Goal: Information Seeking & Learning: Learn about a topic

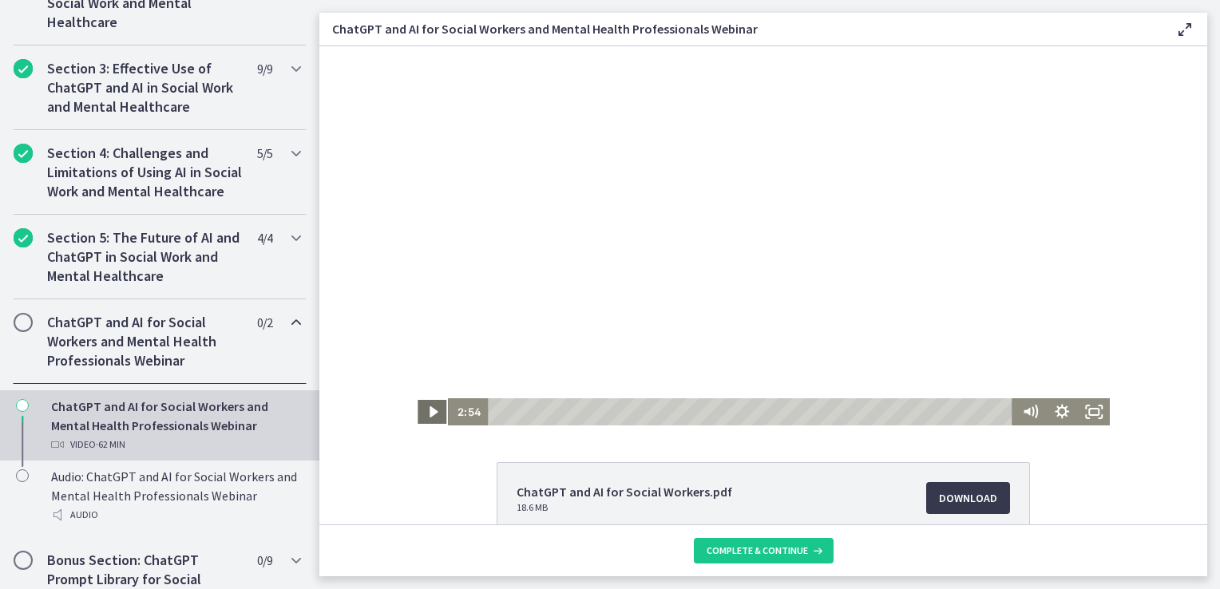
click at [423, 411] on icon "Play Video" at bounding box center [434, 412] width 32 height 27
click at [1033, 416] on icon "Mute" at bounding box center [1033, 412] width 1 height 10
click at [1017, 410] on icon "Unmute" at bounding box center [1030, 412] width 38 height 33
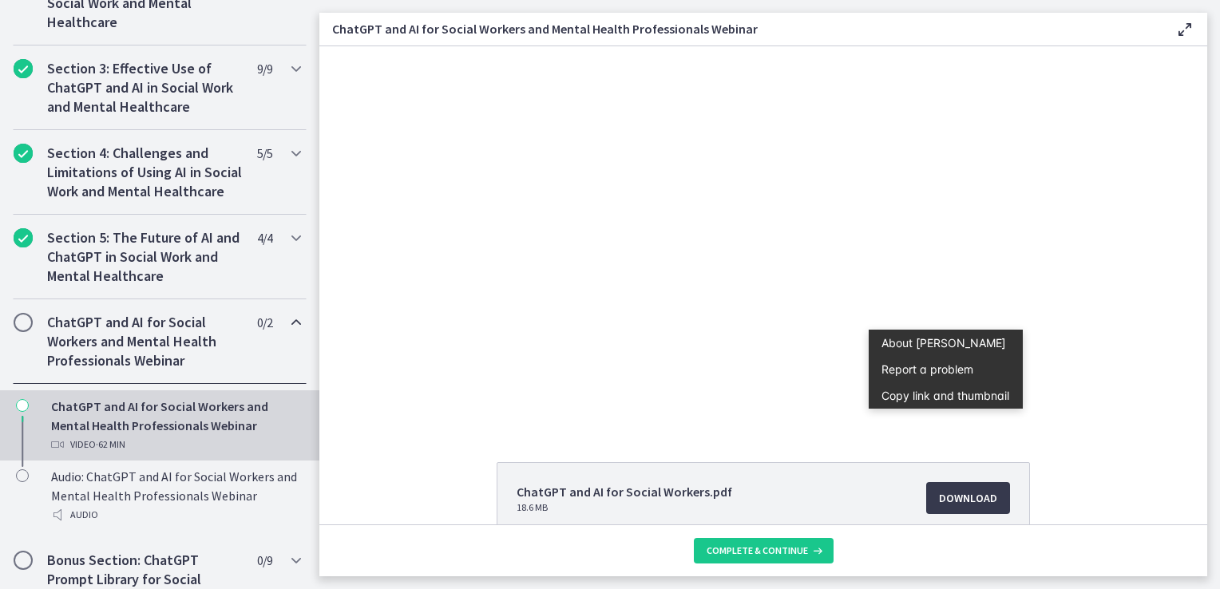
click at [431, 490] on div "ChatGPT and AI for Social Workers.pdf 18.6 MB Download Opens in a new window Bi…" at bounding box center [763, 575] width 888 height 227
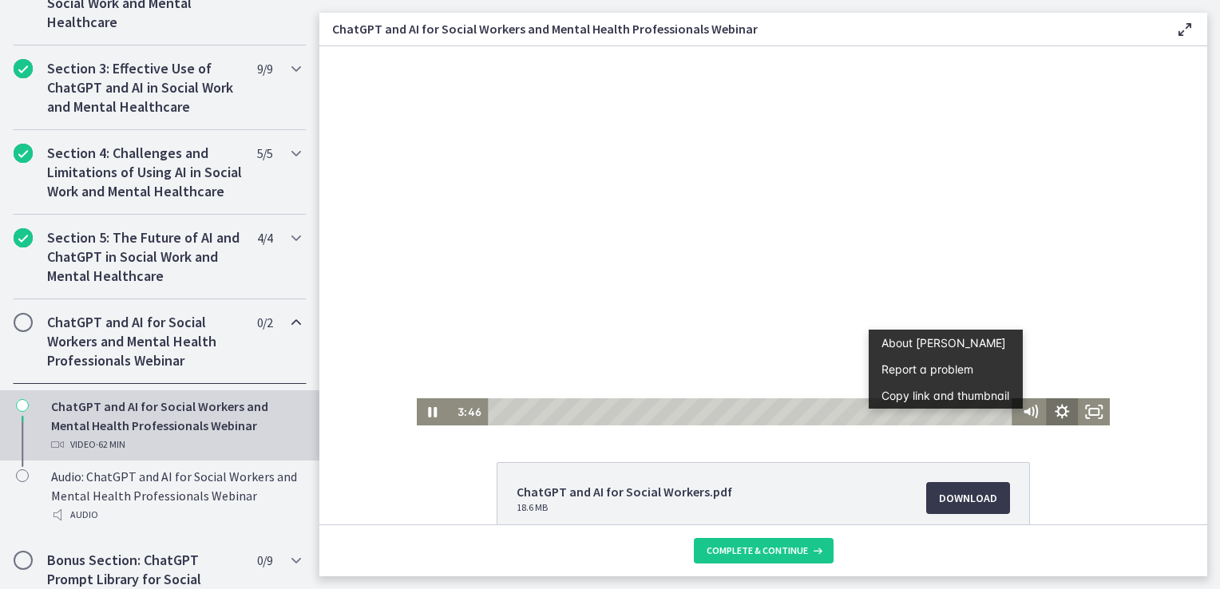
click at [1054, 420] on icon "Show settings menu" at bounding box center [1062, 412] width 32 height 27
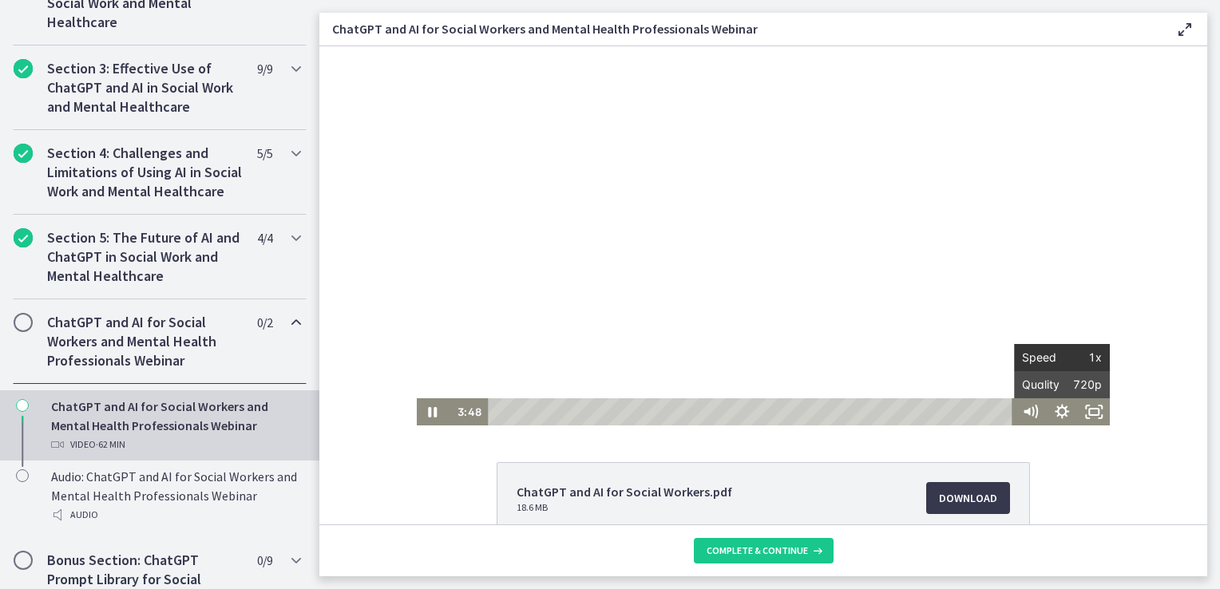
click at [1089, 362] on span "1x" at bounding box center [1082, 357] width 40 height 27
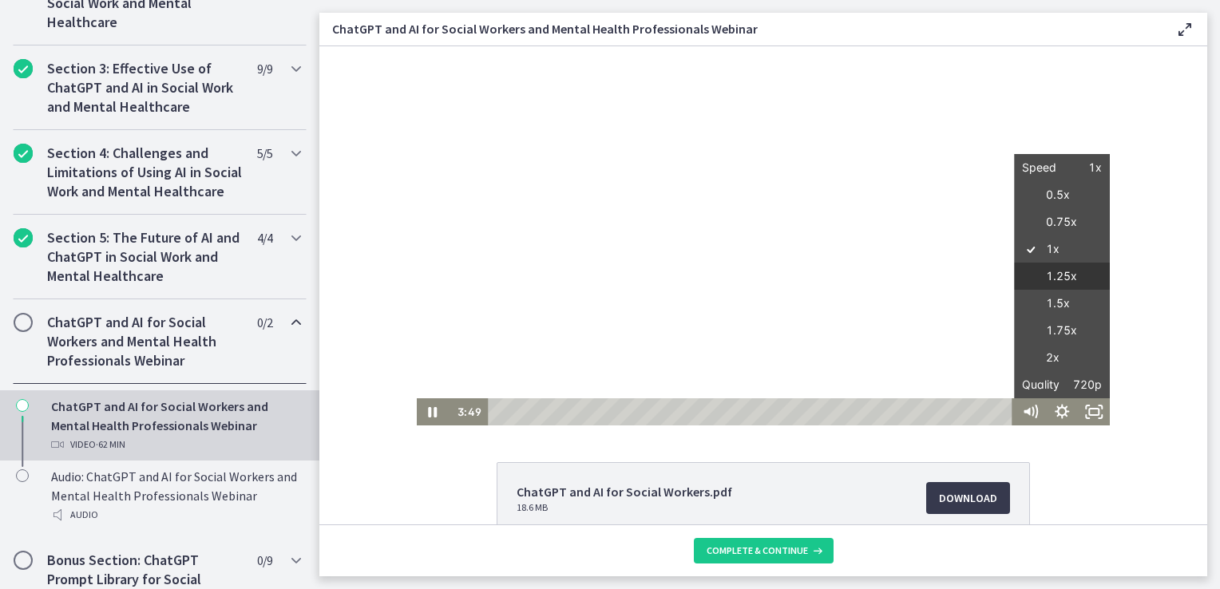
click at [1055, 279] on label "1.25x" at bounding box center [1062, 277] width 96 height 28
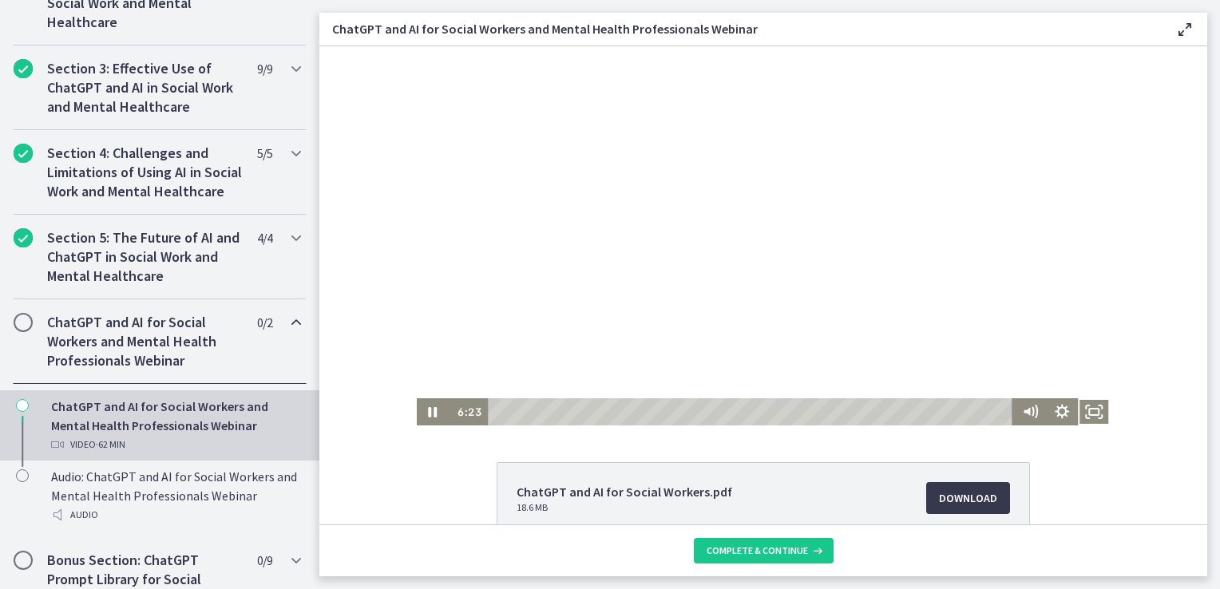
scroll to position [791, 0]
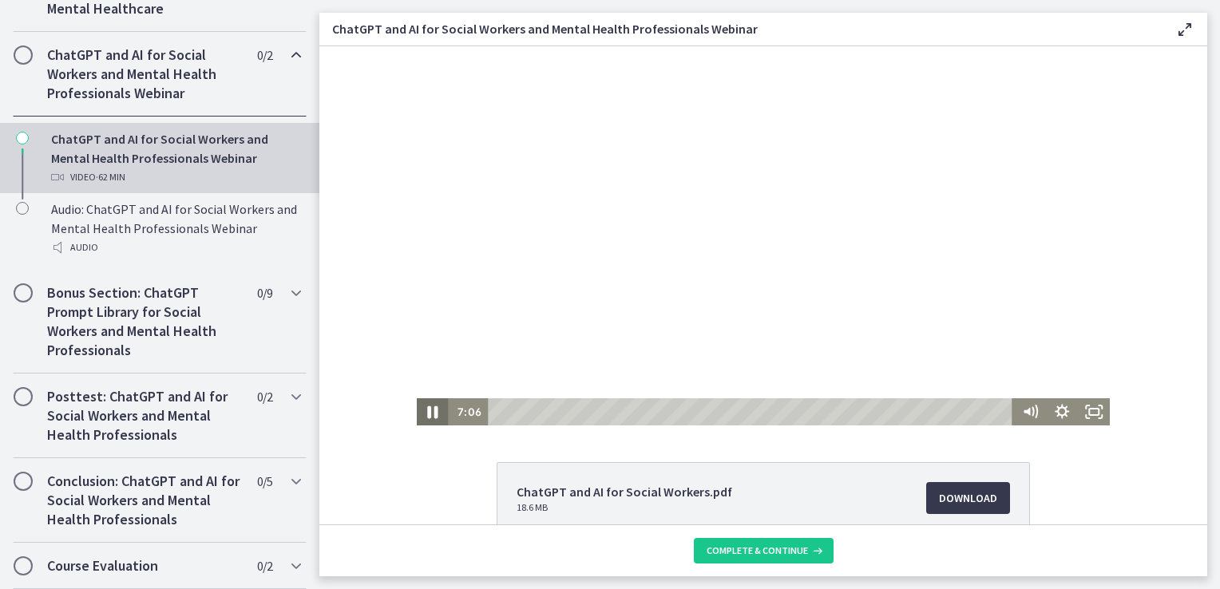
click at [430, 410] on icon "Pause" at bounding box center [433, 413] width 10 height 13
click at [430, 414] on icon "Play Video" at bounding box center [434, 412] width 8 height 11
click at [873, 557] on footer "Complete & continue" at bounding box center [763, 551] width 888 height 52
click at [1061, 414] on icon "Show settings menu" at bounding box center [1062, 412] width 32 height 27
click at [1081, 353] on span "1.25x" at bounding box center [1082, 357] width 40 height 27
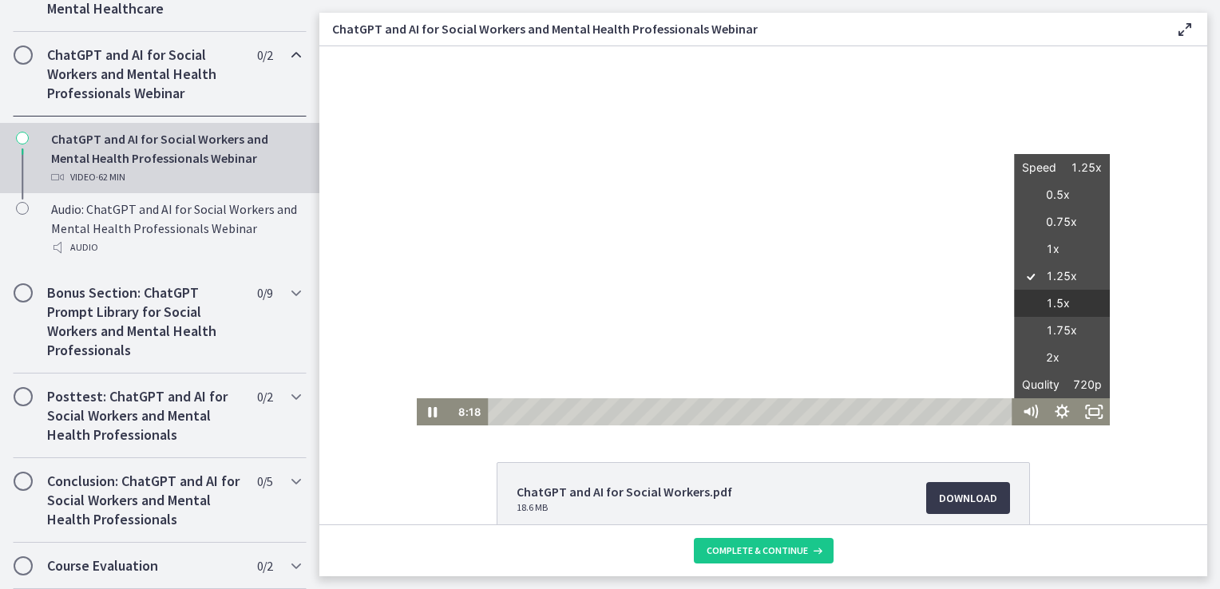
click at [1056, 307] on label "1.5x" at bounding box center [1062, 304] width 96 height 28
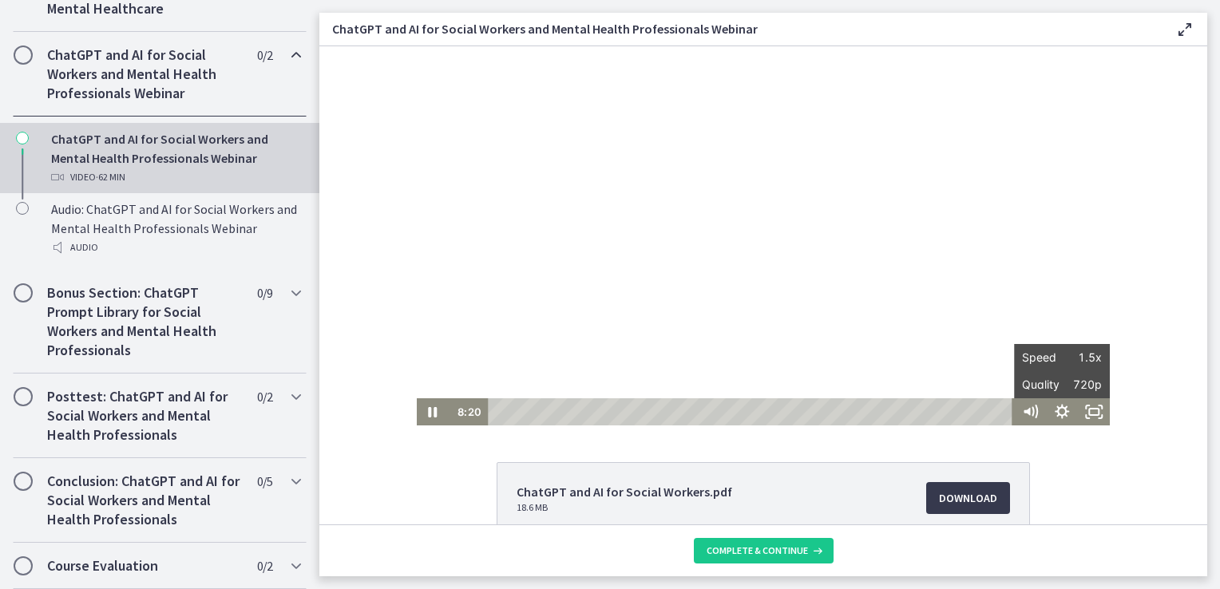
click at [1158, 401] on div "Click for sound @keyframes VOLUME_SMALL_WAVE_FLASH { 0% { opacity: 0; } 33% { o…" at bounding box center [763, 235] width 888 height 379
click at [429, 411] on icon "Pause" at bounding box center [433, 412] width 9 height 10
click at [422, 411] on icon "Play Video" at bounding box center [434, 412] width 32 height 27
click at [1057, 409] on icon "Show settings menu" at bounding box center [1062, 412] width 32 height 27
click at [1080, 360] on span "1.5x" at bounding box center [1082, 357] width 40 height 27
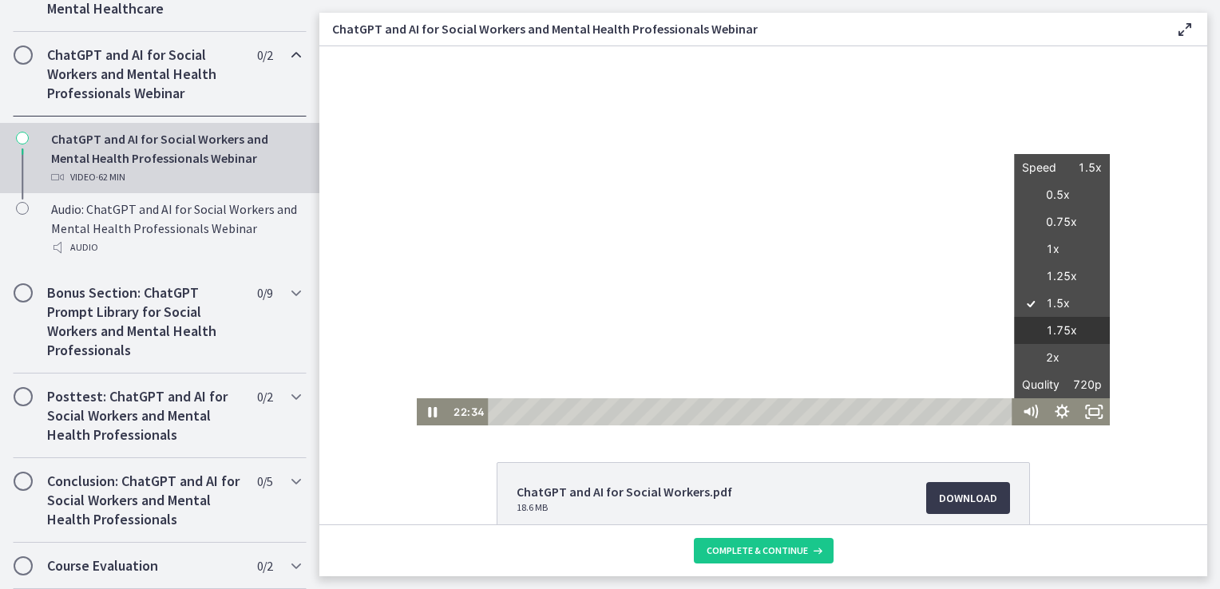
click at [1065, 329] on label "1.75x" at bounding box center [1062, 331] width 96 height 28
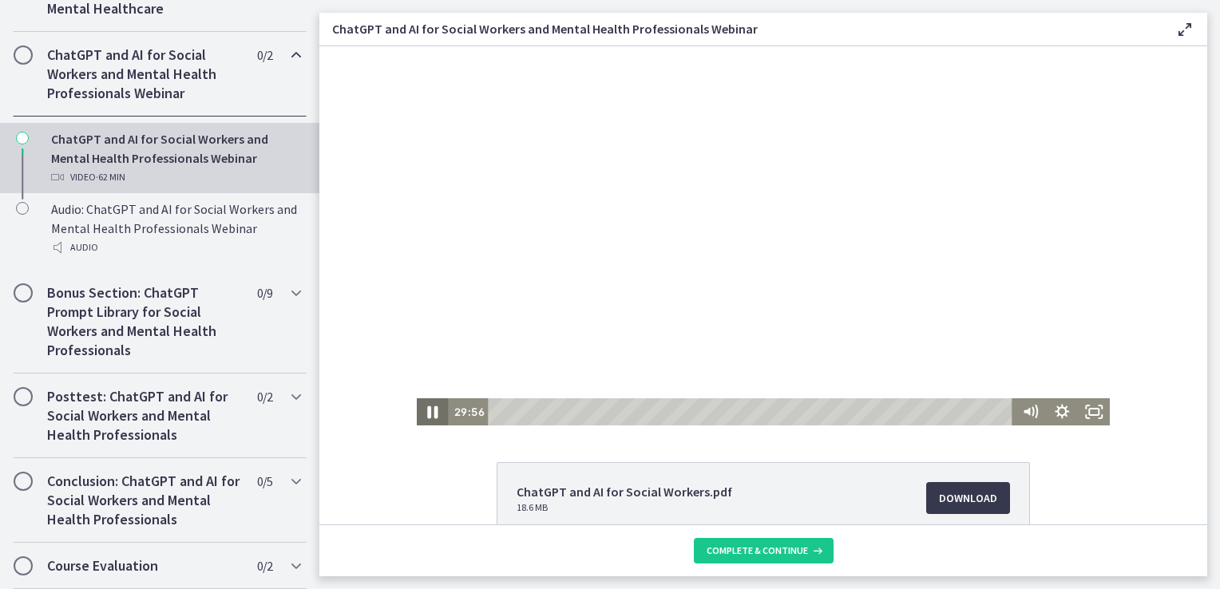
click at [422, 416] on icon "Pause" at bounding box center [433, 412] width 38 height 33
click at [422, 416] on icon "Play Video" at bounding box center [434, 412] width 38 height 33
click at [428, 415] on icon "Pause" at bounding box center [433, 413] width 10 height 13
click at [430, 409] on icon "Play Video" at bounding box center [434, 412] width 8 height 11
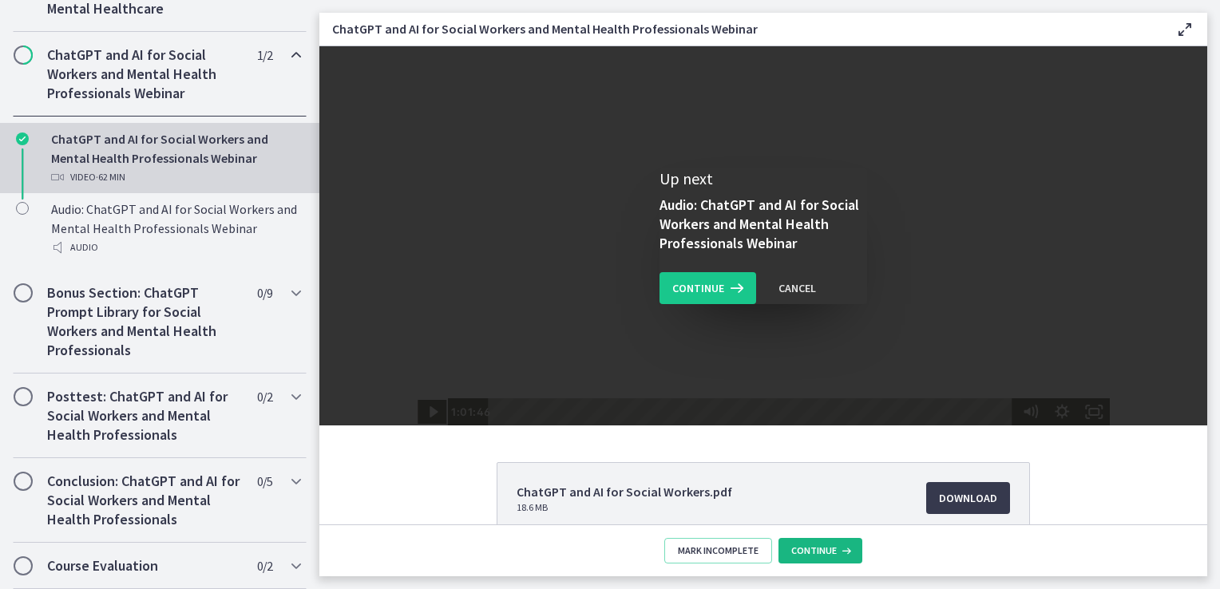
click at [823, 547] on span "Continue" at bounding box center [814, 551] width 46 height 13
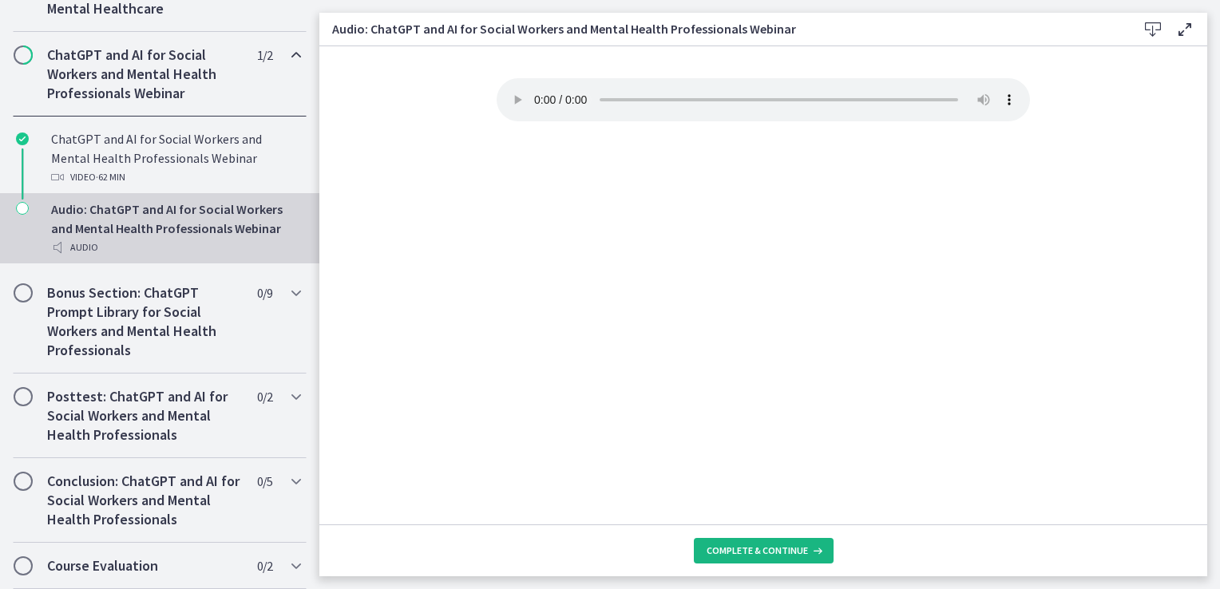
click at [741, 553] on span "Complete & continue" at bounding box center [757, 551] width 101 height 13
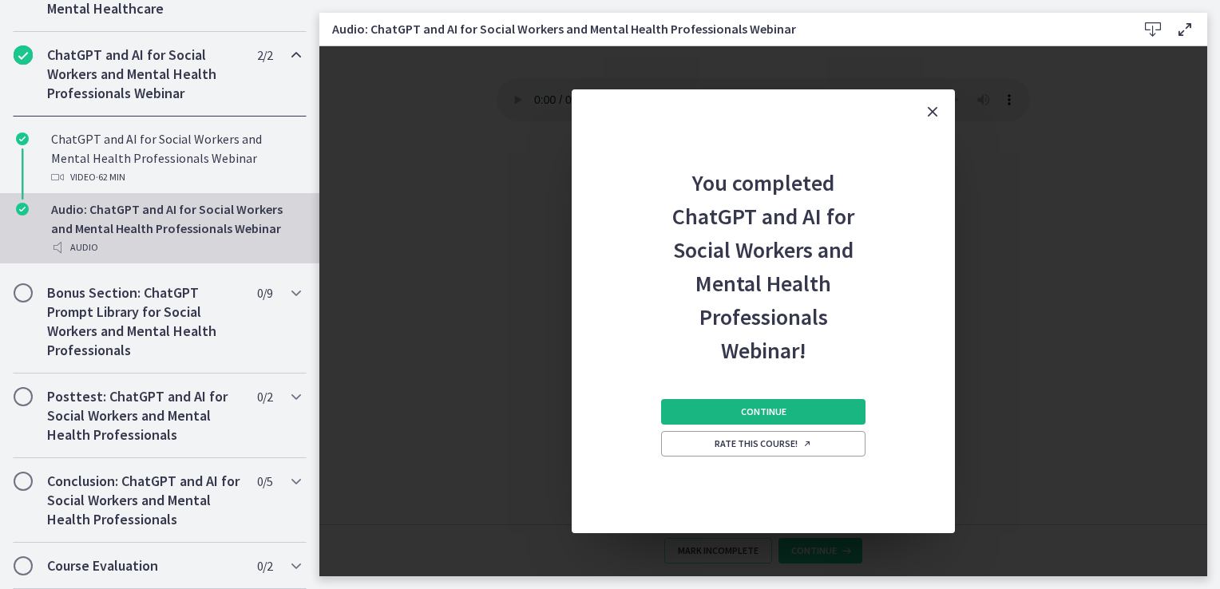
click at [732, 415] on button "Continue" at bounding box center [763, 412] width 204 height 26
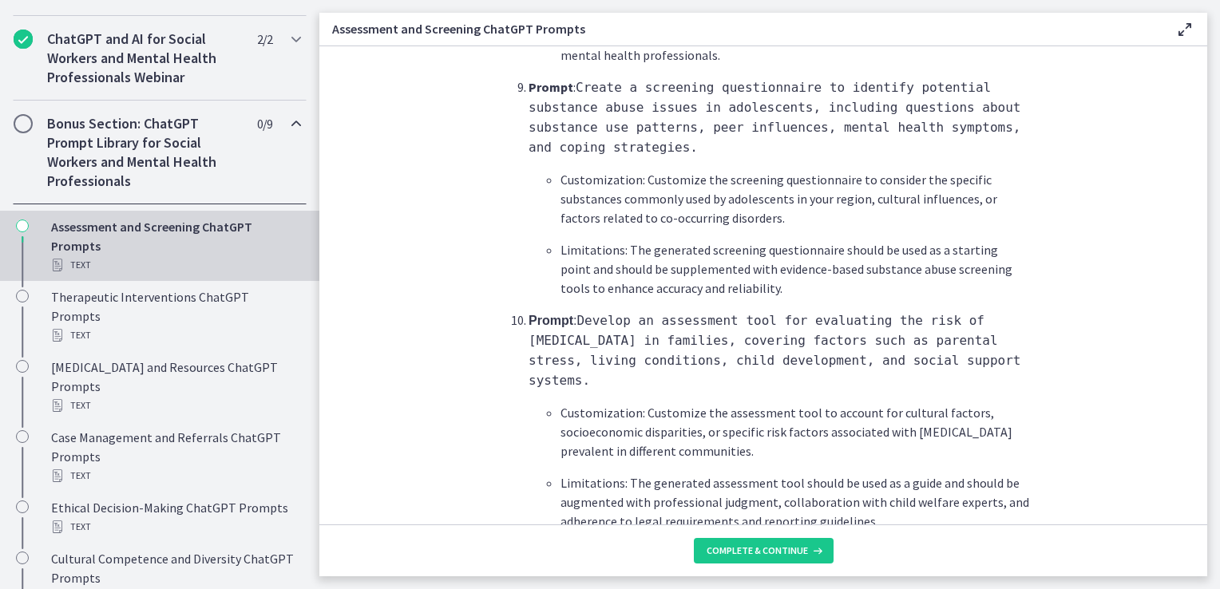
scroll to position [2407, 0]
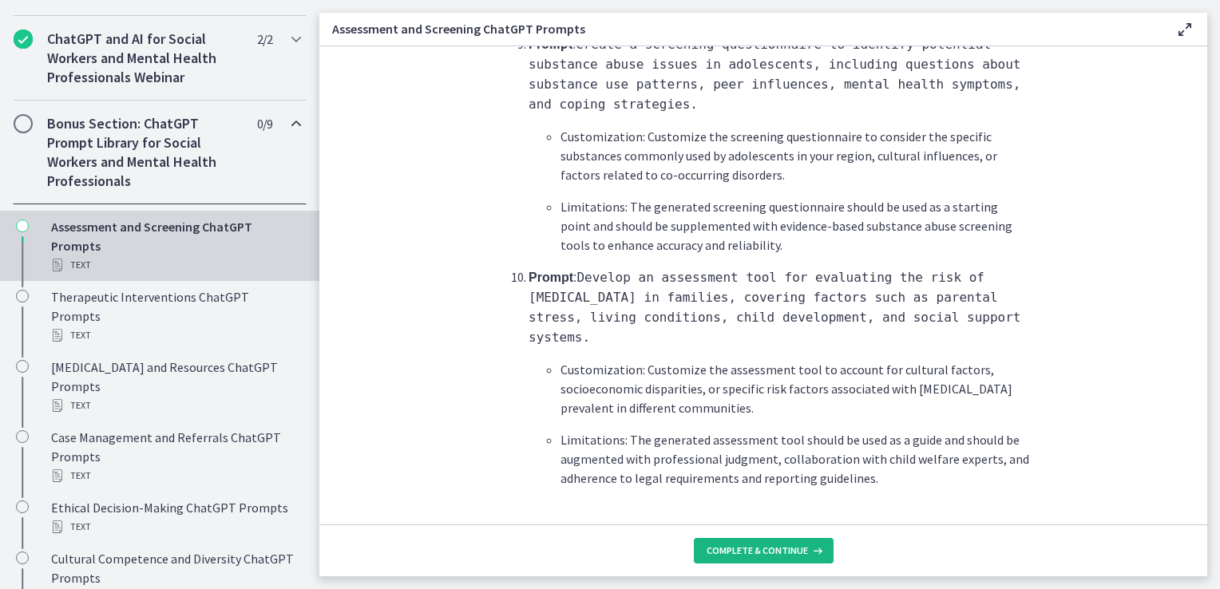
click at [741, 553] on span "Complete & continue" at bounding box center [757, 551] width 101 height 13
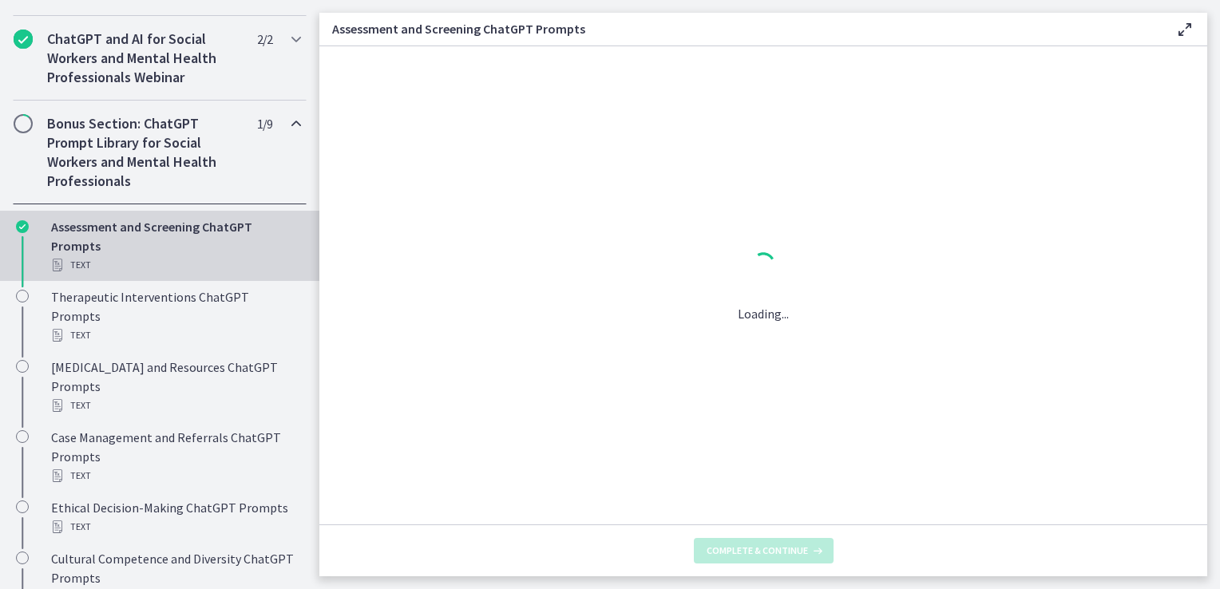
scroll to position [0, 0]
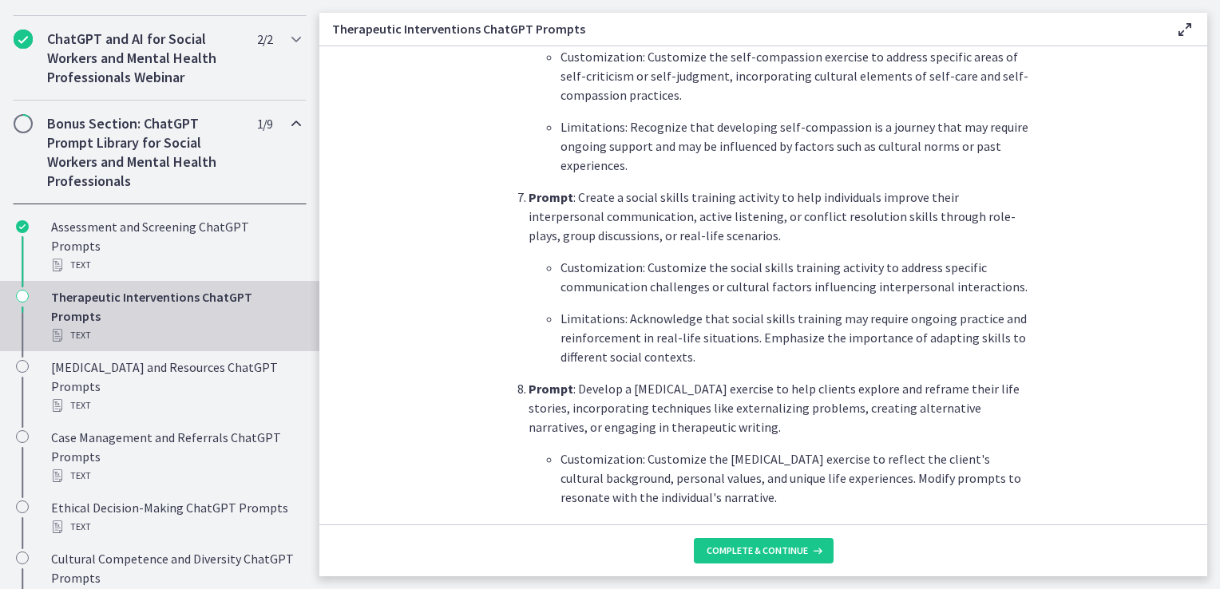
scroll to position [1597, 0]
click at [771, 554] on span "Complete & continue" at bounding box center [757, 551] width 101 height 13
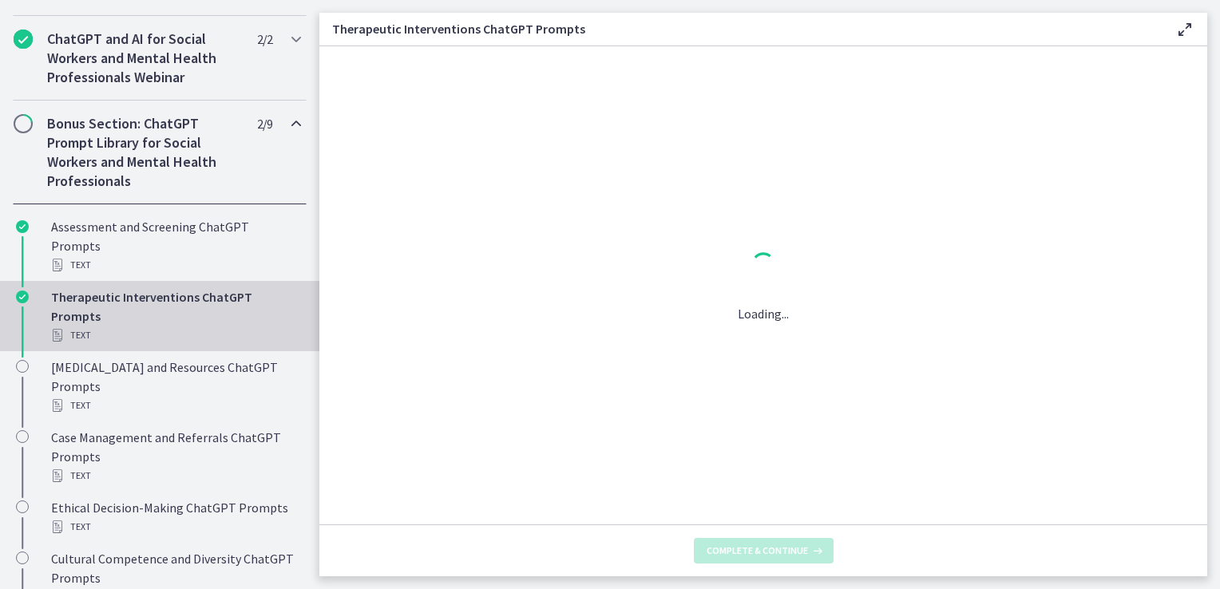
scroll to position [0, 0]
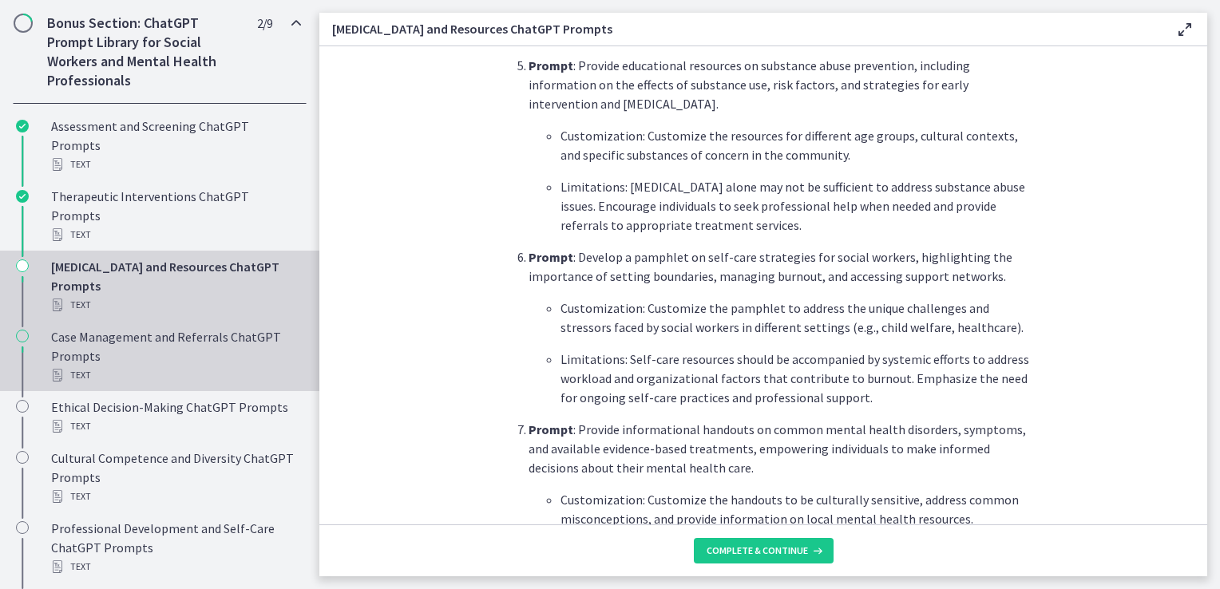
scroll to position [888, 0]
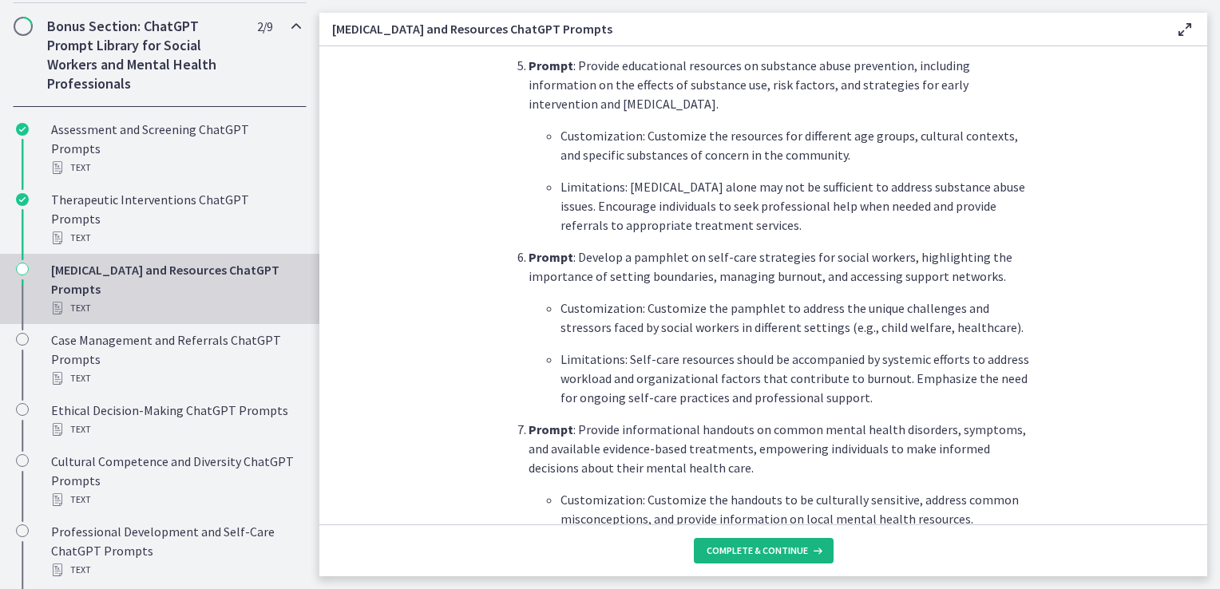
click at [744, 554] on span "Complete & continue" at bounding box center [757, 551] width 101 height 13
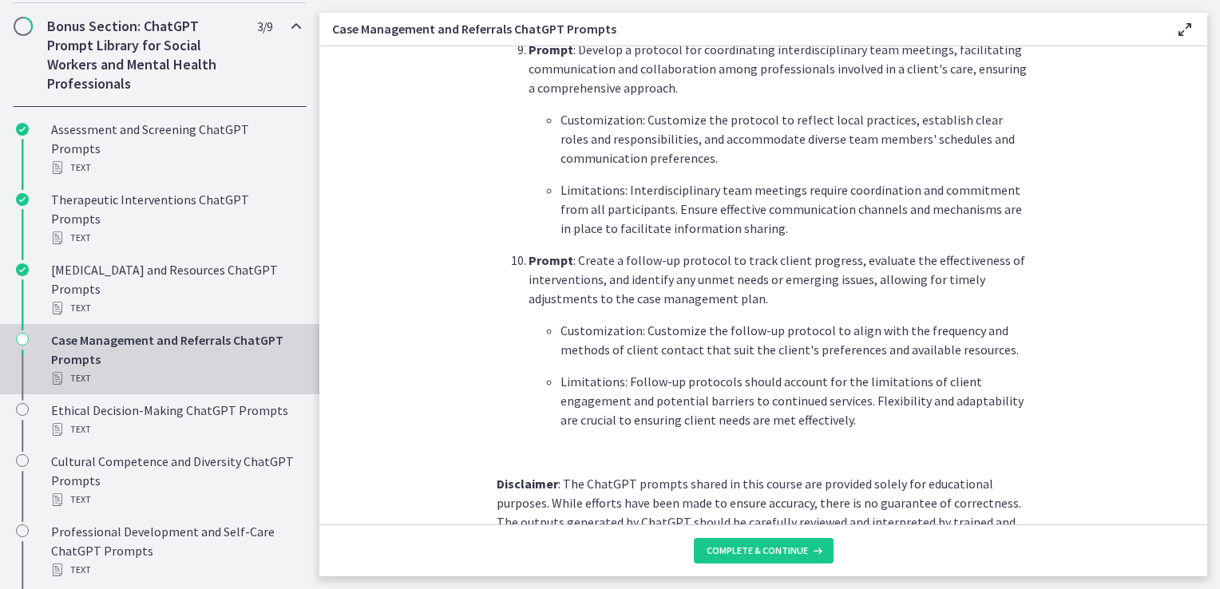
scroll to position [2153, 0]
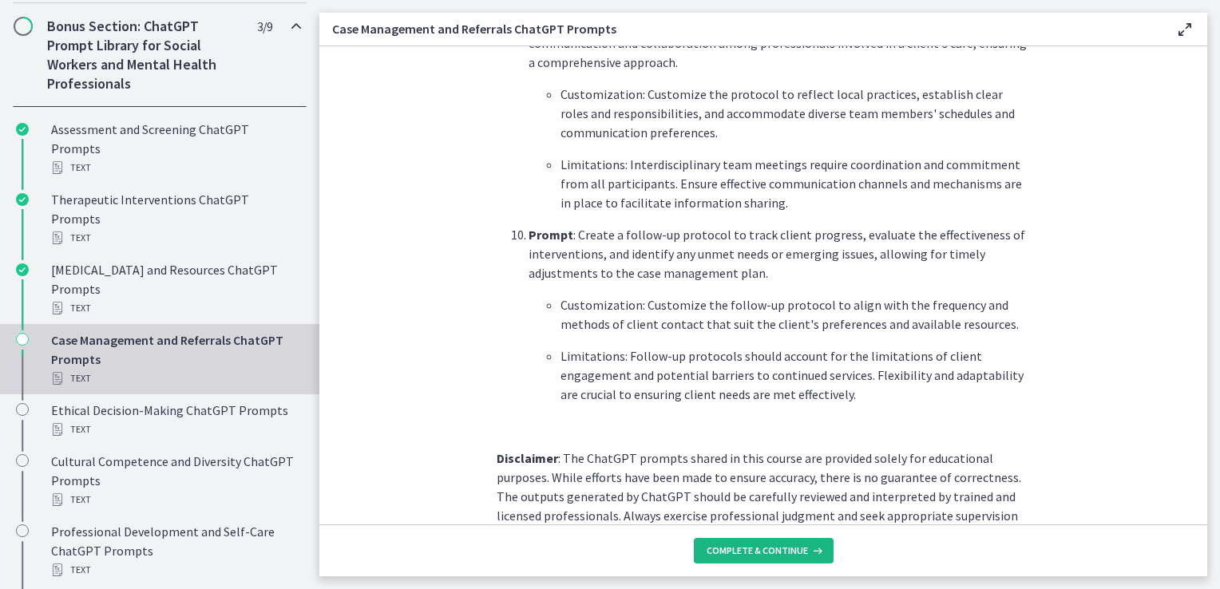
click at [730, 557] on span "Complete & continue" at bounding box center [757, 551] width 101 height 13
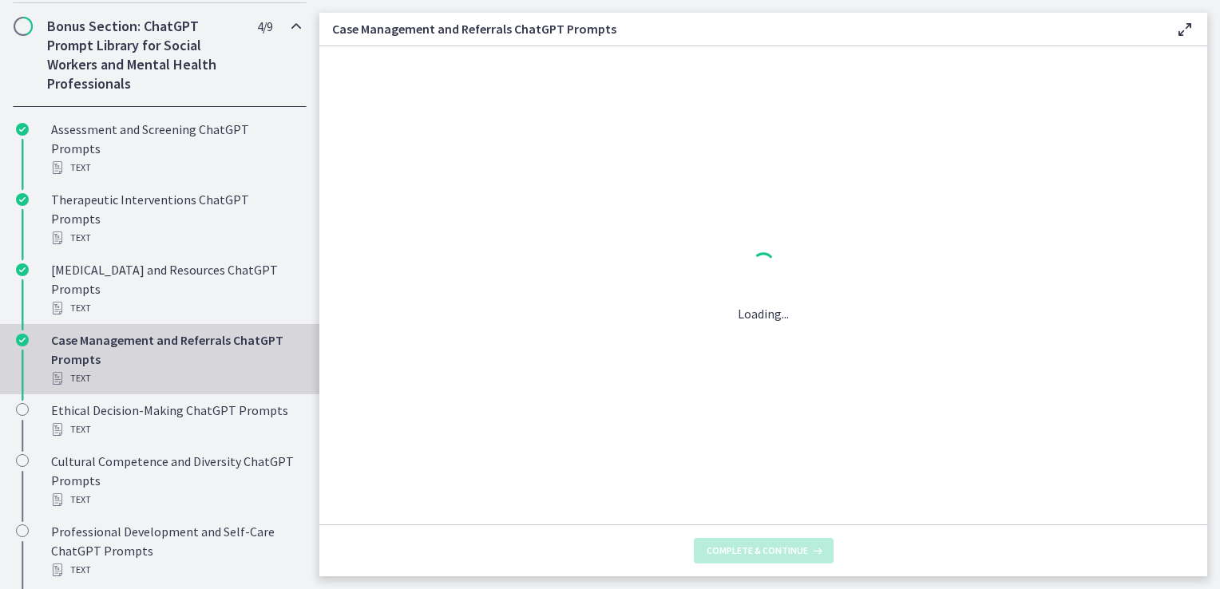
scroll to position [0, 0]
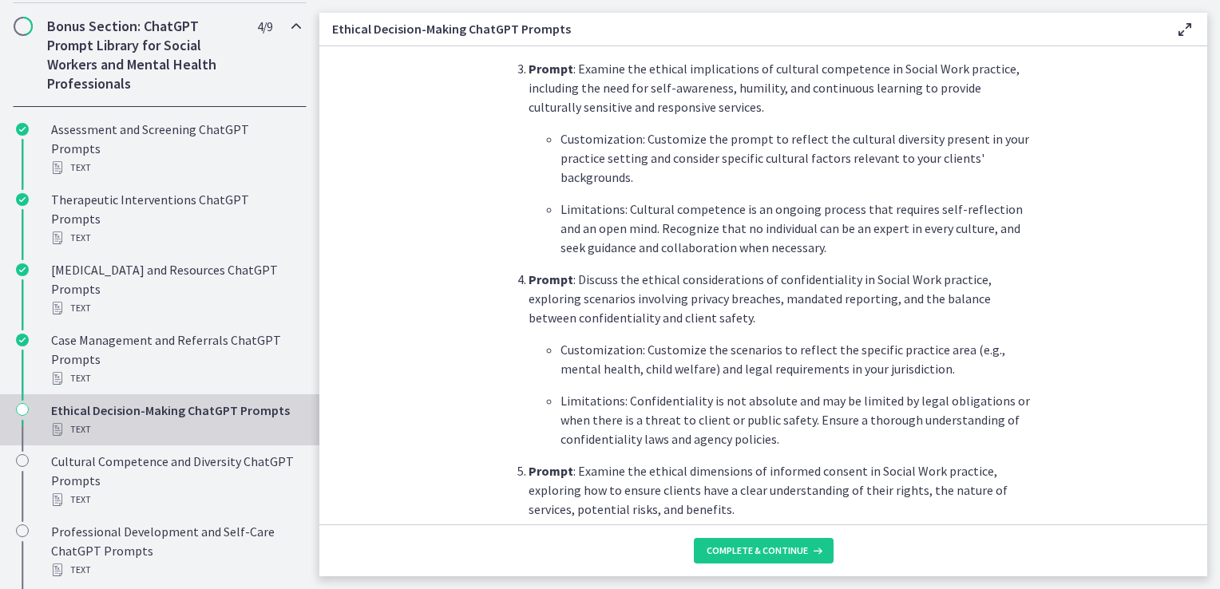
scroll to position [1080, 0]
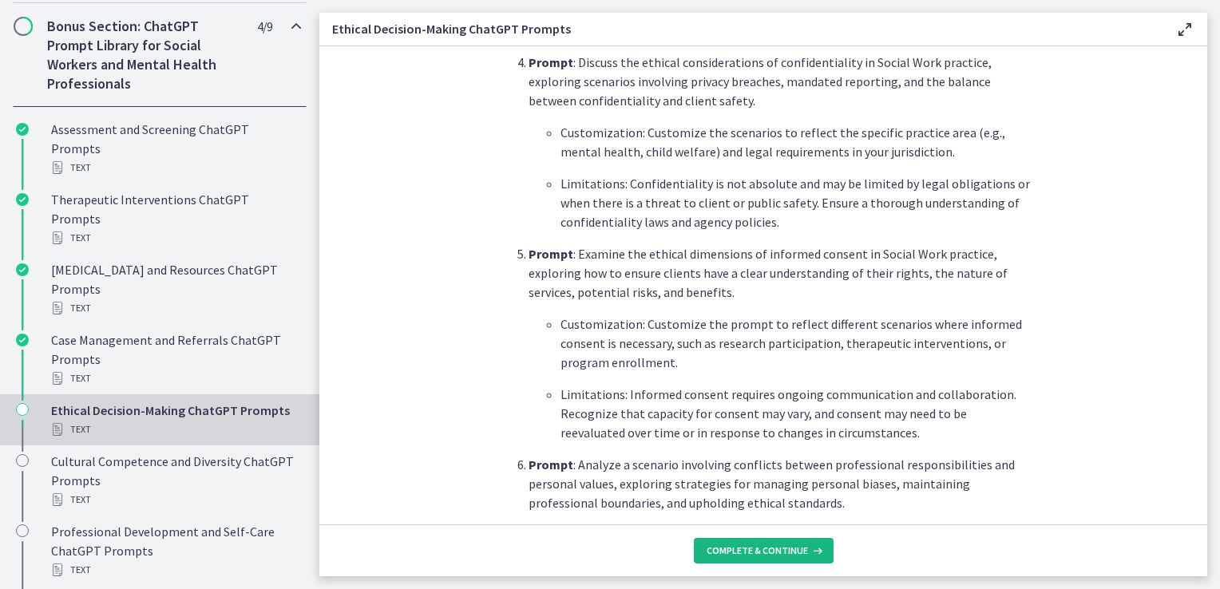
click at [732, 553] on span "Complete & continue" at bounding box center [757, 551] width 101 height 13
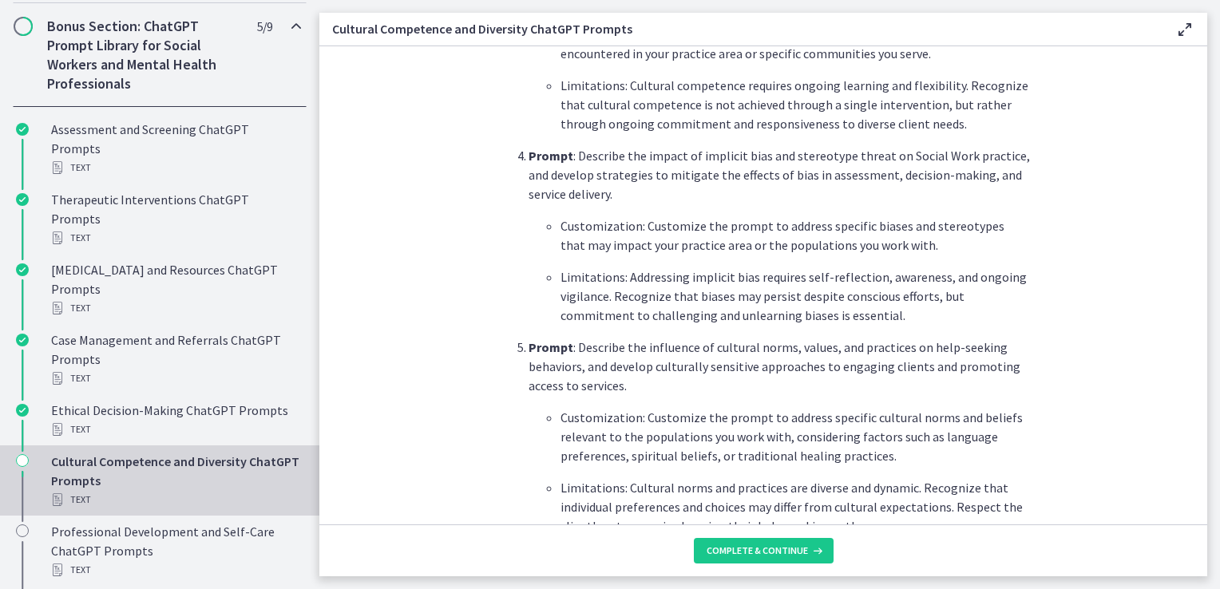
scroll to position [1220, 0]
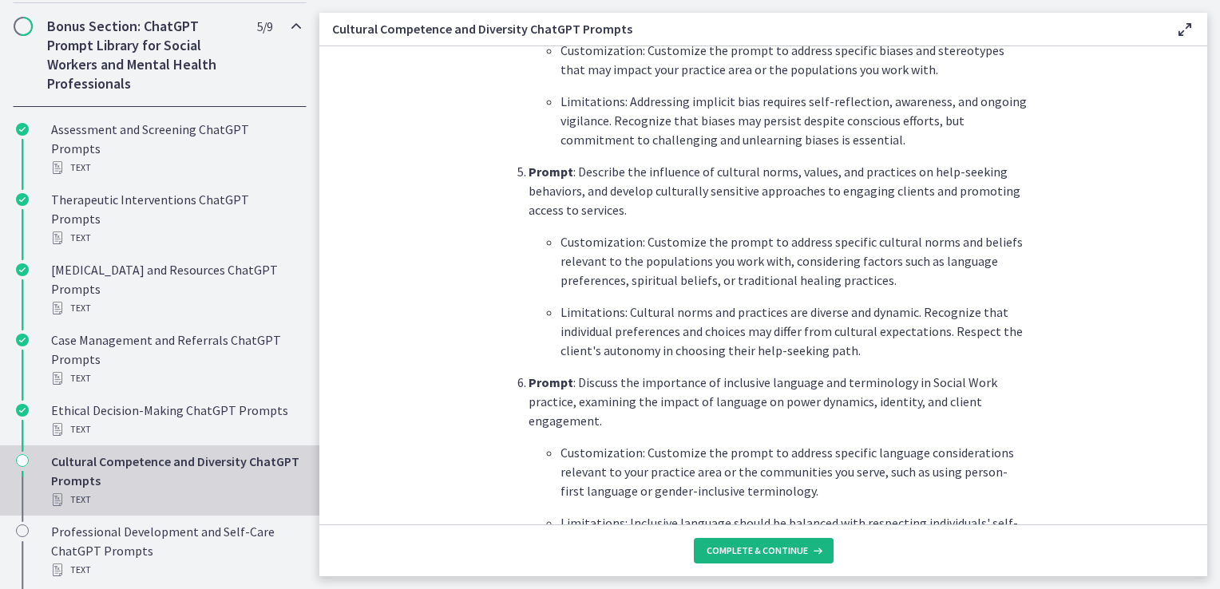
click at [742, 553] on span "Complete & continue" at bounding box center [757, 551] width 101 height 13
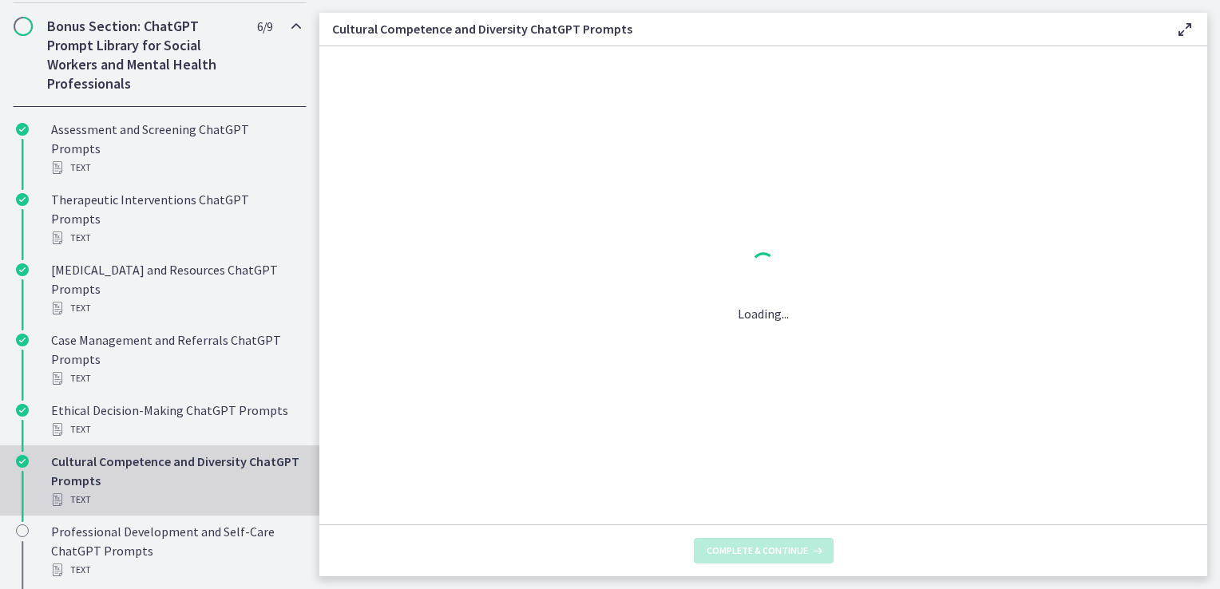
scroll to position [0, 0]
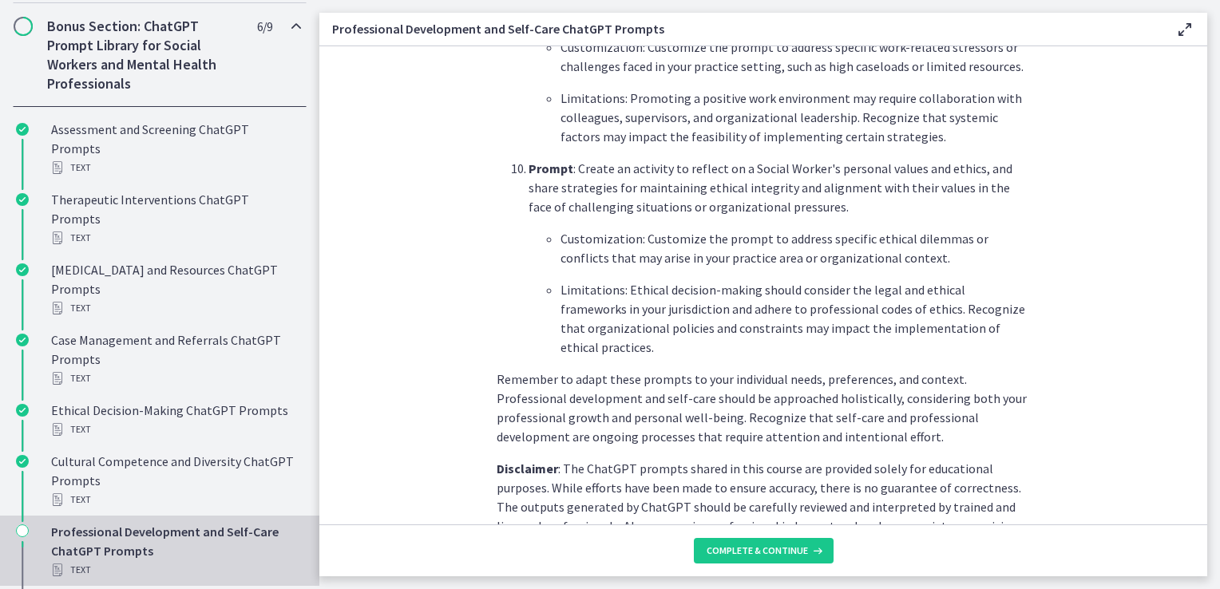
scroll to position [2345, 0]
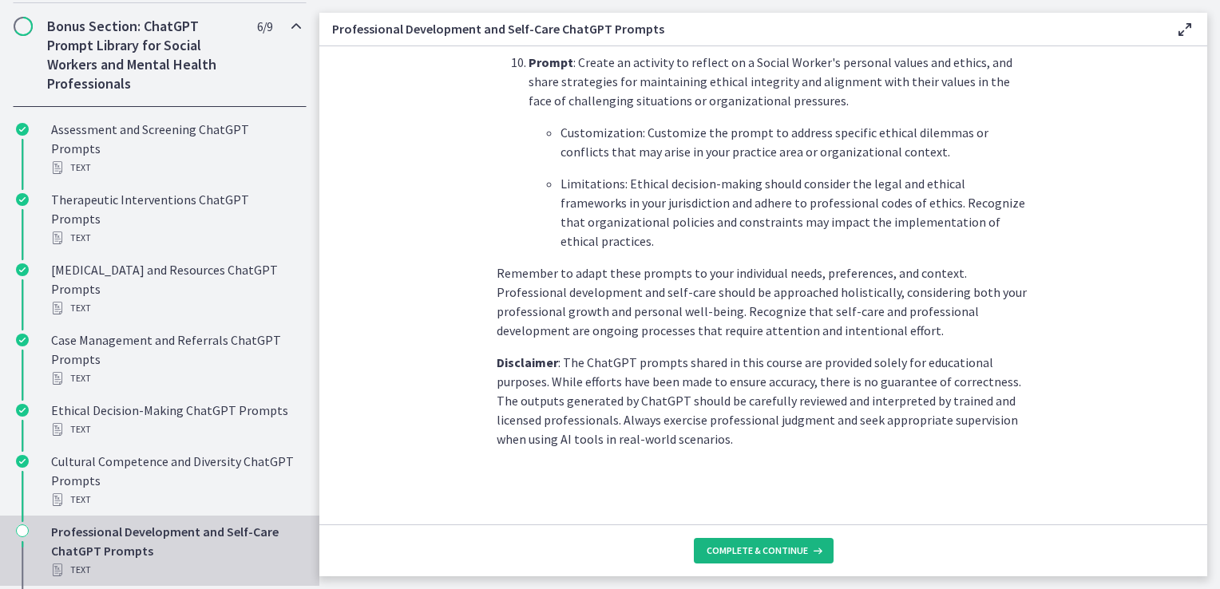
click at [732, 547] on span "Complete & continue" at bounding box center [757, 551] width 101 height 13
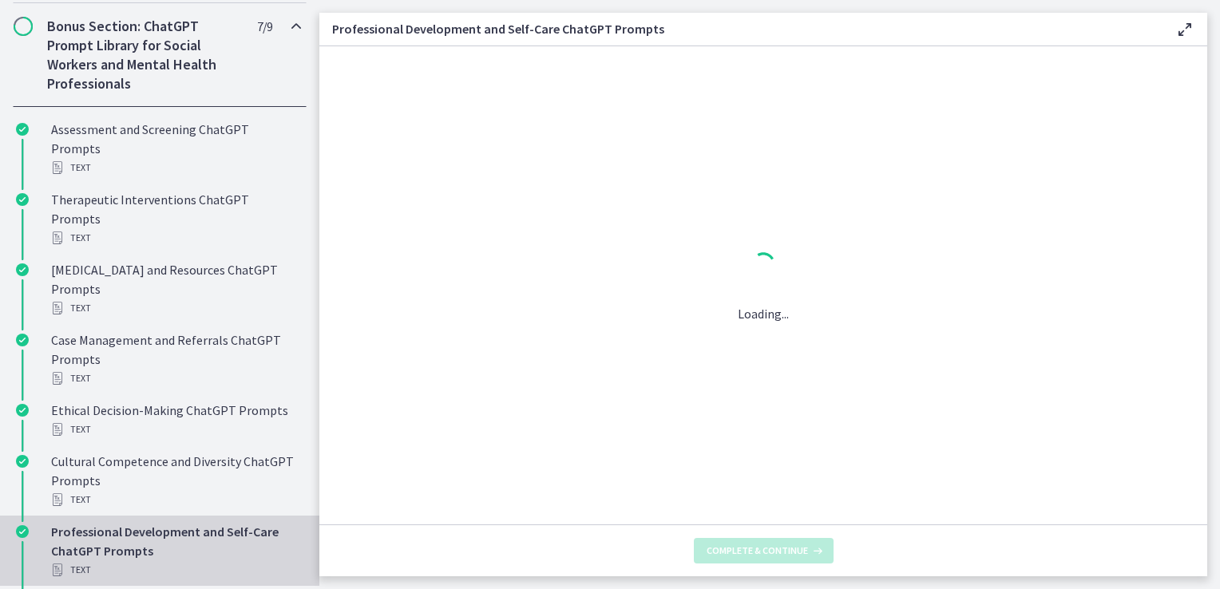
scroll to position [0, 0]
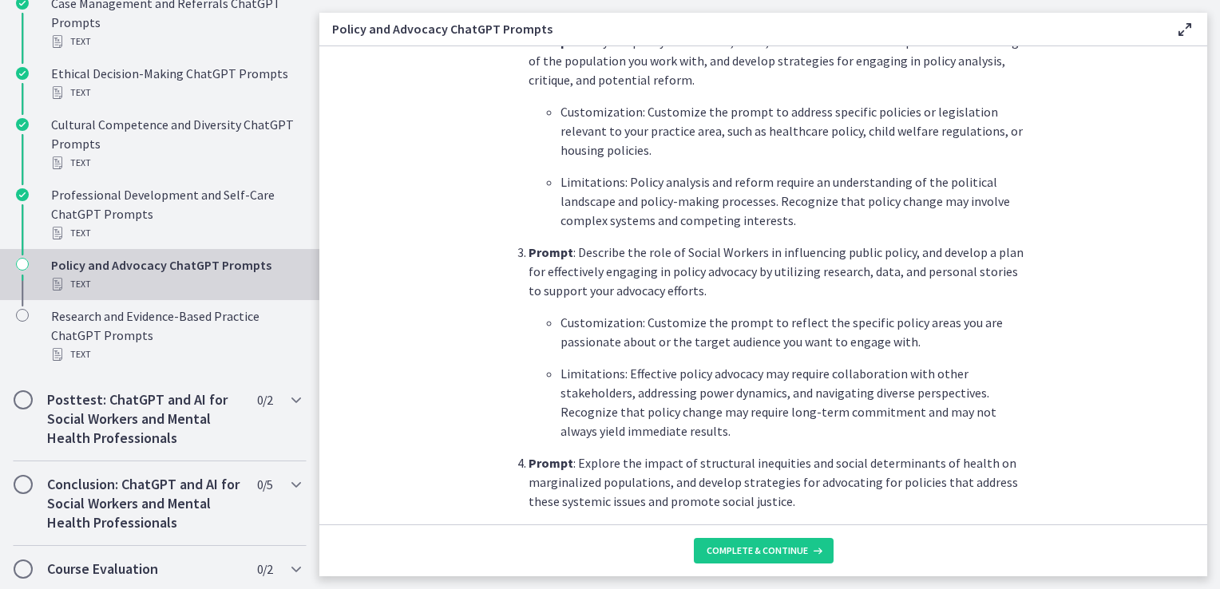
scroll to position [848, 0]
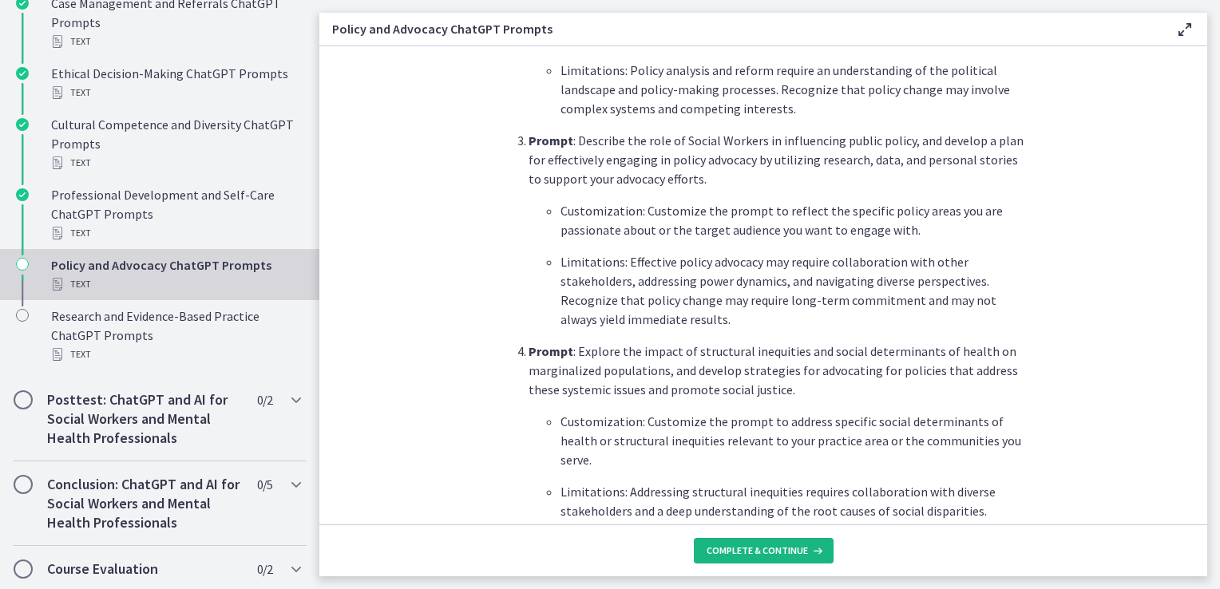
click at [767, 559] on button "Complete & continue" at bounding box center [764, 551] width 140 height 26
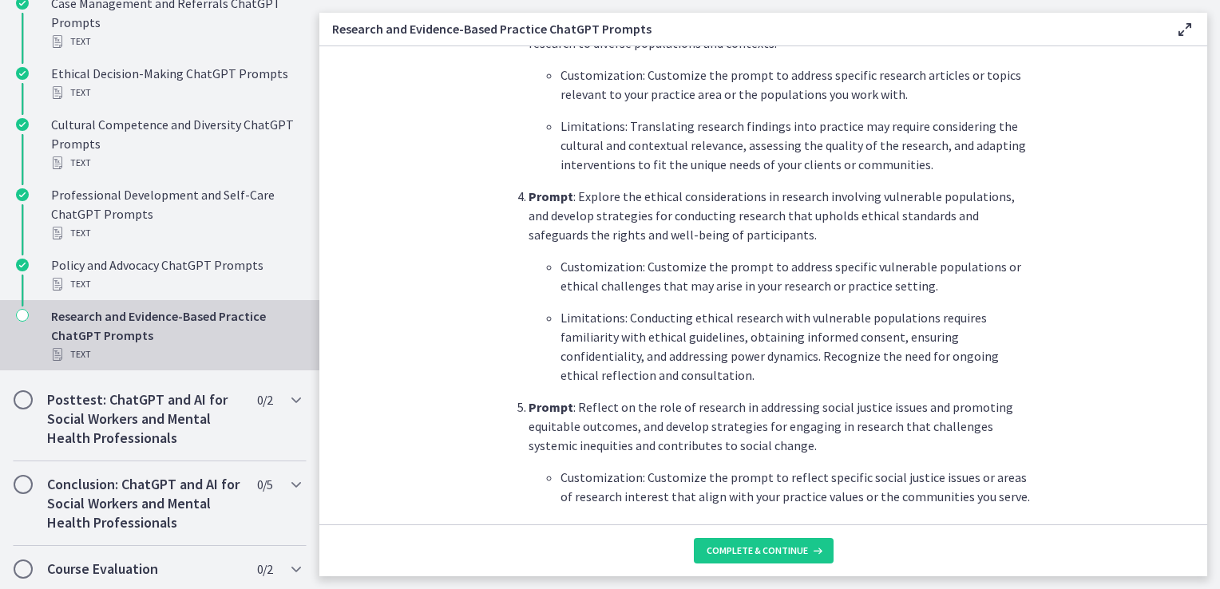
scroll to position [990, 0]
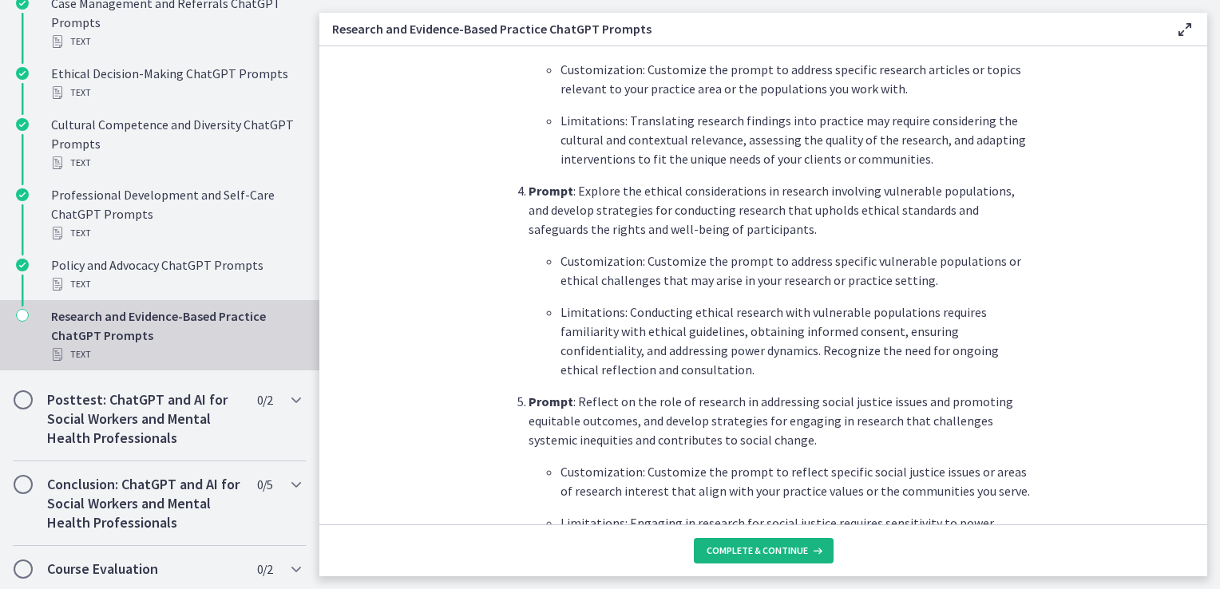
click at [740, 550] on span "Complete & continue" at bounding box center [757, 551] width 101 height 13
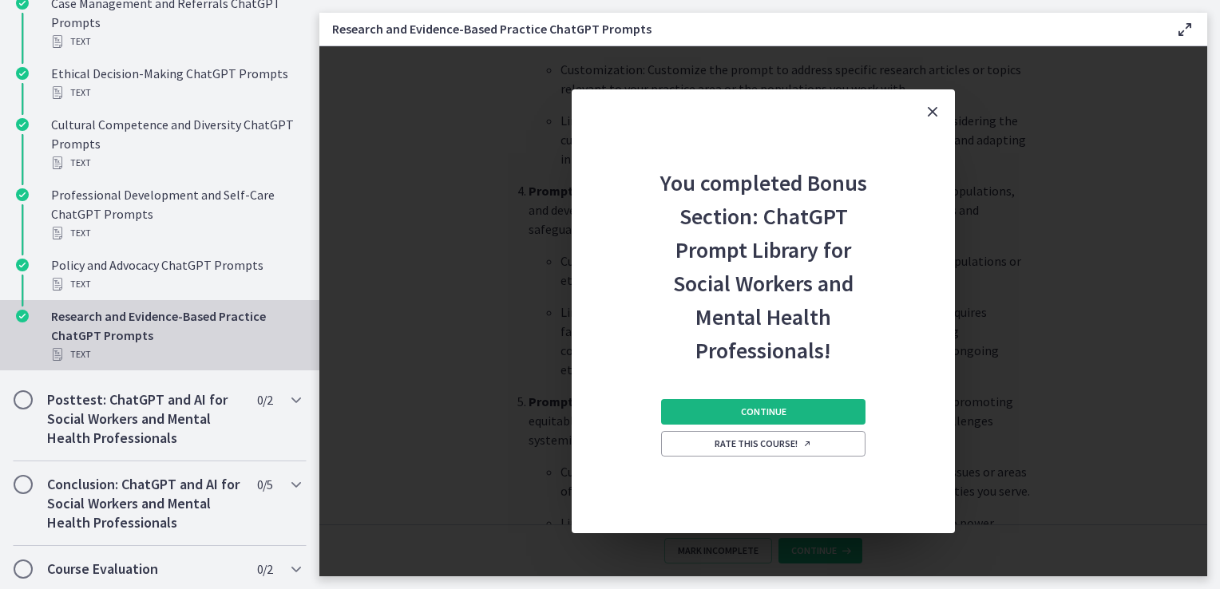
click at [757, 414] on span "Continue" at bounding box center [764, 412] width 46 height 13
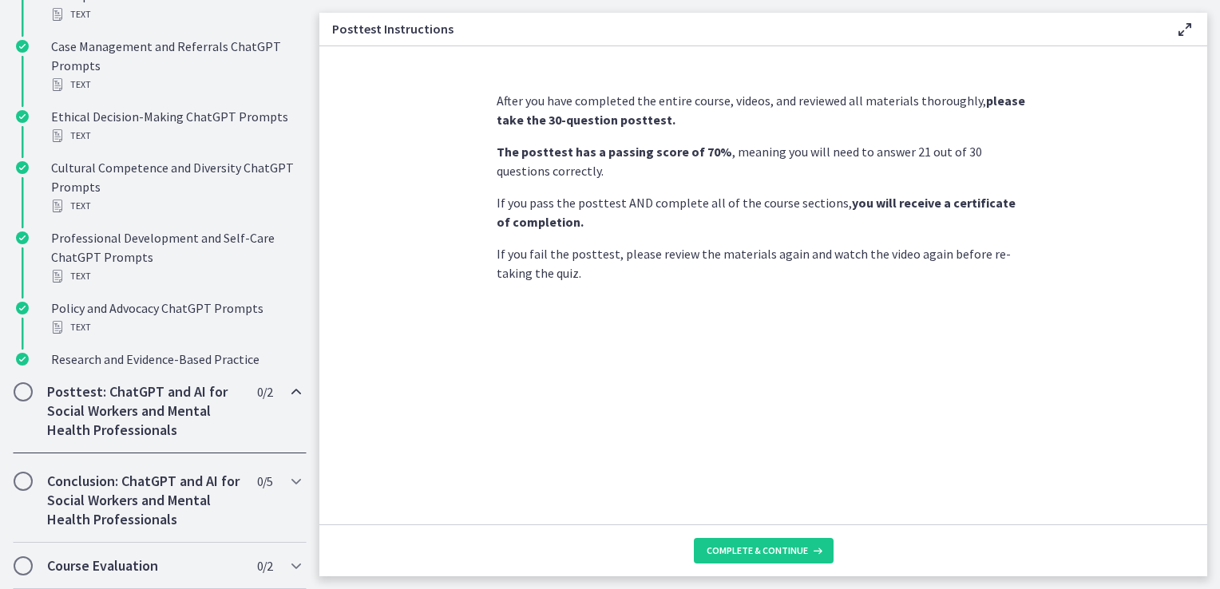
scroll to position [771, 0]
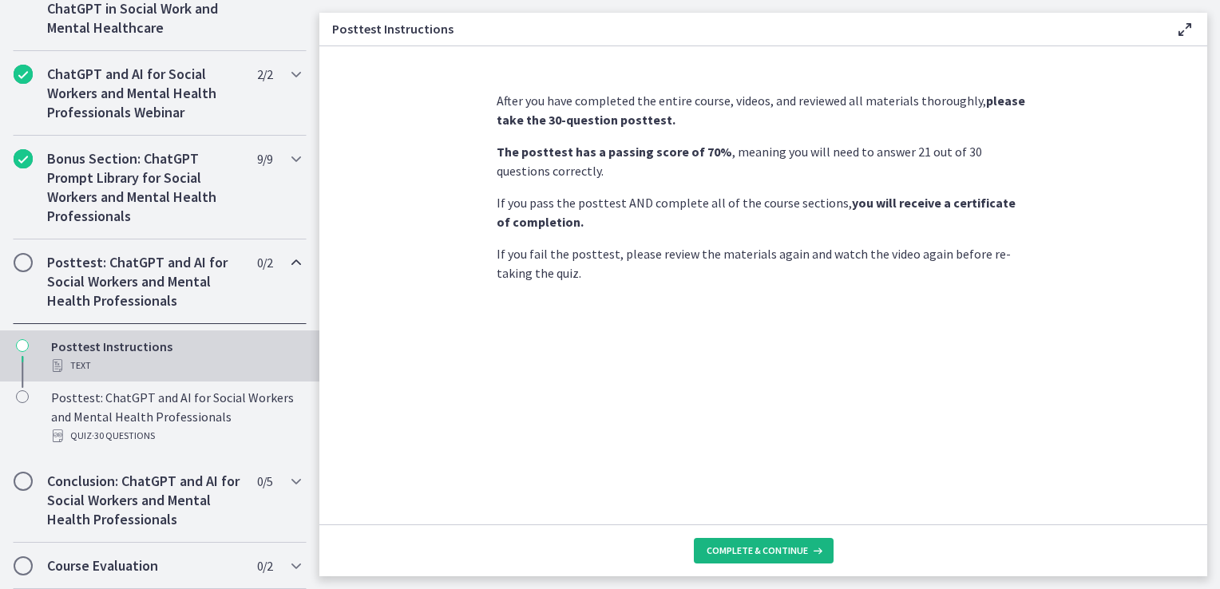
click at [769, 554] on span "Complete & continue" at bounding box center [757, 551] width 101 height 13
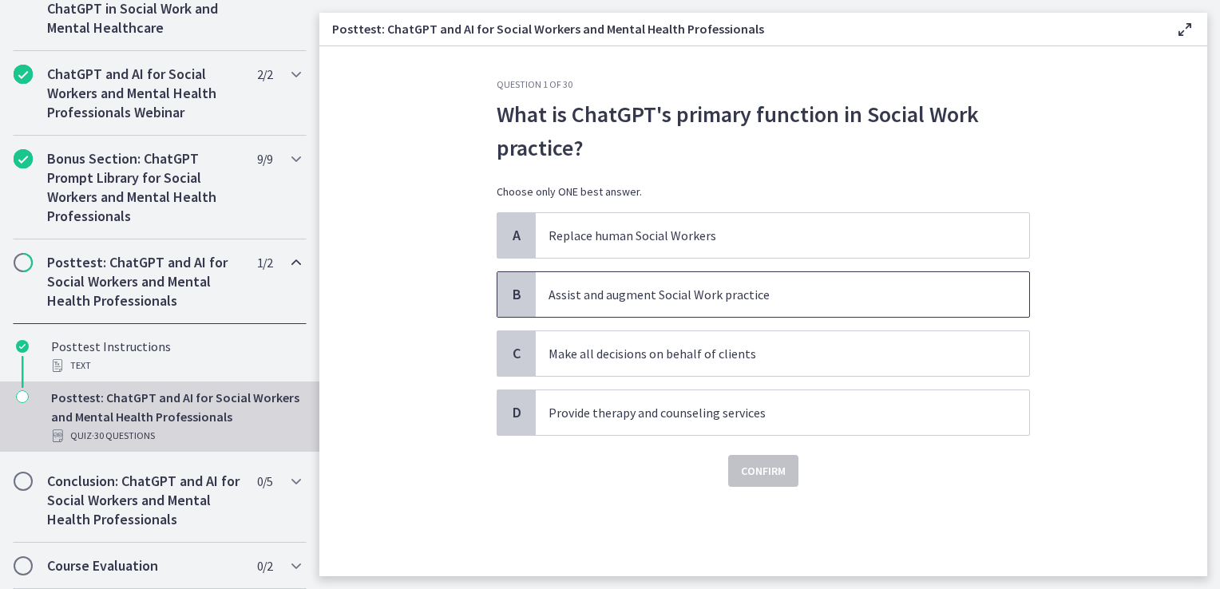
click at [626, 300] on p "Assist and augment Social Work practice" at bounding box center [767, 294] width 436 height 19
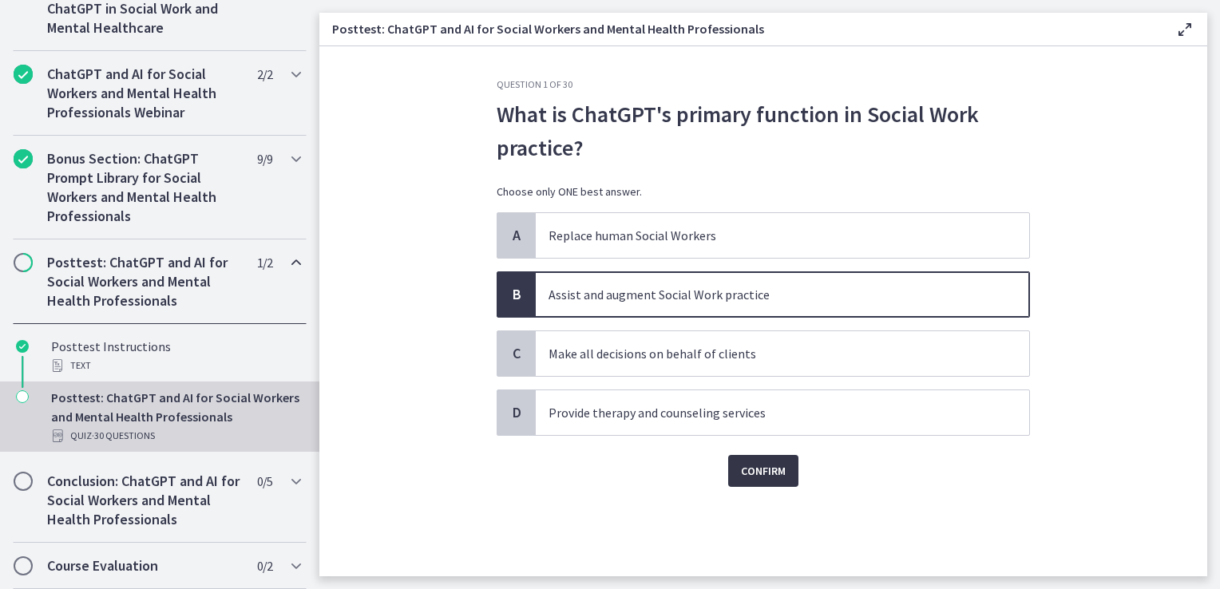
click at [749, 475] on span "Confirm" at bounding box center [763, 471] width 45 height 19
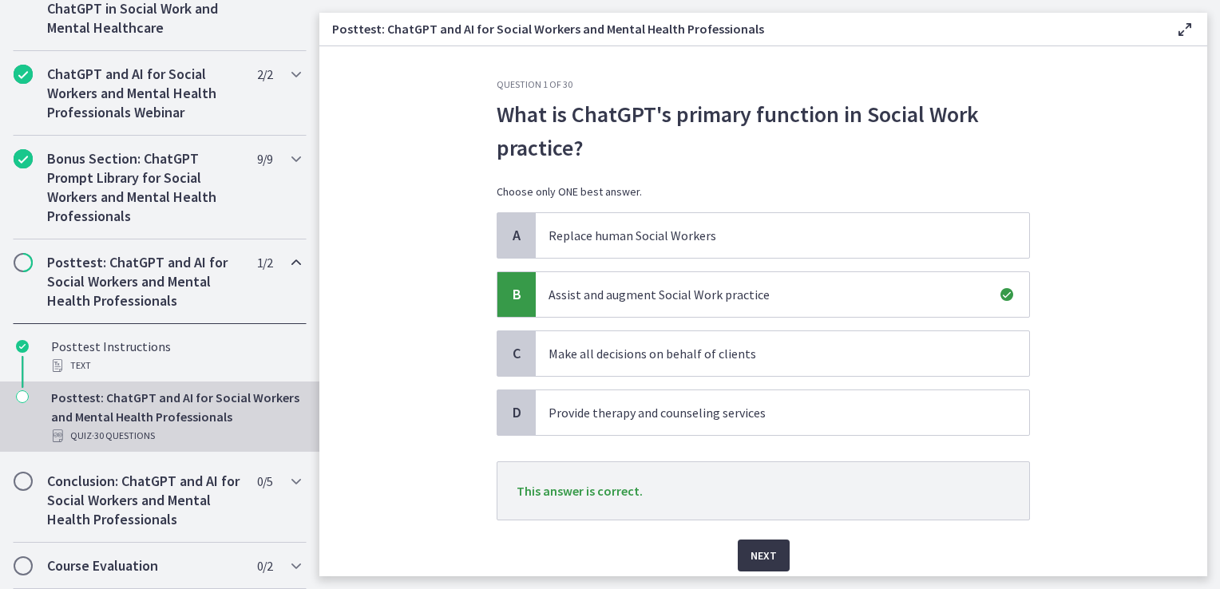
click at [771, 555] on button "Next" at bounding box center [764, 556] width 52 height 32
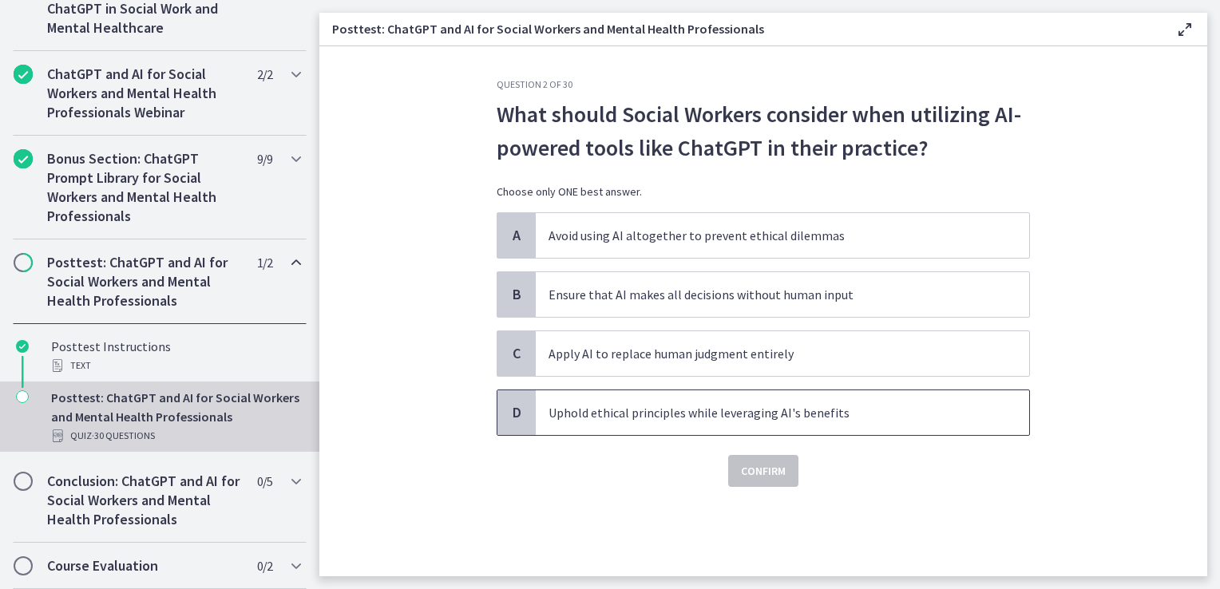
click at [728, 411] on p "Uphold ethical principles while leveraging AI's benefits" at bounding box center [767, 412] width 436 height 19
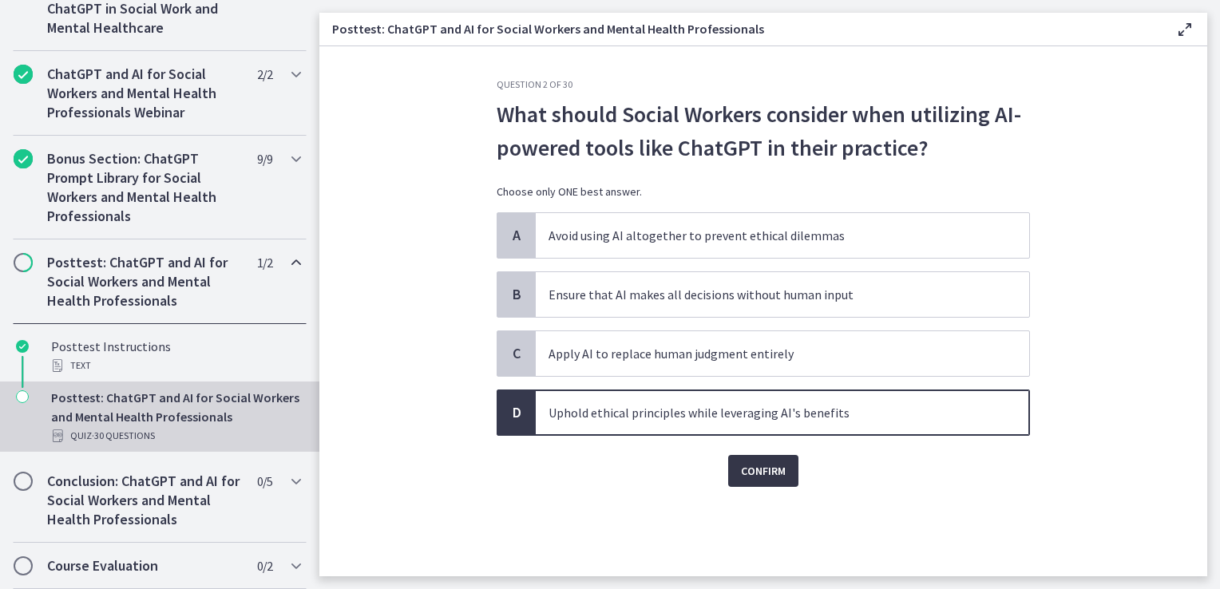
click at [748, 472] on span "Confirm" at bounding box center [763, 471] width 45 height 19
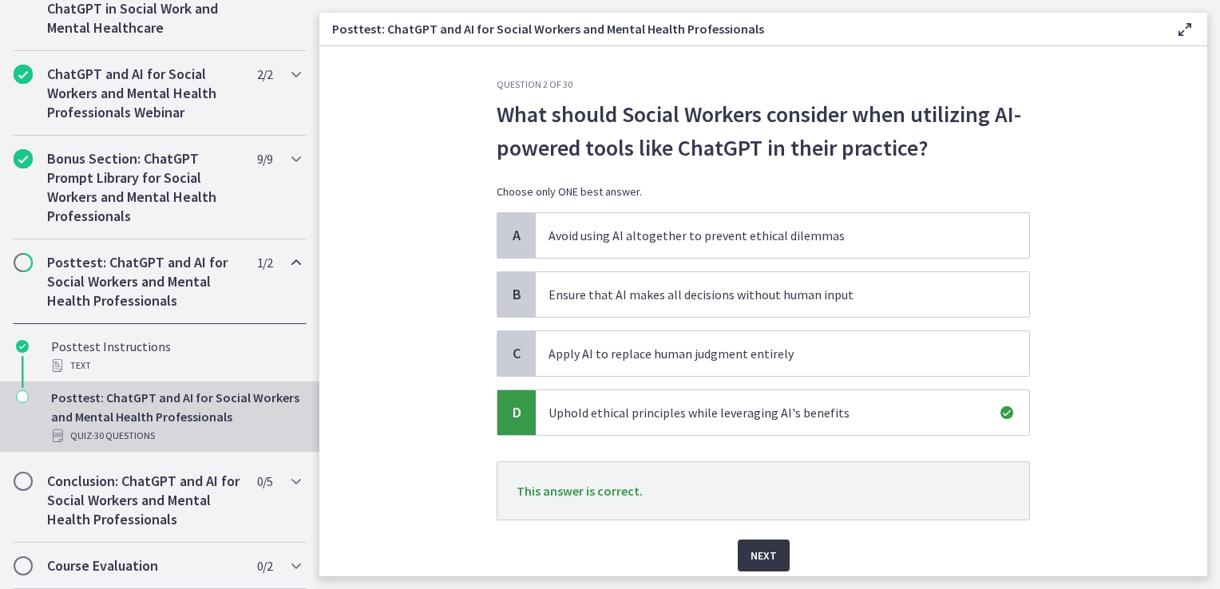
click at [759, 561] on span "Next" at bounding box center [764, 555] width 26 height 19
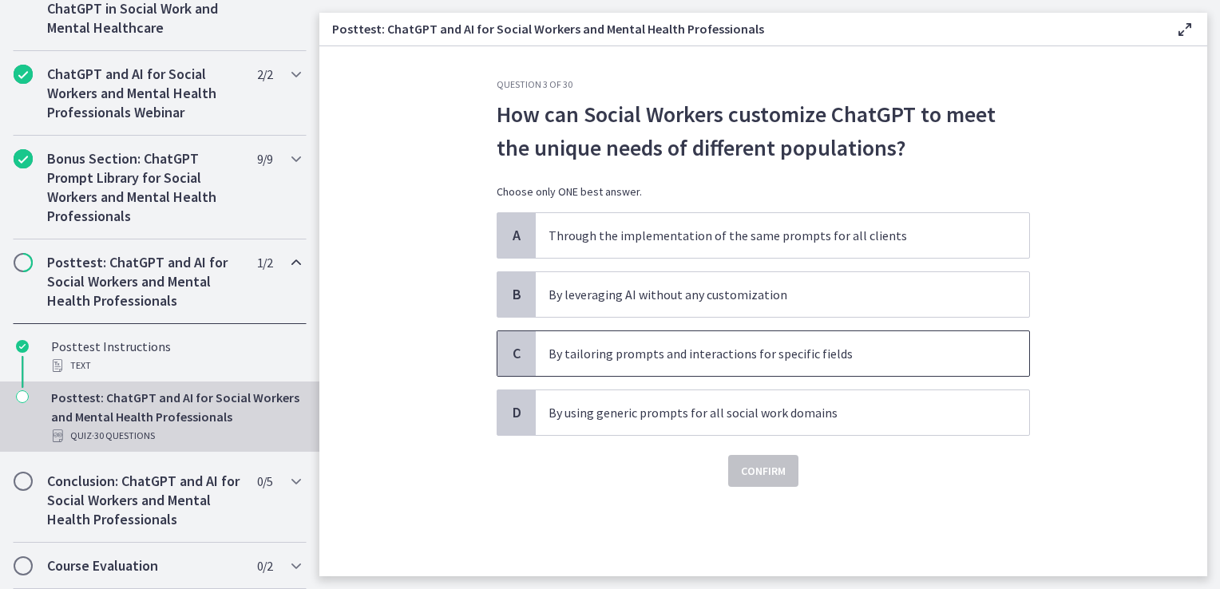
click at [664, 344] on p "By tailoring prompts and interactions for specific fields" at bounding box center [767, 353] width 436 height 19
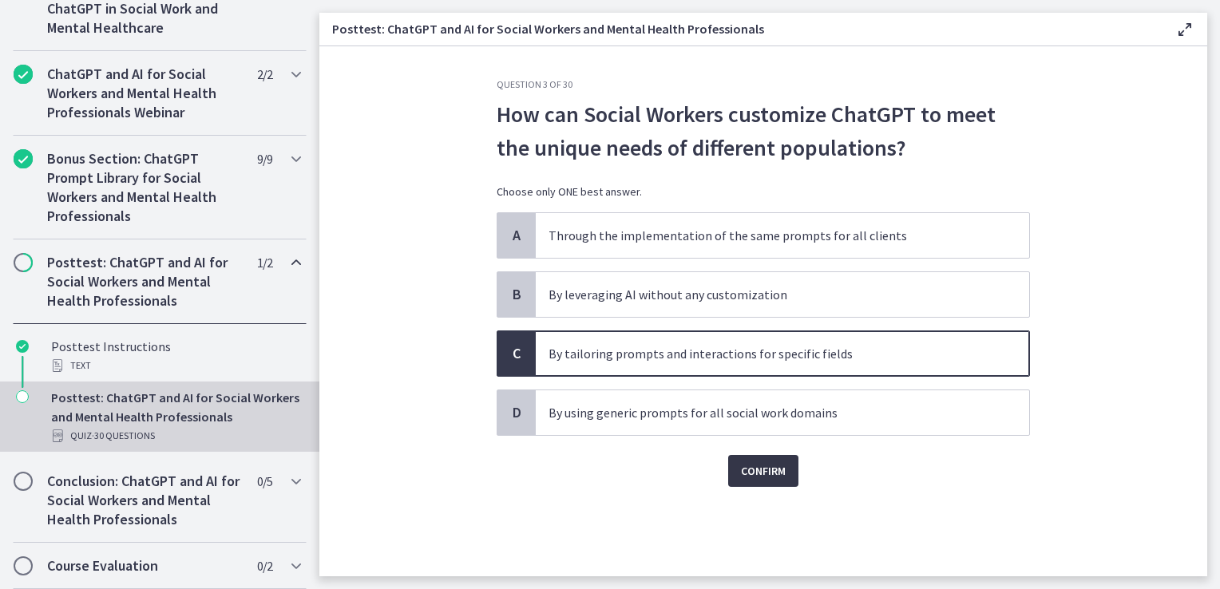
click at [770, 478] on span "Confirm" at bounding box center [763, 471] width 45 height 19
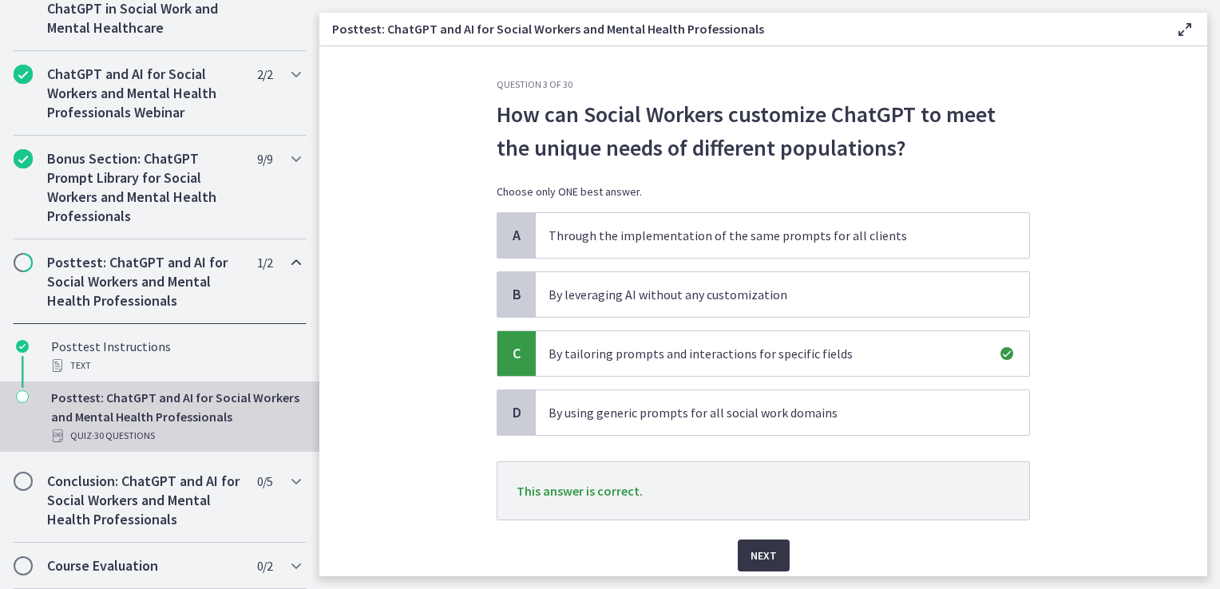
click at [766, 549] on span "Next" at bounding box center [764, 555] width 26 height 19
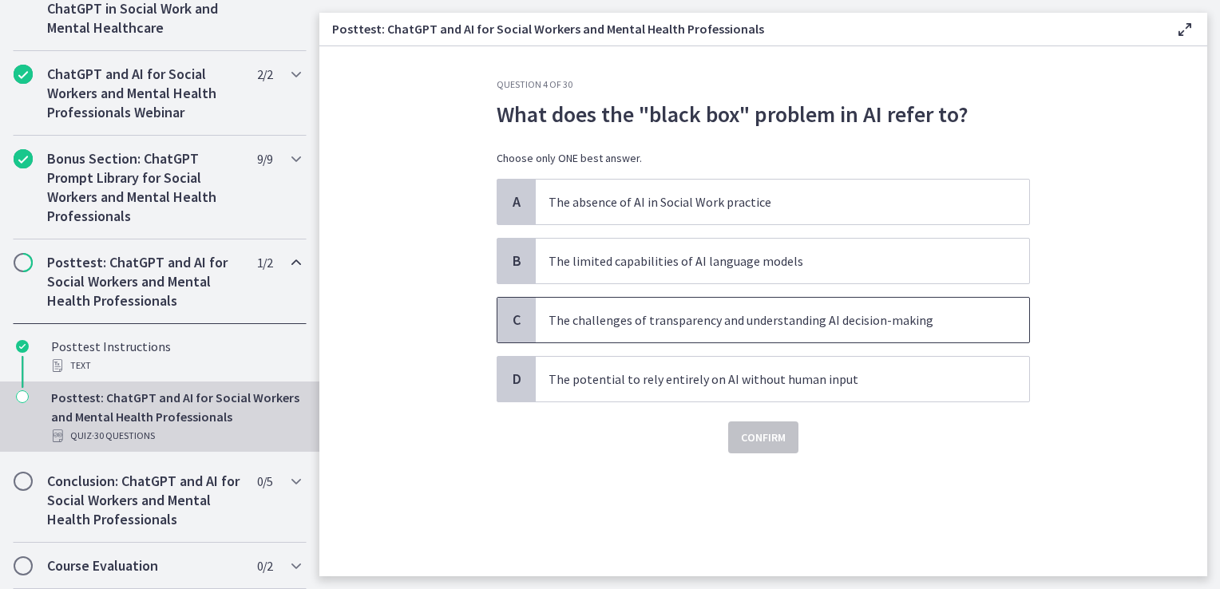
click at [679, 329] on span "The challenges of transparency and understanding AI decision-making" at bounding box center [783, 320] width 494 height 45
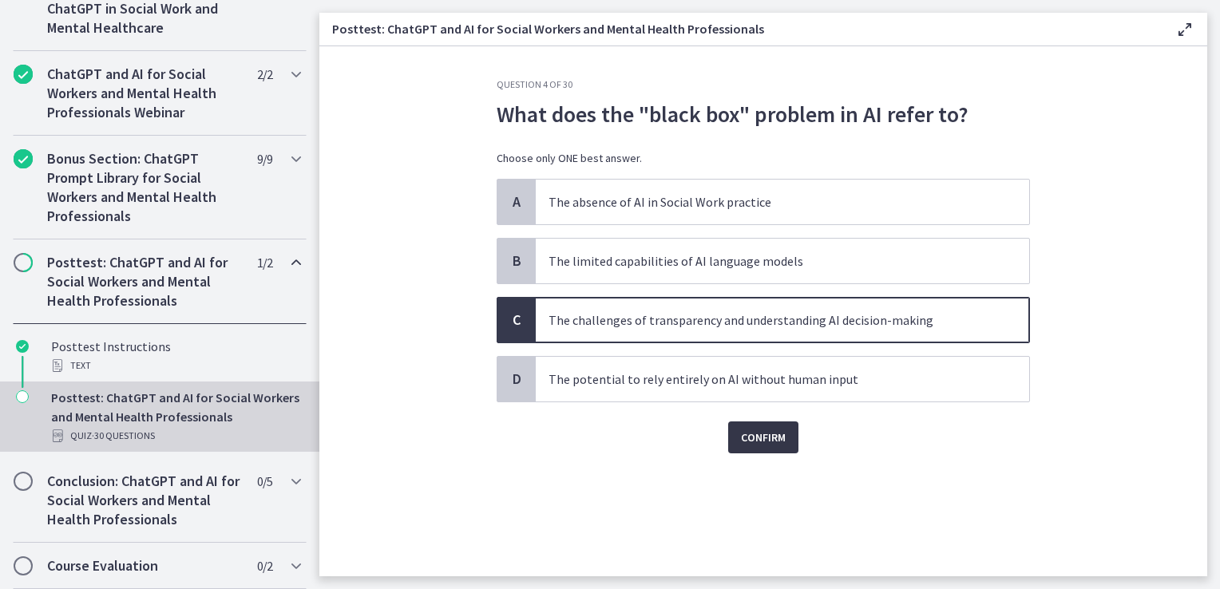
click at [776, 434] on span "Confirm" at bounding box center [763, 437] width 45 height 19
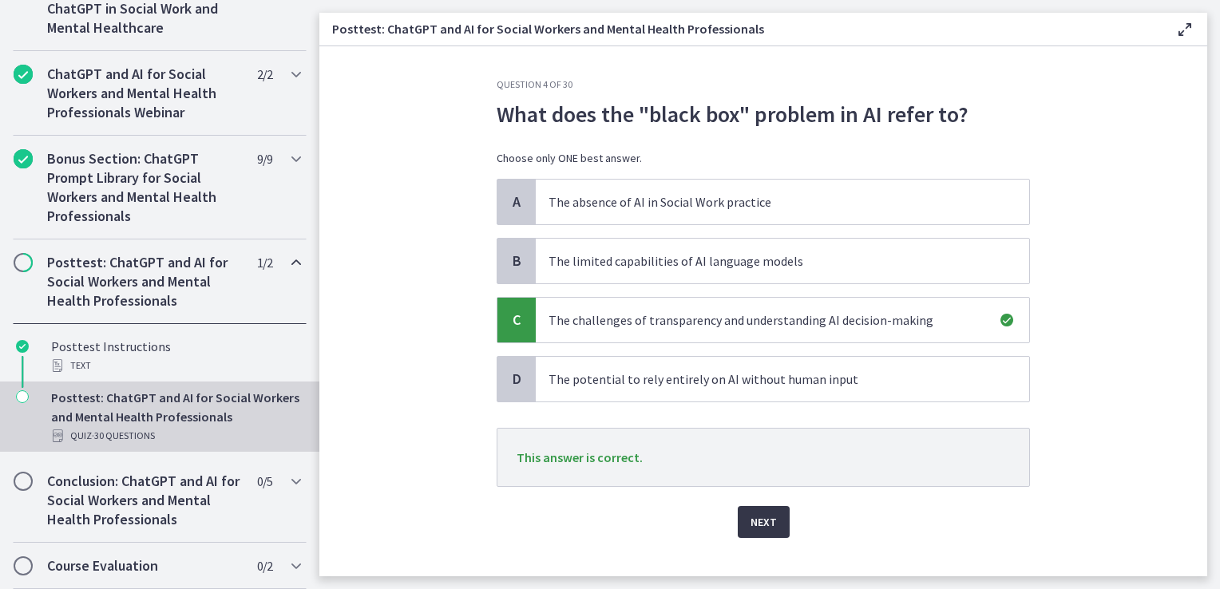
click at [771, 518] on button "Next" at bounding box center [764, 522] width 52 height 32
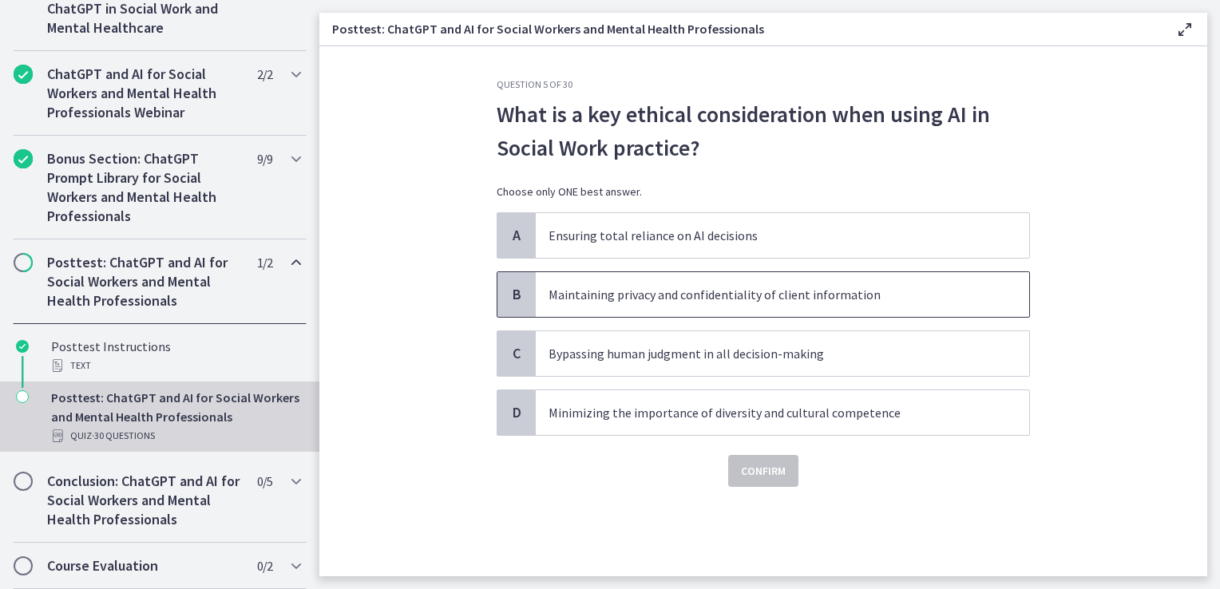
click at [639, 296] on p "Maintaining privacy and confidentiality of client information" at bounding box center [767, 294] width 436 height 19
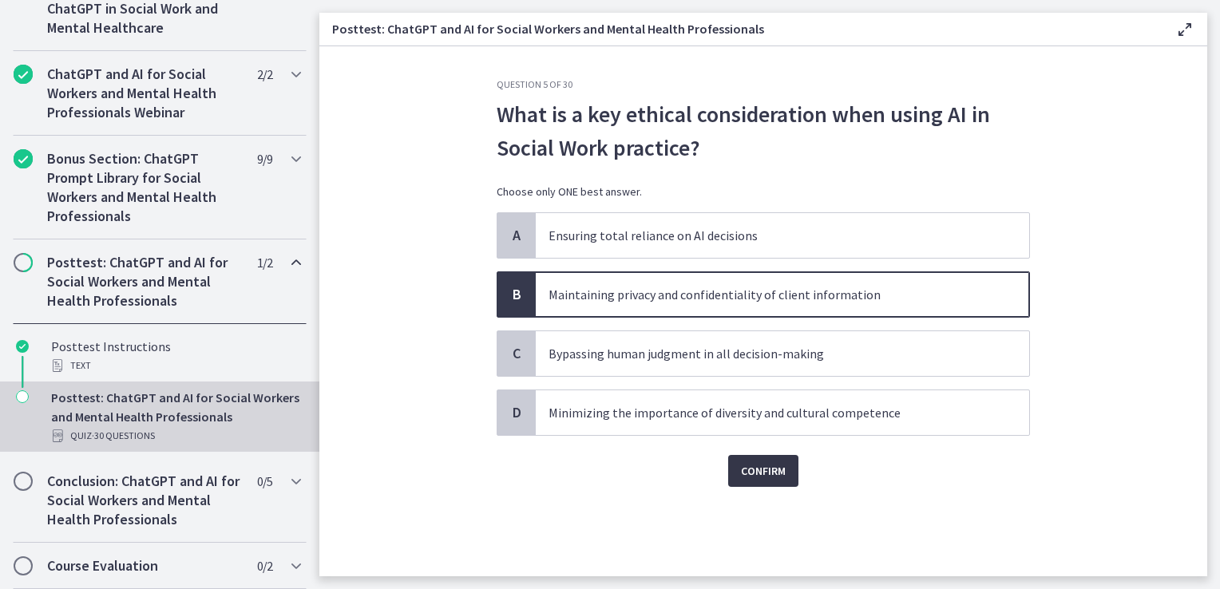
click at [758, 471] on span "Confirm" at bounding box center [763, 471] width 45 height 19
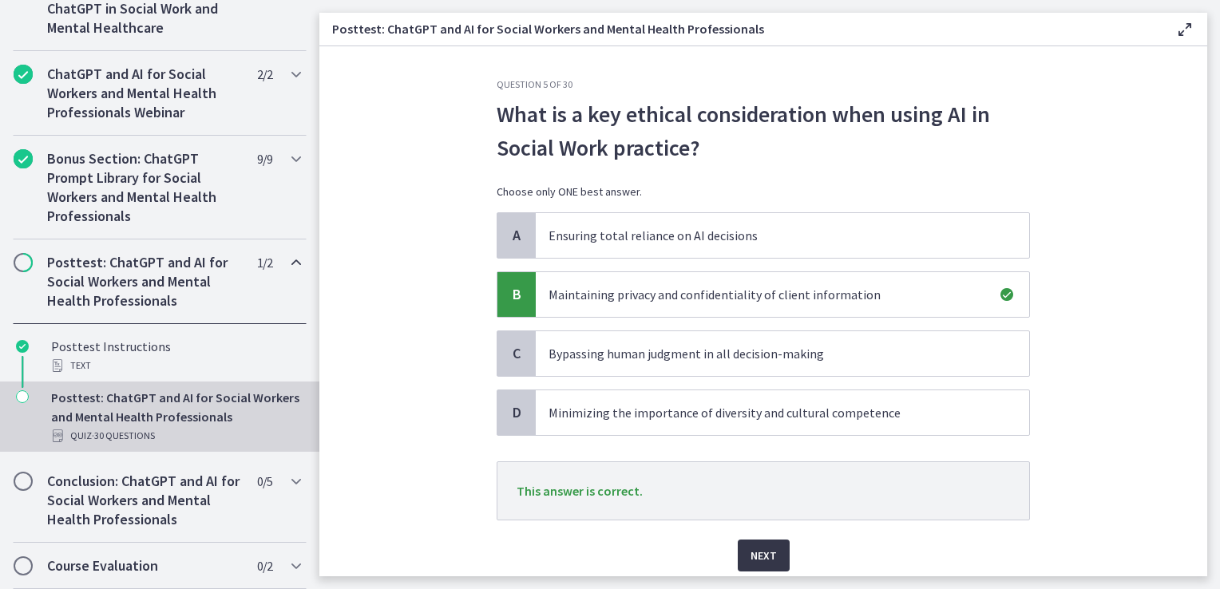
click at [764, 556] on span "Next" at bounding box center [764, 555] width 26 height 19
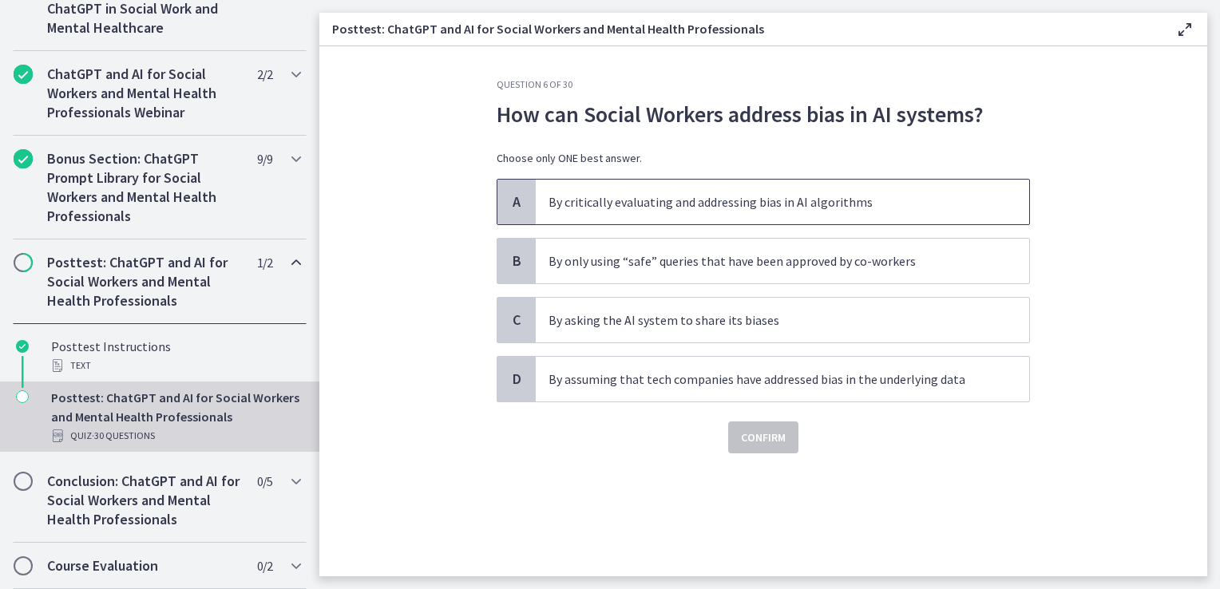
click at [696, 208] on p "By critically evaluating and addressing bias in AI algorithms" at bounding box center [767, 201] width 436 height 19
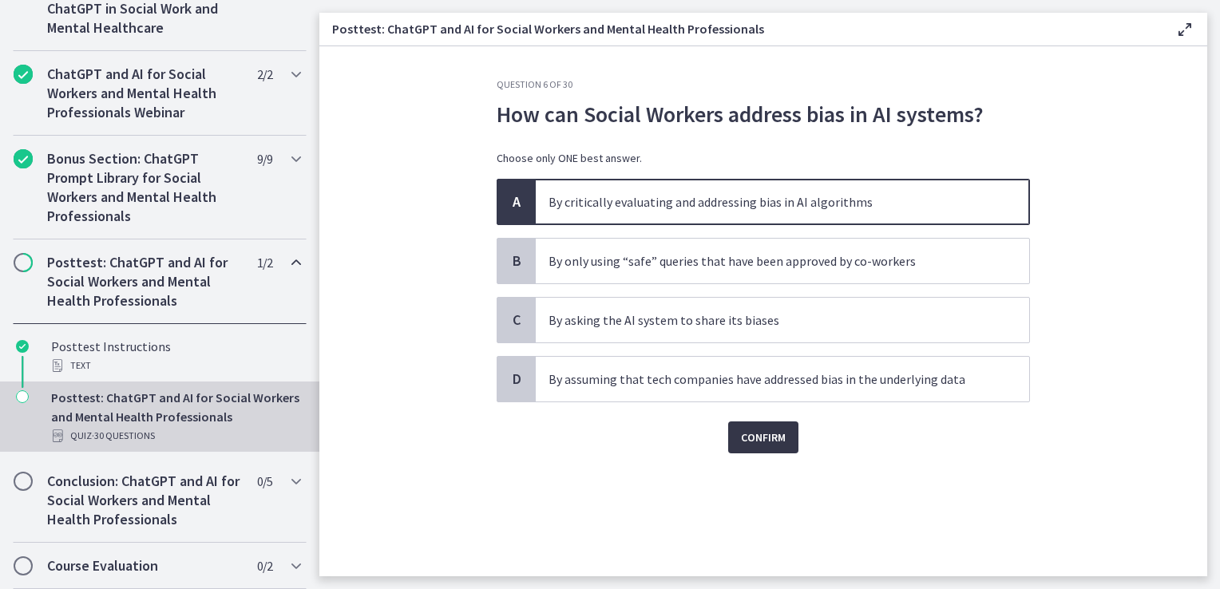
click at [769, 428] on span "Confirm" at bounding box center [763, 437] width 45 height 19
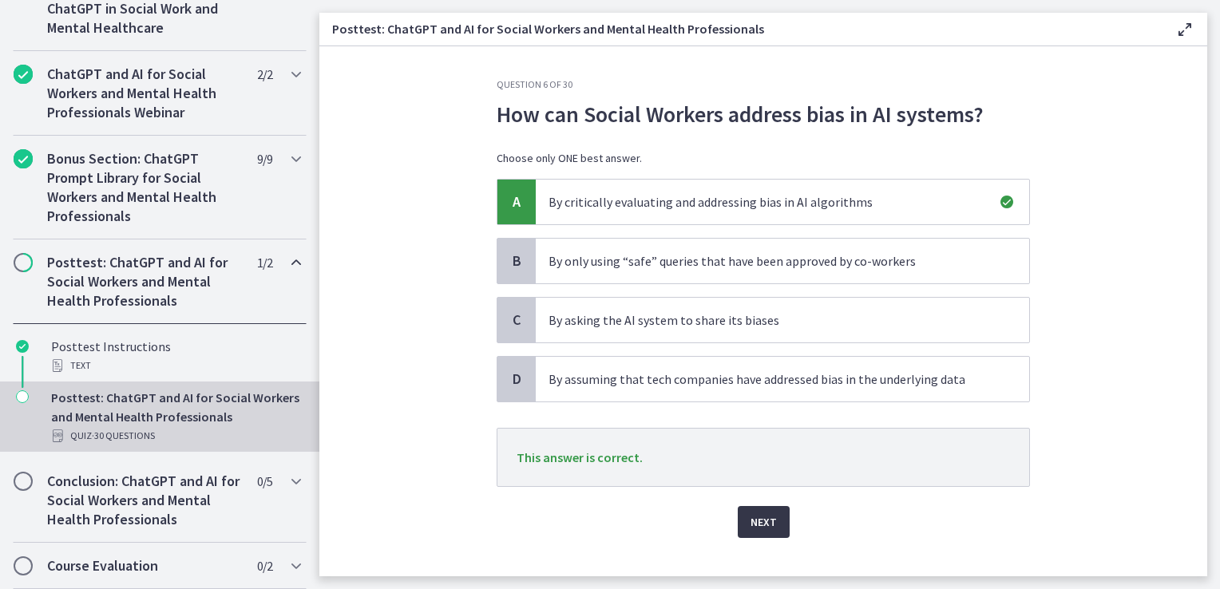
click at [766, 519] on span "Next" at bounding box center [764, 522] width 26 height 19
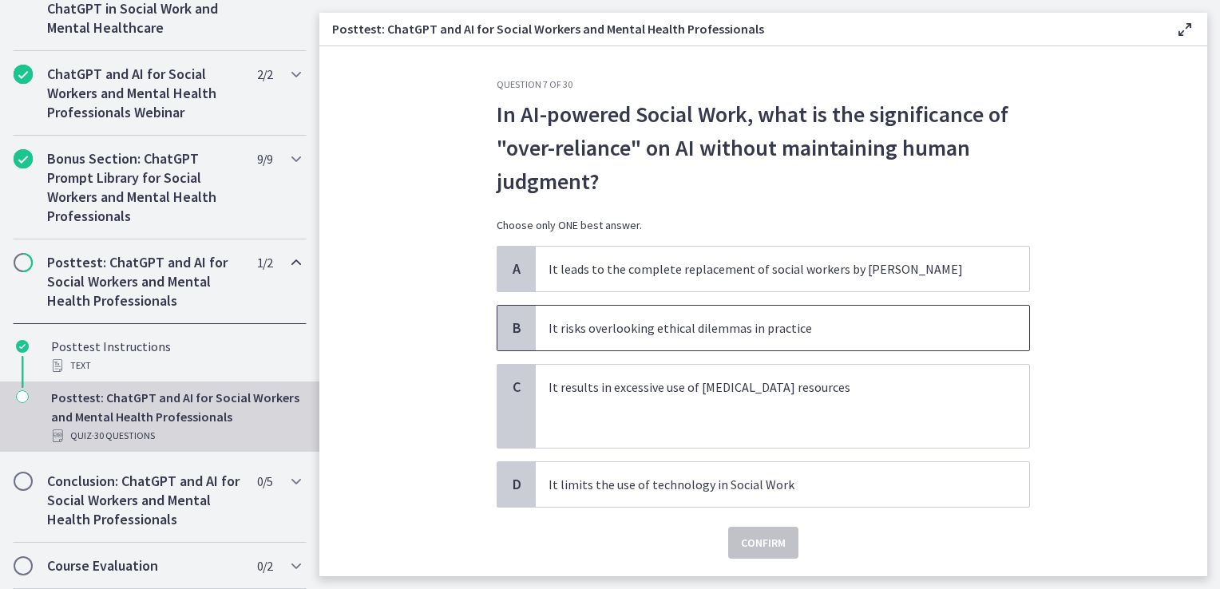
click at [631, 335] on p "It risks overlooking ethical dilemmas in practice" at bounding box center [767, 328] width 436 height 19
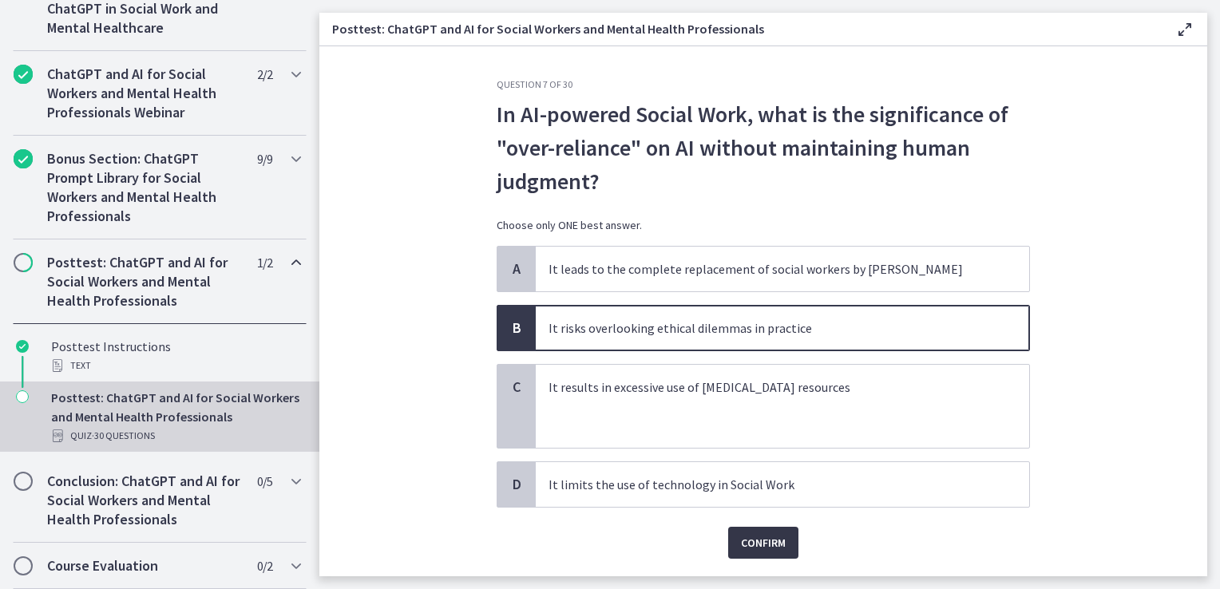
click at [771, 541] on span "Confirm" at bounding box center [763, 542] width 45 height 19
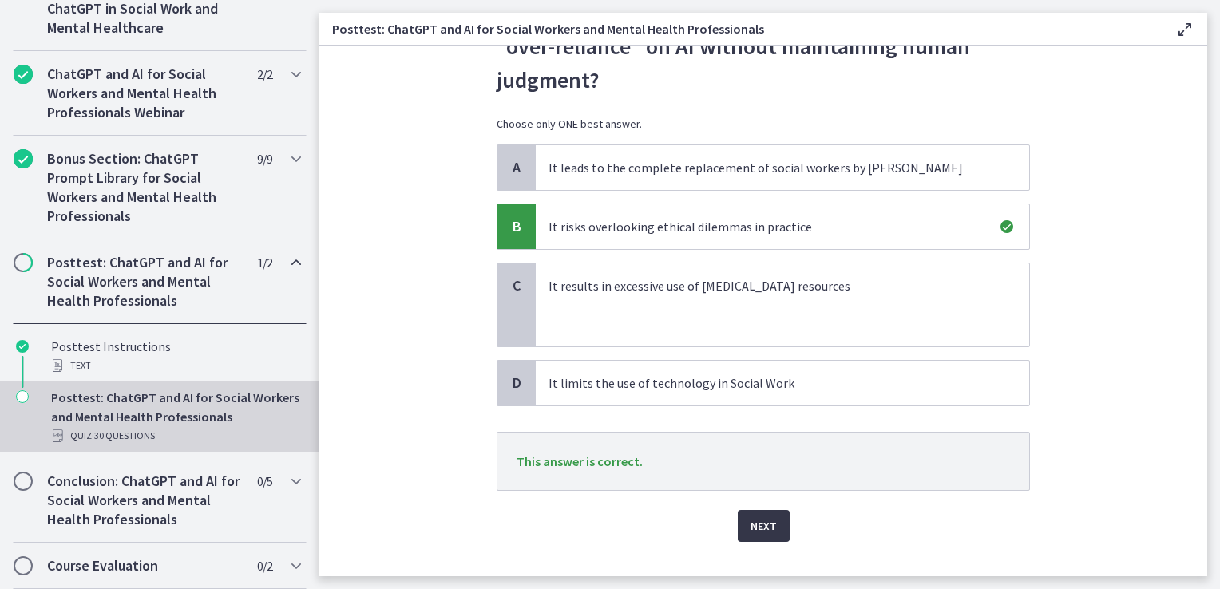
scroll to position [102, 0]
click at [760, 531] on span "Next" at bounding box center [764, 525] width 26 height 19
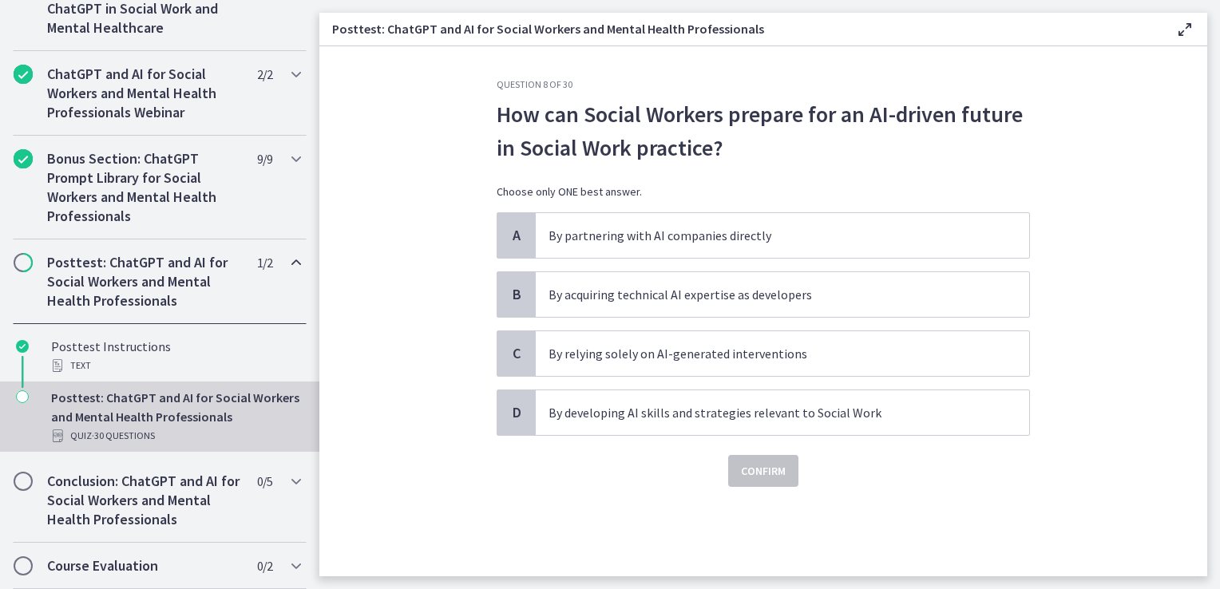
scroll to position [0, 0]
click at [692, 415] on p "By developing AI skills and strategies relevant to Social Work" at bounding box center [767, 412] width 436 height 19
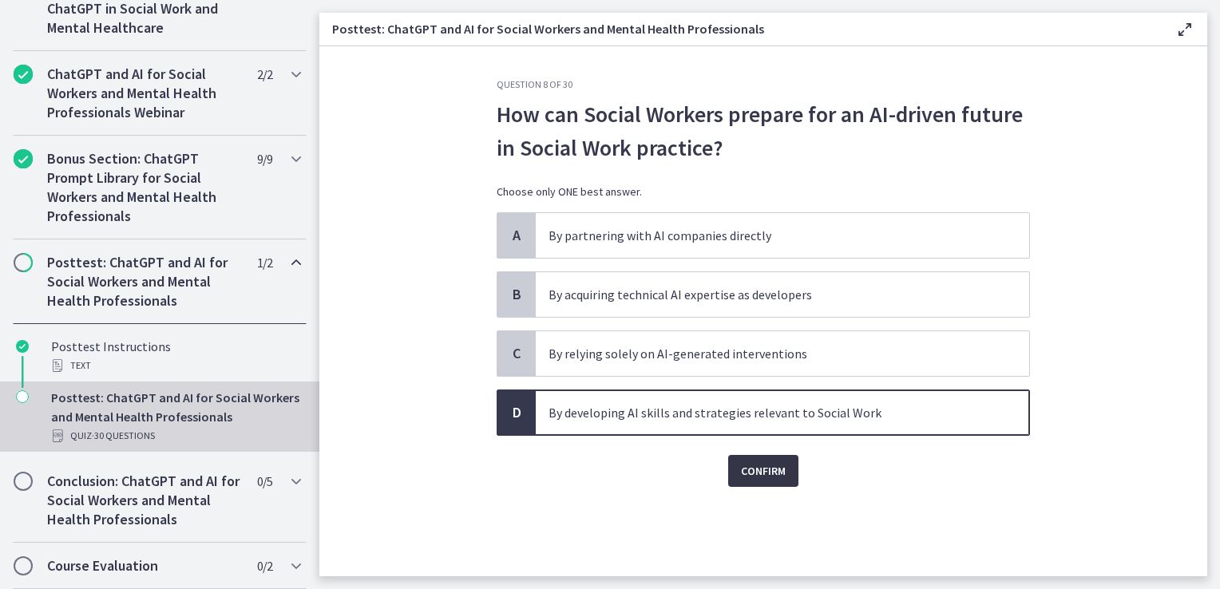
click at [760, 471] on span "Confirm" at bounding box center [763, 471] width 45 height 19
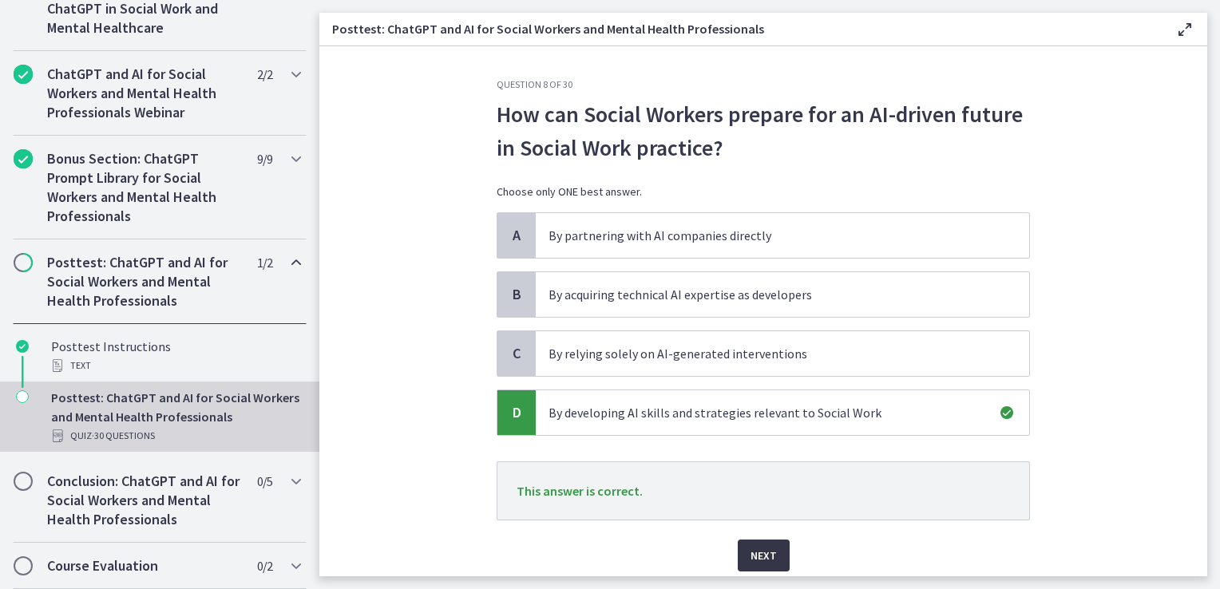
click at [771, 552] on button "Next" at bounding box center [764, 556] width 52 height 32
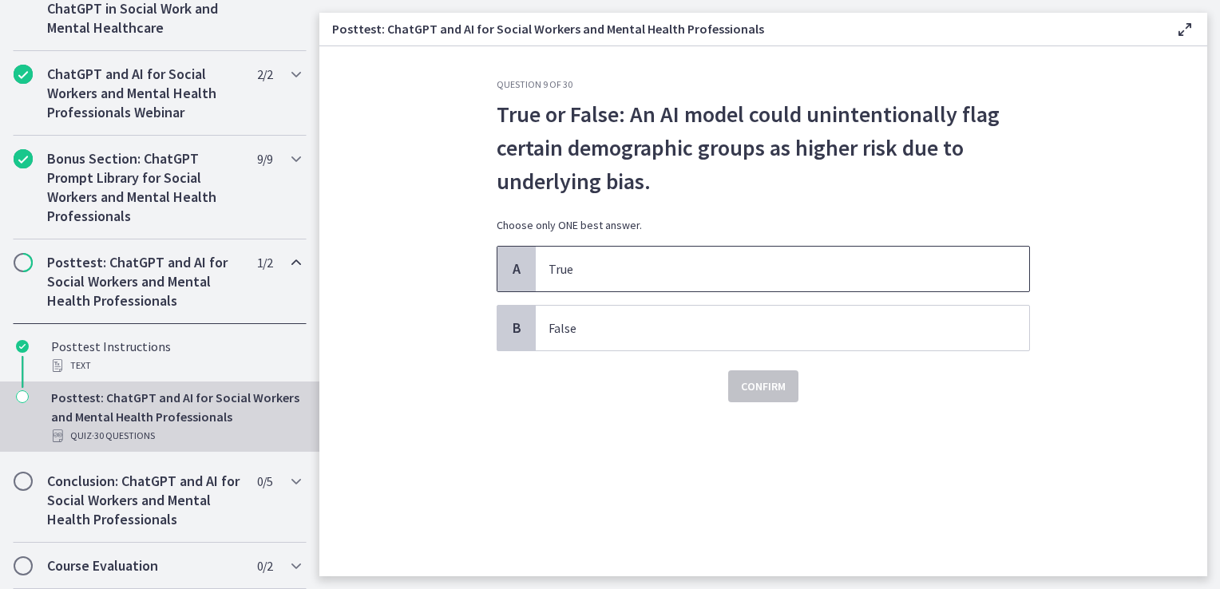
click at [633, 260] on p "True" at bounding box center [767, 269] width 436 height 19
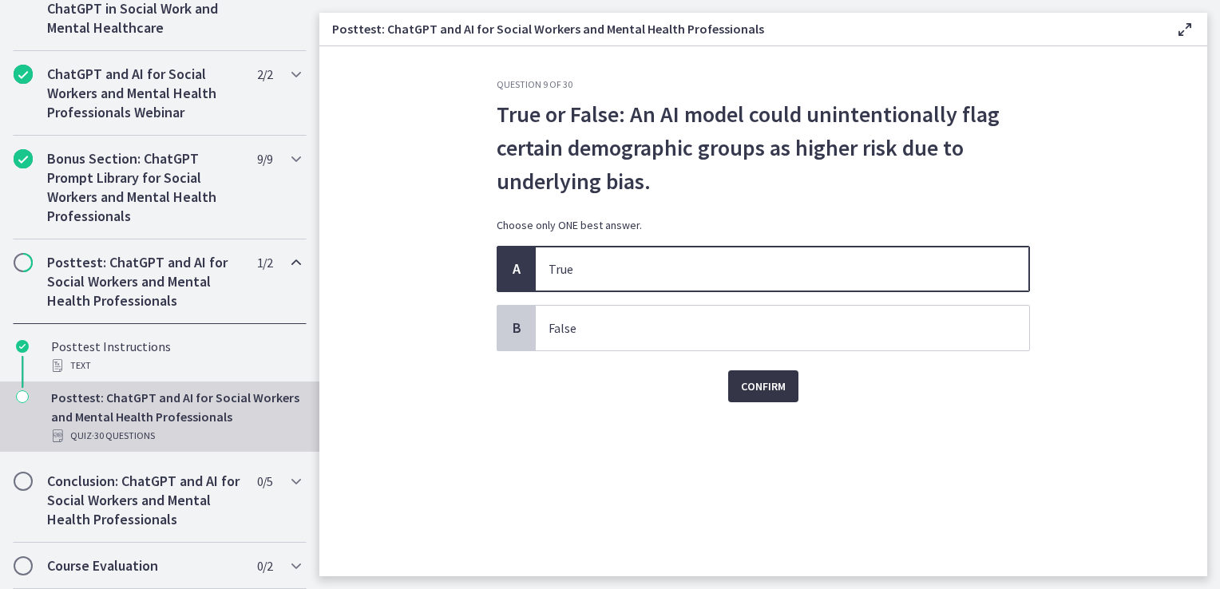
click at [752, 397] on button "Confirm" at bounding box center [763, 387] width 70 height 32
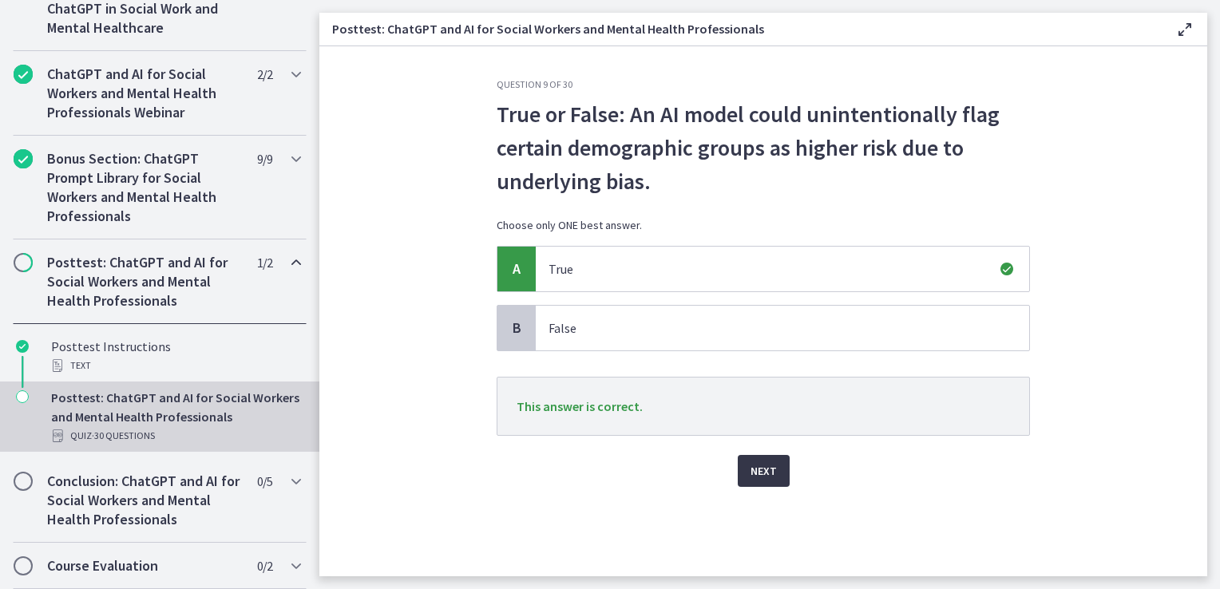
click at [751, 462] on span "Next" at bounding box center [764, 471] width 26 height 19
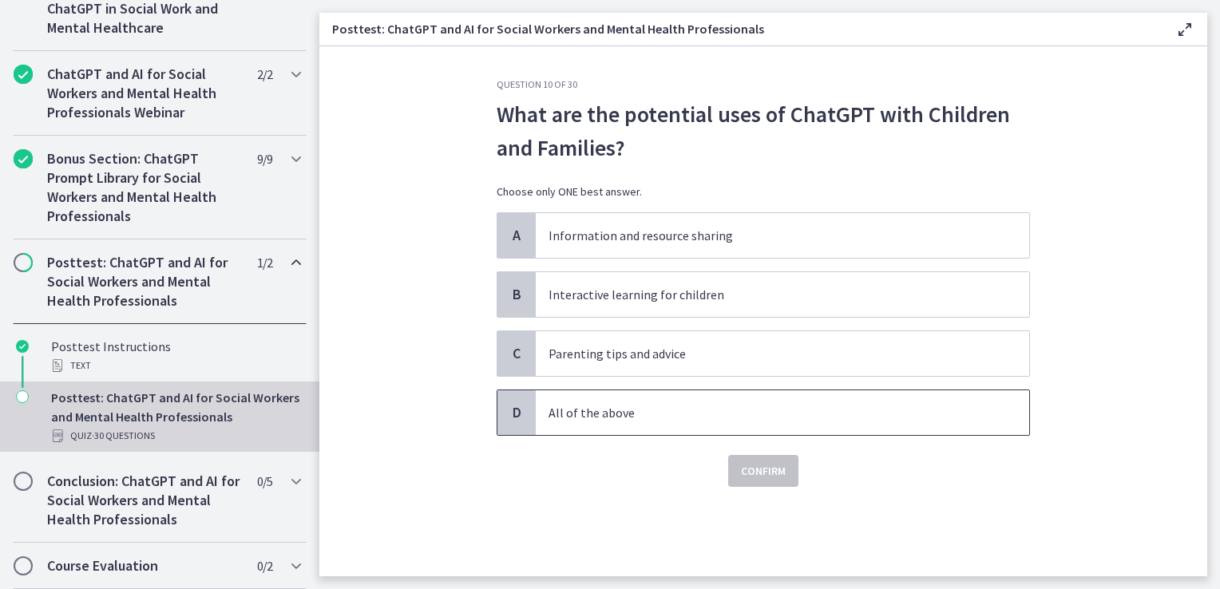
click at [588, 415] on p "All of the above" at bounding box center [767, 412] width 436 height 19
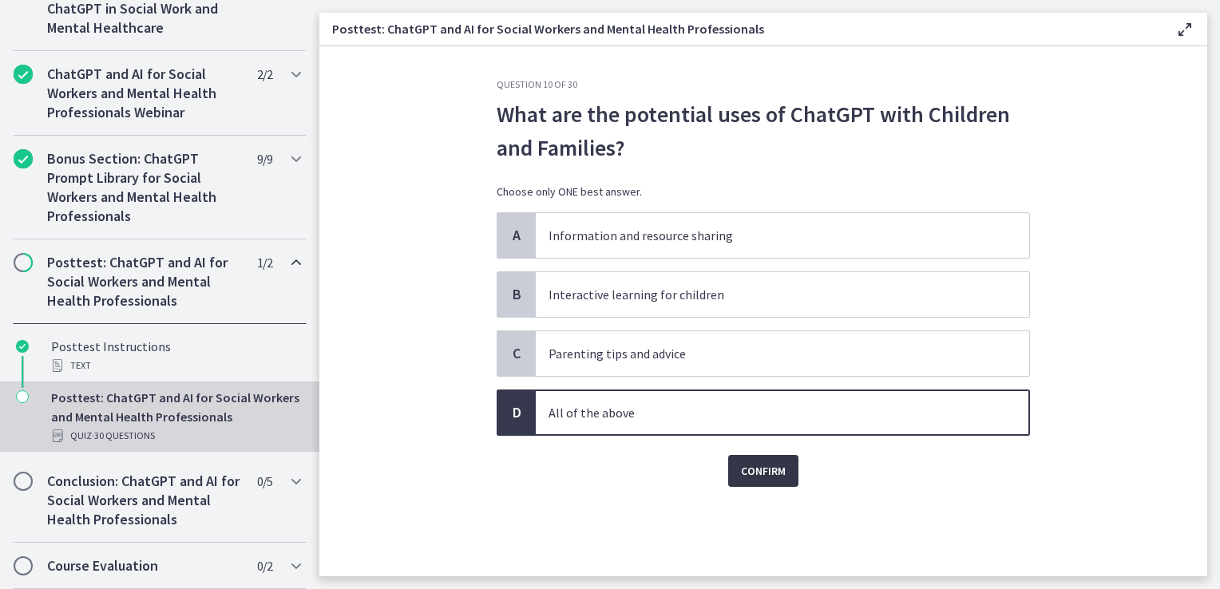
click at [756, 474] on span "Confirm" at bounding box center [763, 471] width 45 height 19
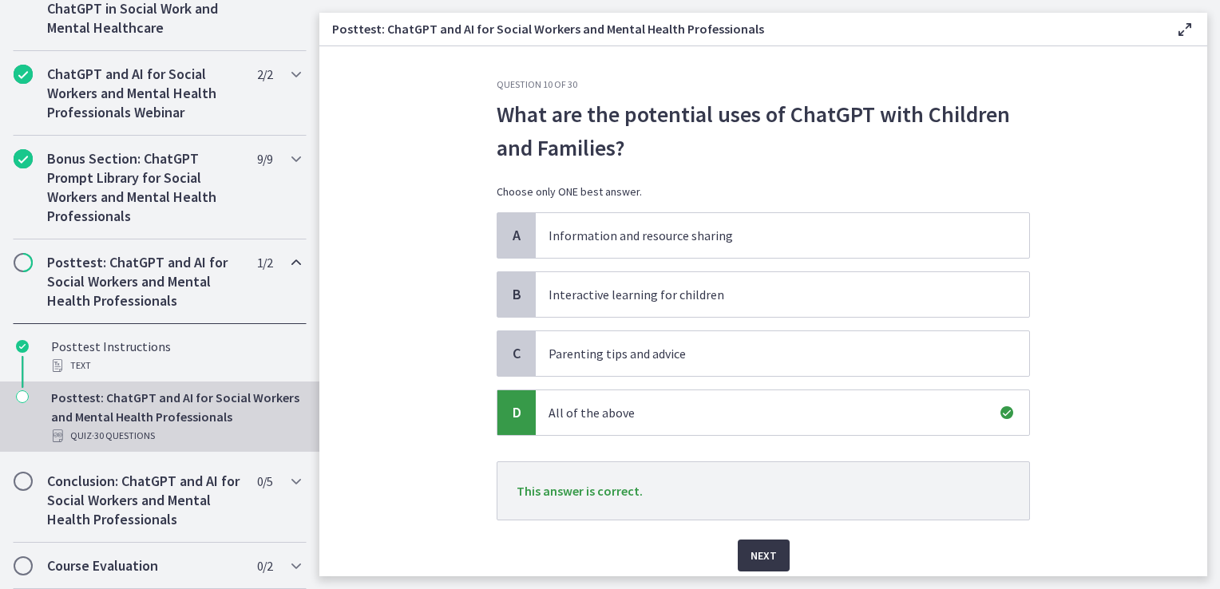
click at [759, 546] on span "Next" at bounding box center [764, 555] width 26 height 19
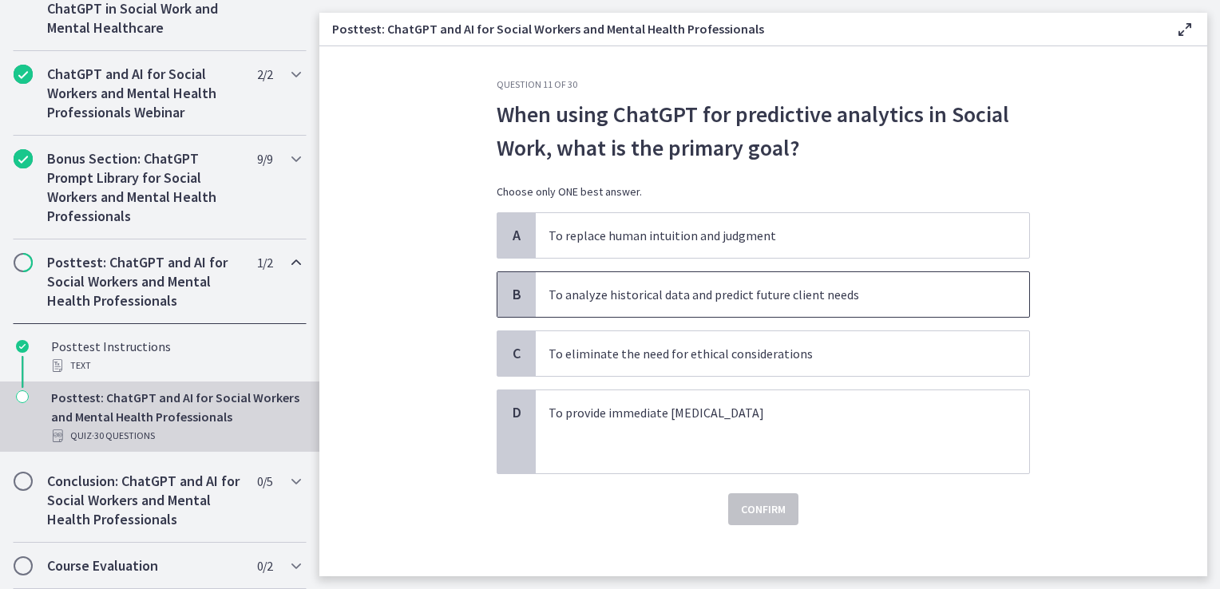
click at [605, 303] on p "To analyze historical data and predict future client needs" at bounding box center [767, 294] width 436 height 19
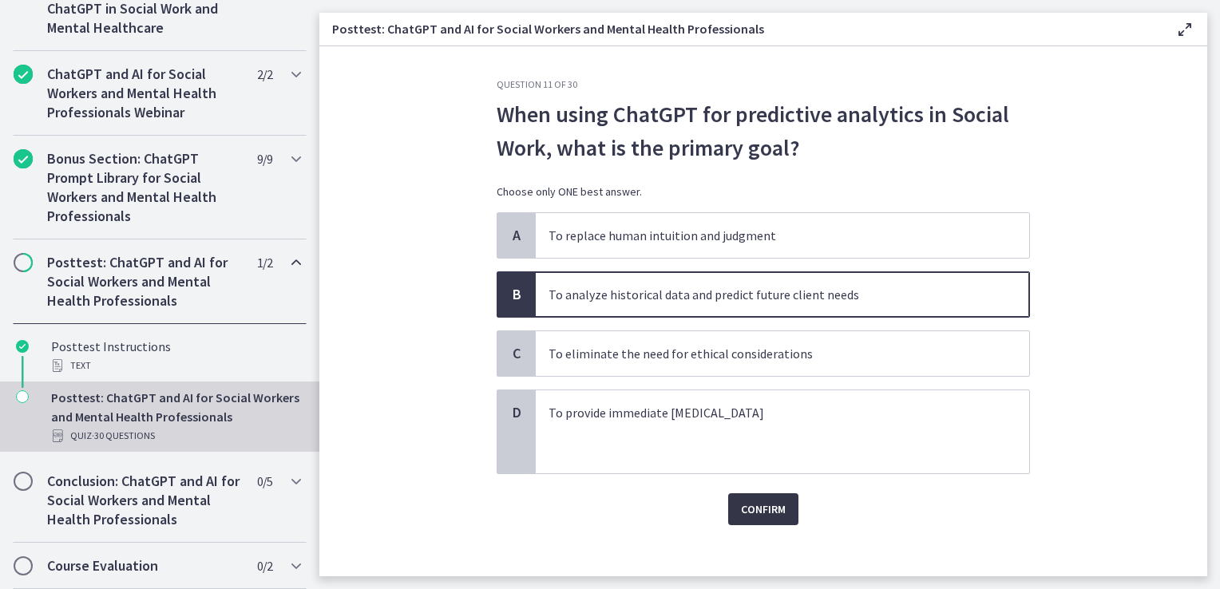
click at [751, 503] on span "Confirm" at bounding box center [763, 509] width 45 height 19
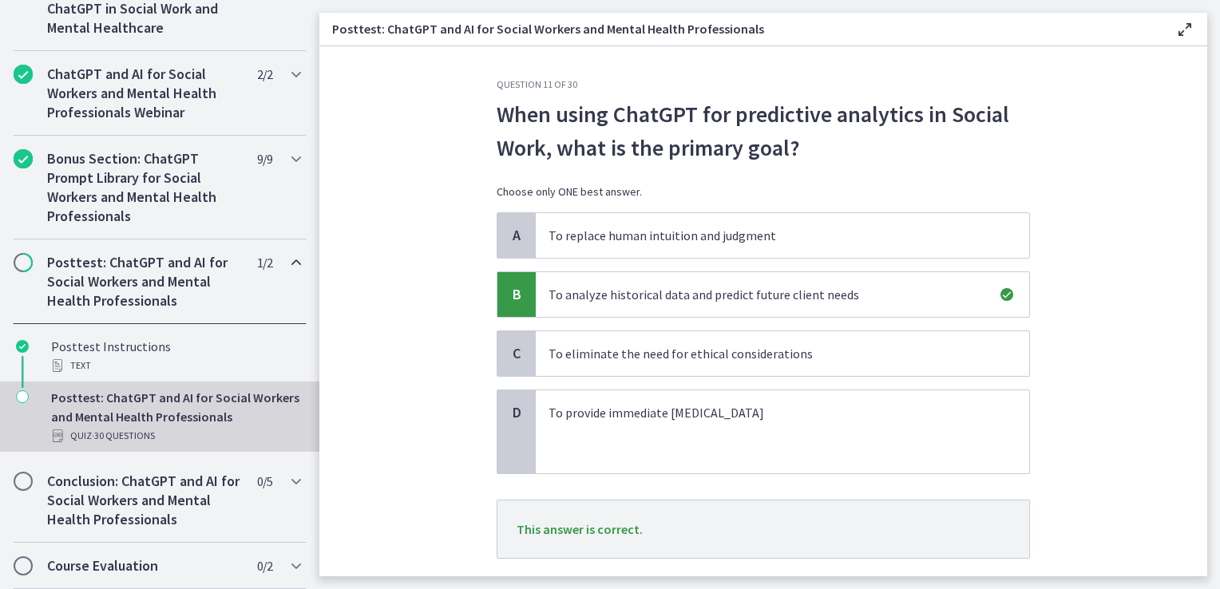
scroll to position [95, 0]
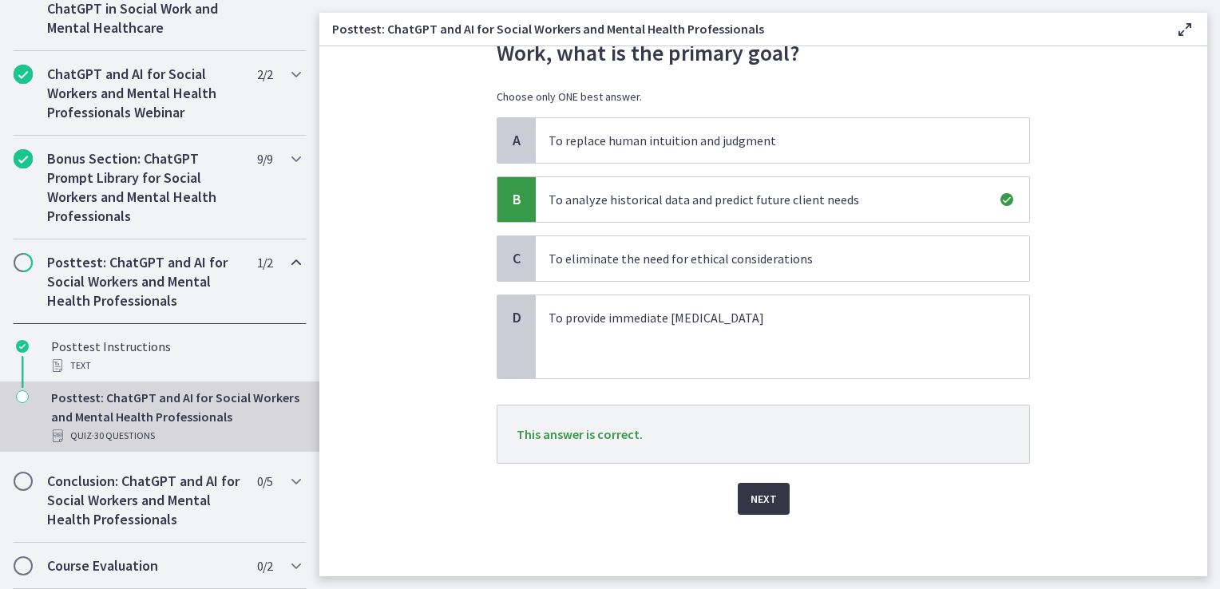
click at [760, 510] on button "Next" at bounding box center [764, 499] width 52 height 32
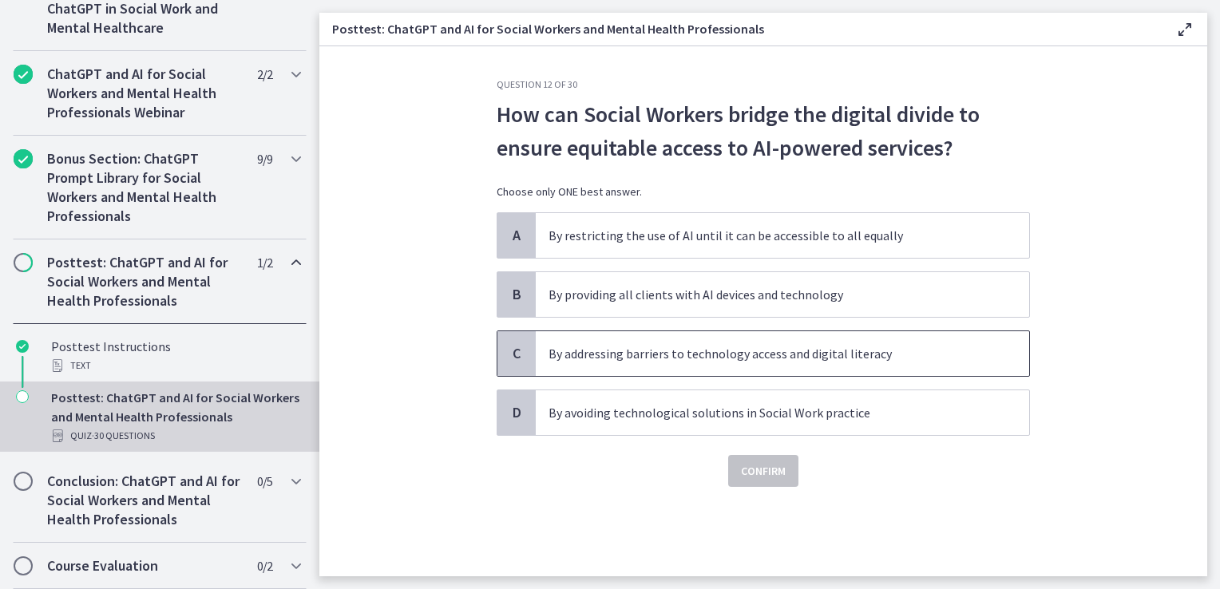
click at [732, 359] on p "By addressing barriers to technology access and digital literacy" at bounding box center [767, 353] width 436 height 19
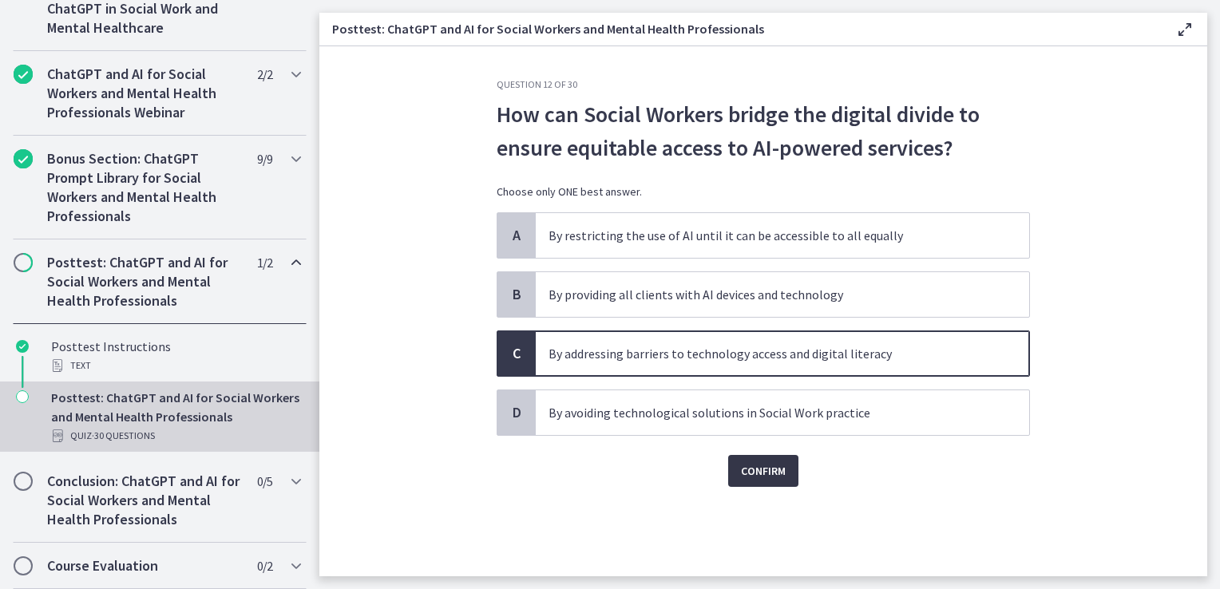
click at [757, 472] on span "Confirm" at bounding box center [763, 471] width 45 height 19
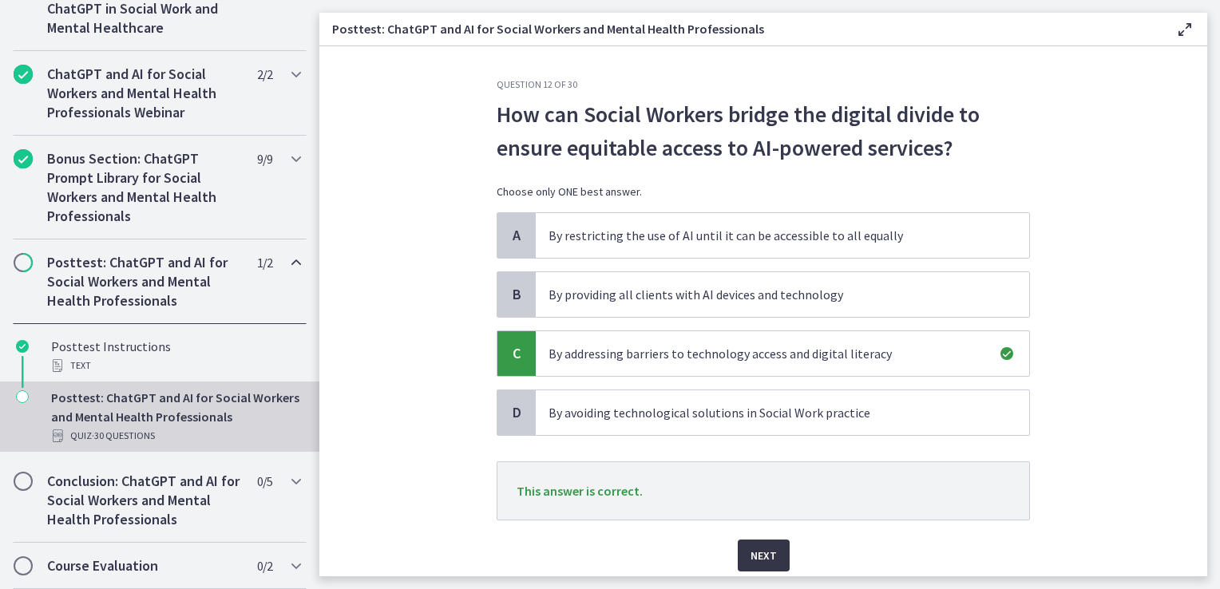
click at [756, 554] on span "Next" at bounding box center [764, 555] width 26 height 19
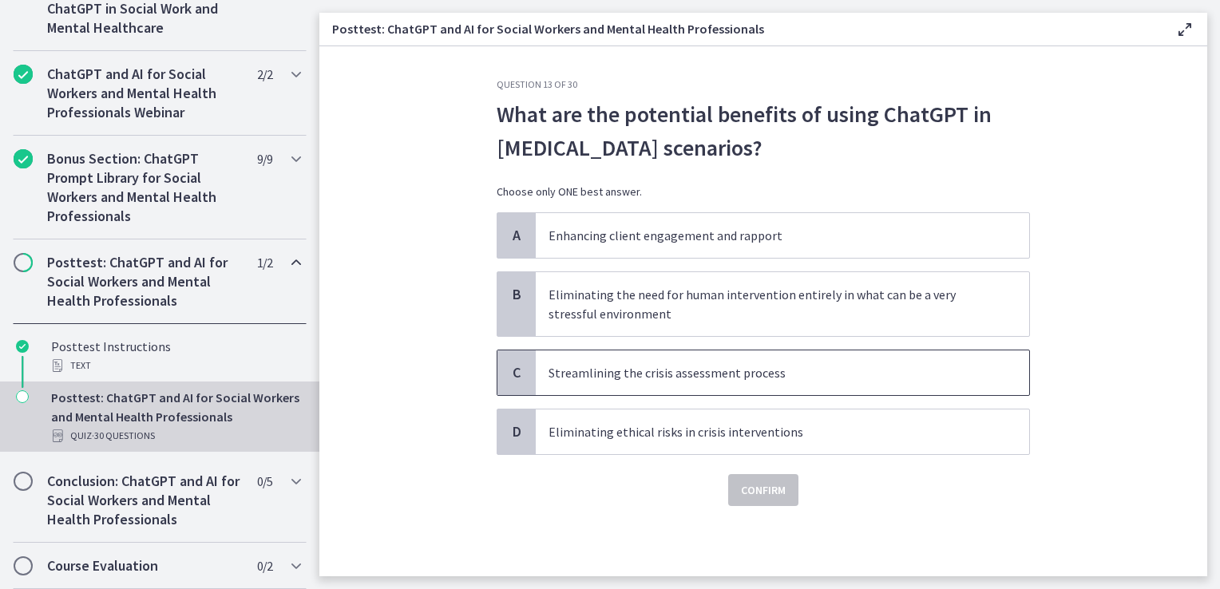
click at [648, 382] on span "Streamlining the crisis assessment process" at bounding box center [783, 373] width 494 height 45
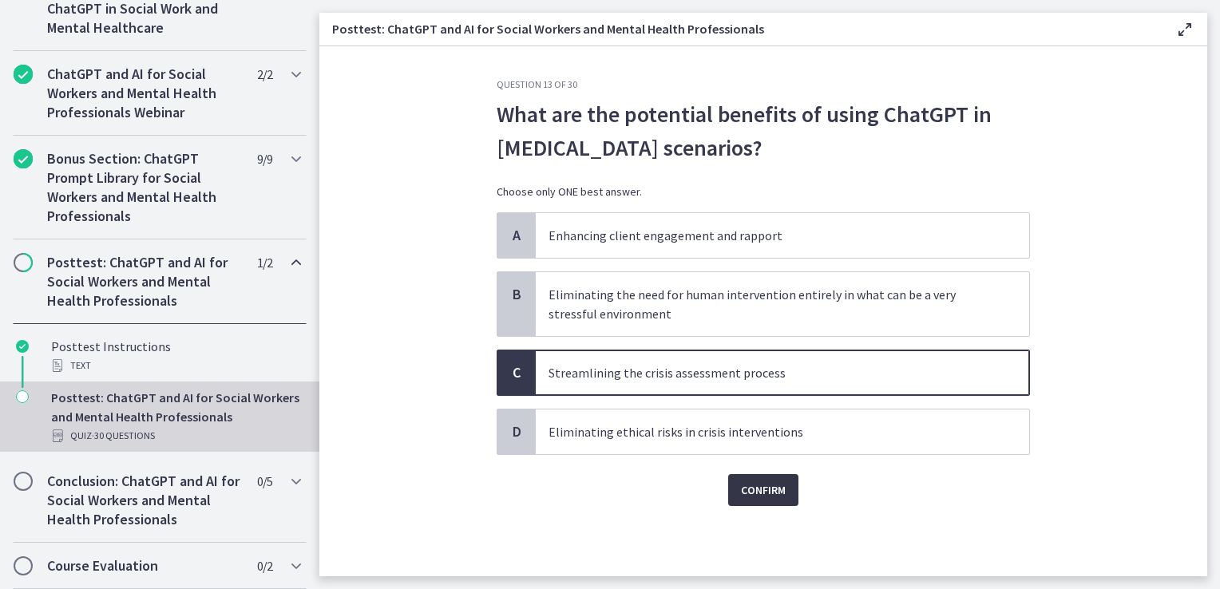
click at [756, 497] on span "Confirm" at bounding box center [763, 490] width 45 height 19
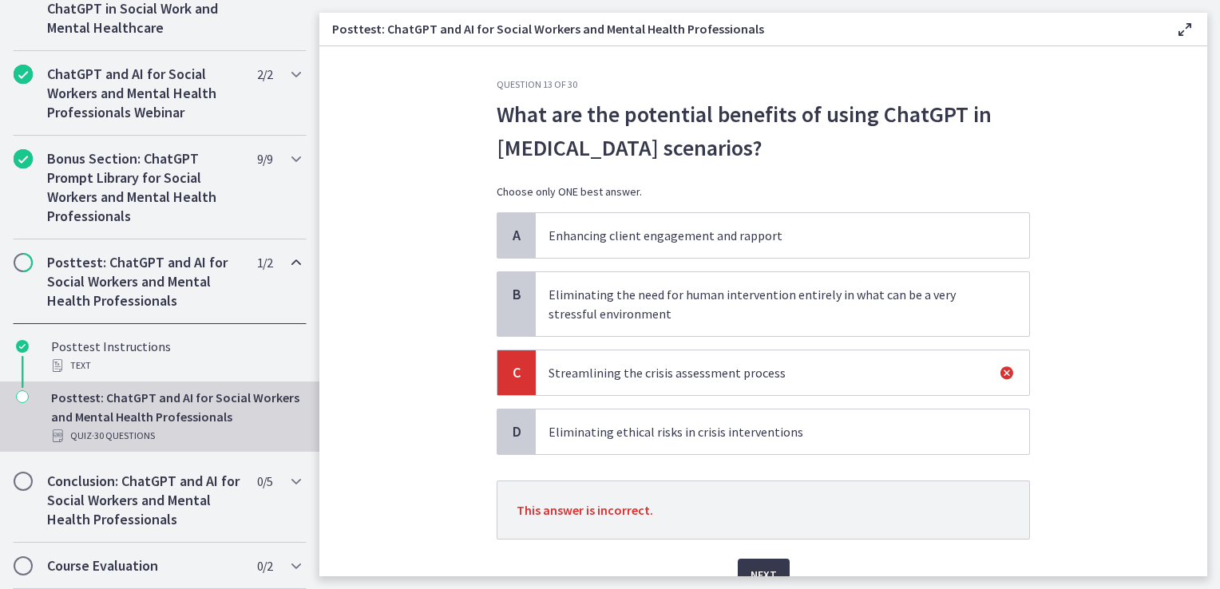
click at [633, 241] on p "Enhancing client engagement and rapport" at bounding box center [767, 235] width 436 height 19
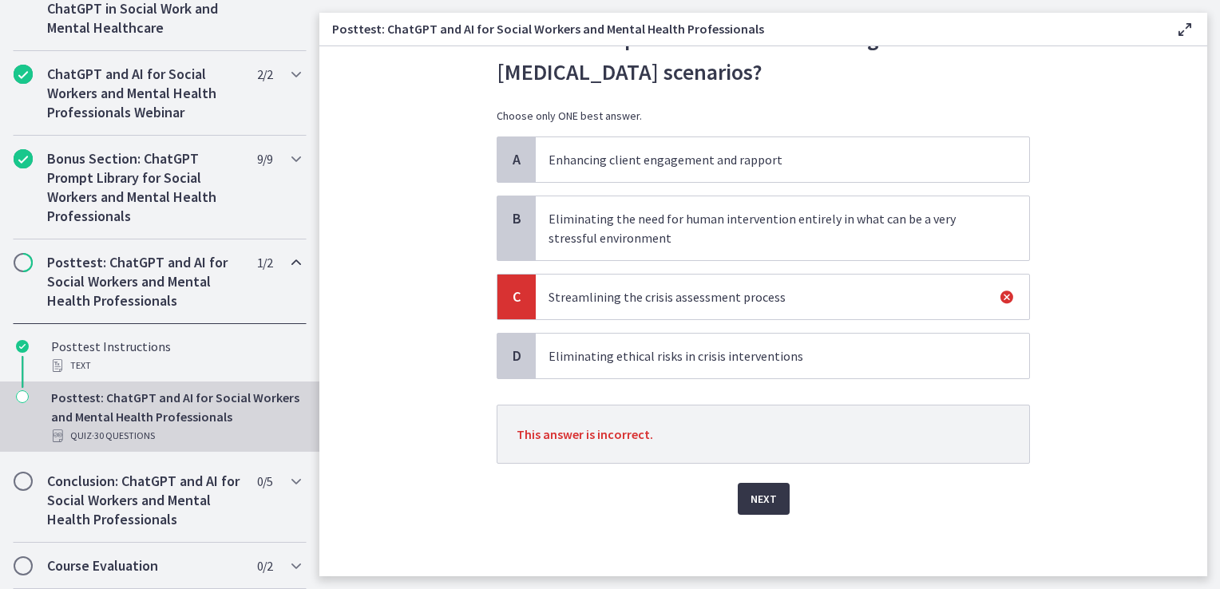
click at [763, 490] on span "Next" at bounding box center [764, 499] width 26 height 19
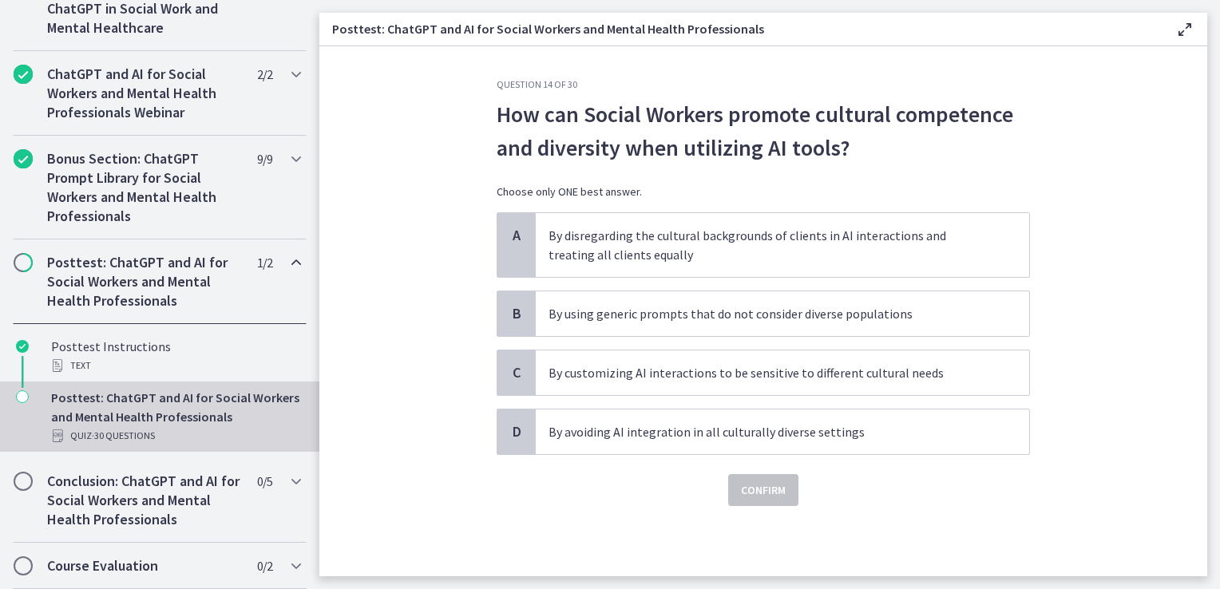
scroll to position [0, 0]
click at [735, 367] on p "By customizing AI interactions to be sensitive to different cultural needs" at bounding box center [767, 372] width 436 height 19
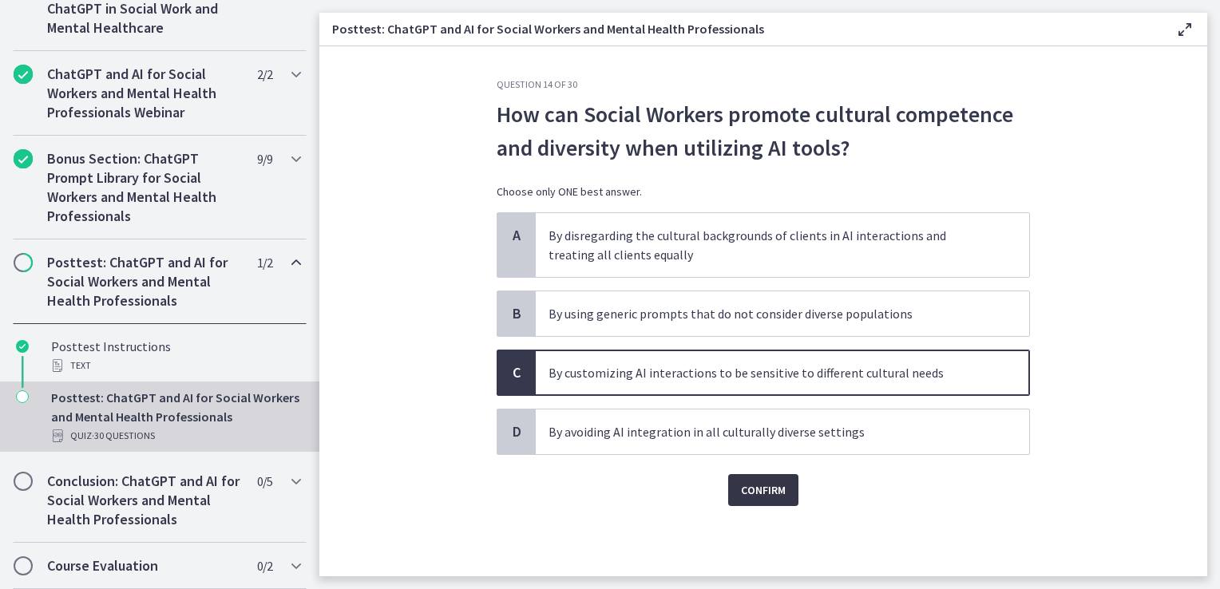
click at [771, 490] on span "Confirm" at bounding box center [763, 490] width 45 height 19
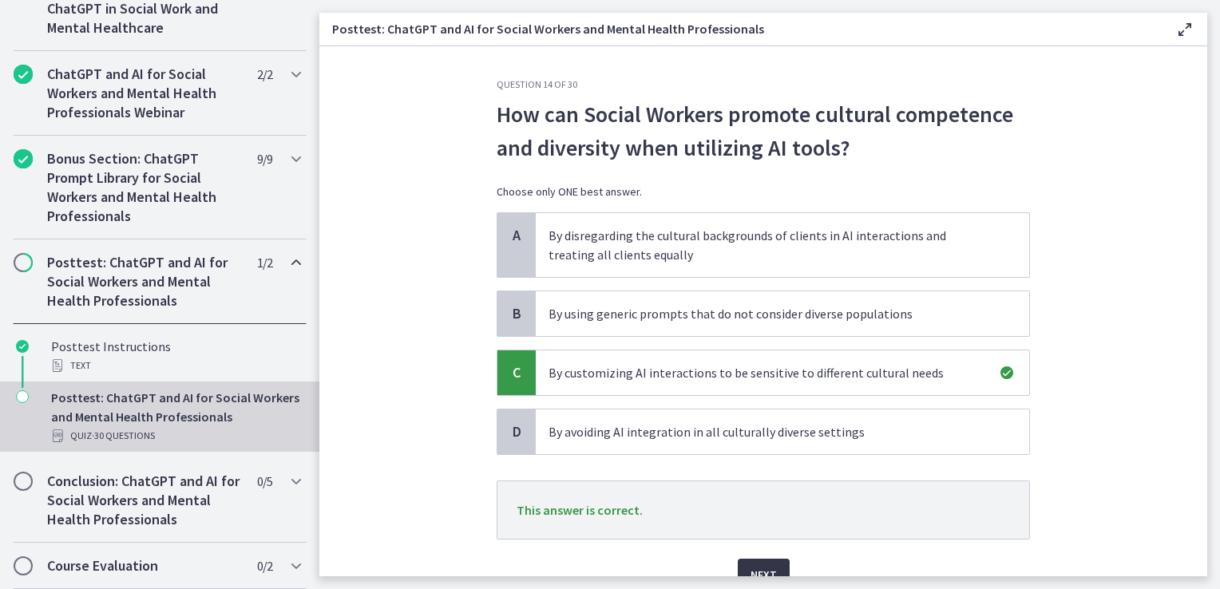
click at [765, 574] on span "Next" at bounding box center [764, 574] width 26 height 19
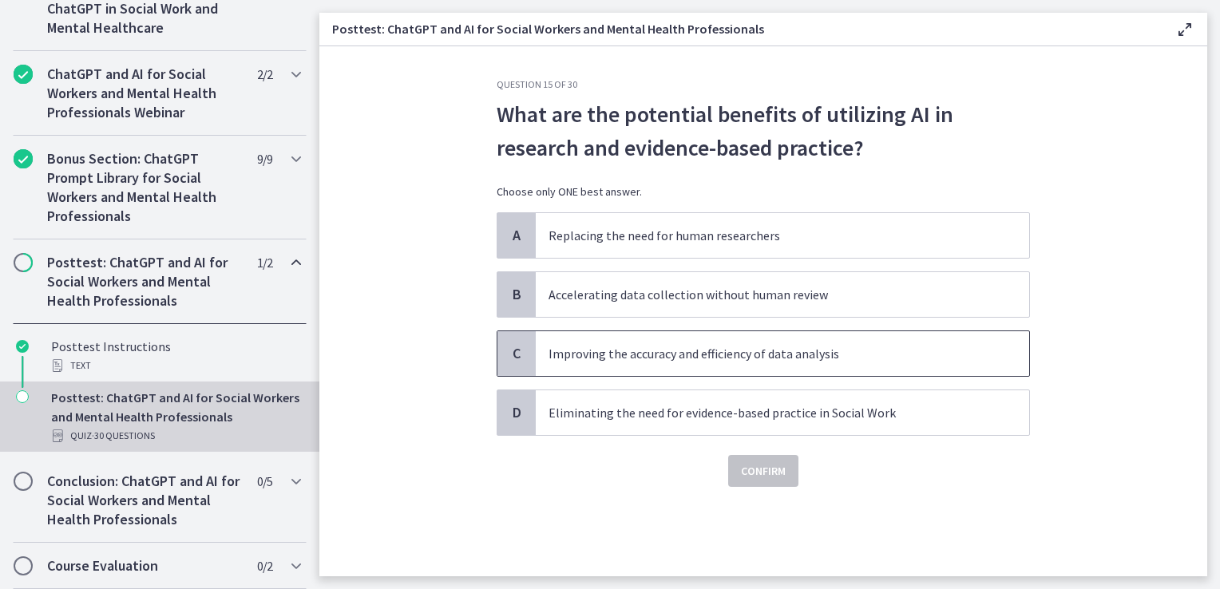
click at [724, 355] on p "Improving the accuracy and efficiency of data analysis" at bounding box center [767, 353] width 436 height 19
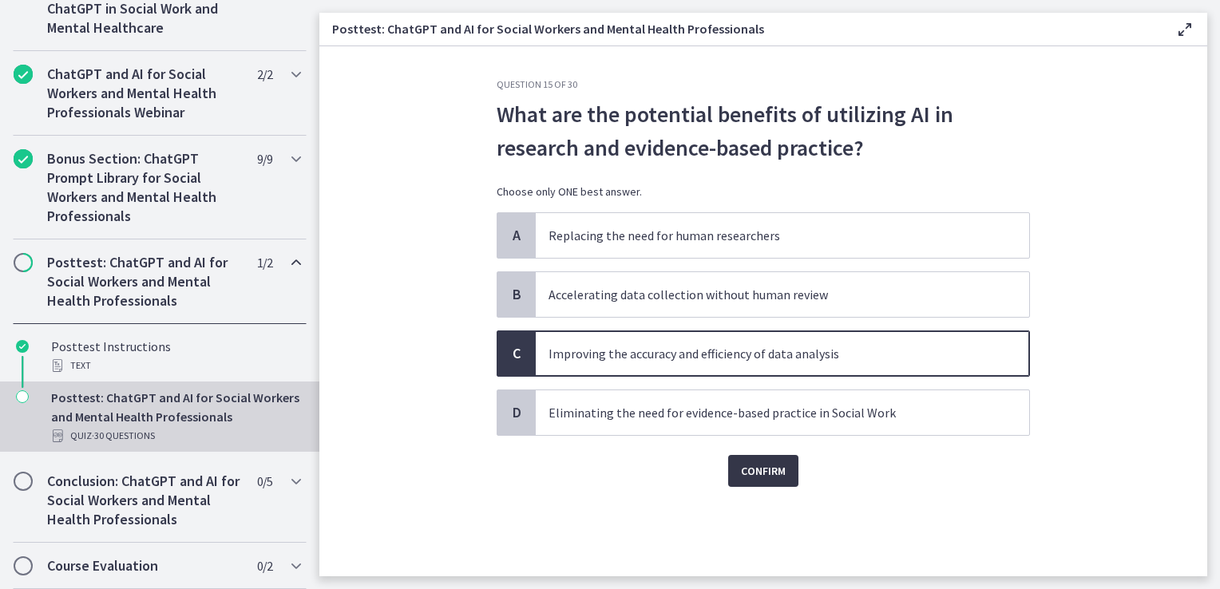
click at [760, 468] on span "Confirm" at bounding box center [763, 471] width 45 height 19
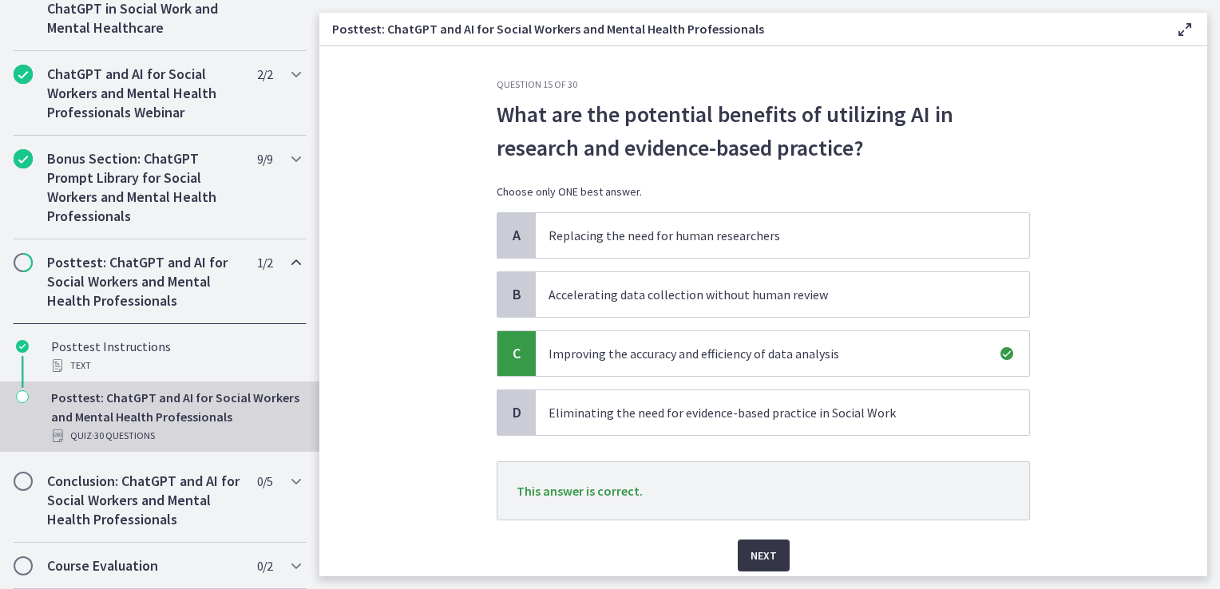
click at [769, 551] on span "Next" at bounding box center [764, 555] width 26 height 19
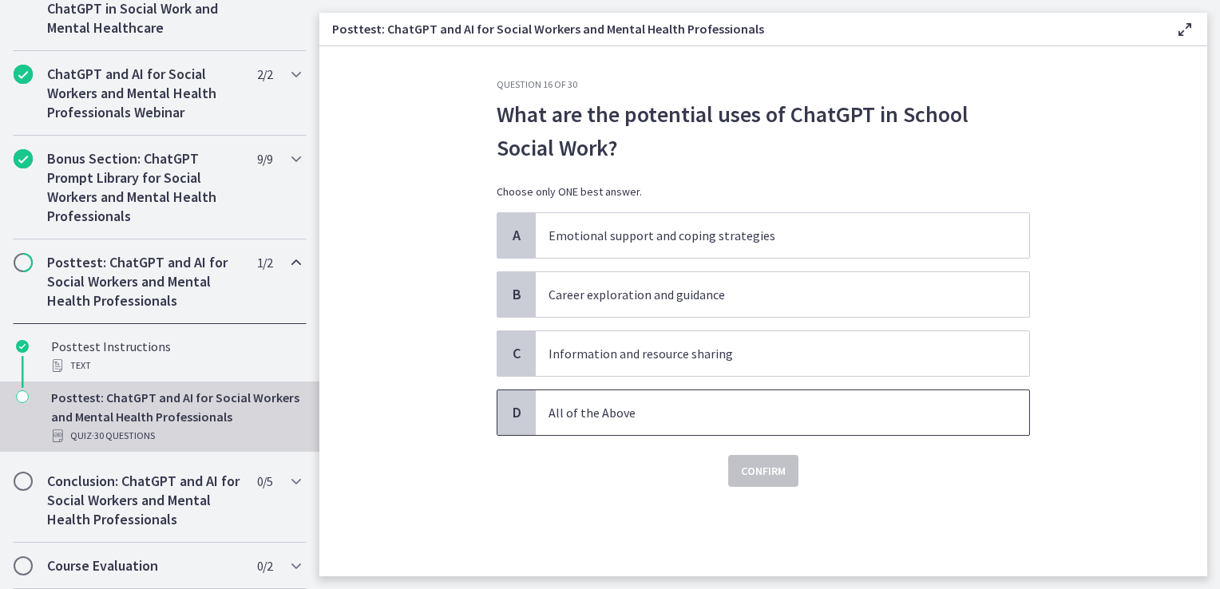
click at [594, 426] on span "All of the Above" at bounding box center [783, 413] width 494 height 45
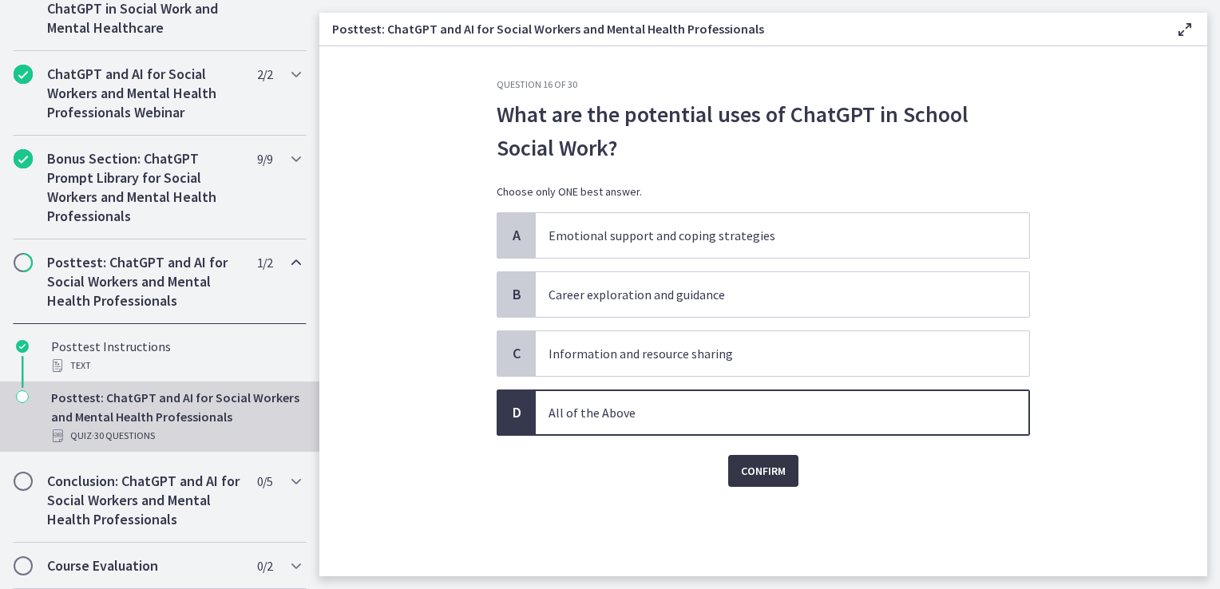
click at [761, 474] on span "Confirm" at bounding box center [763, 471] width 45 height 19
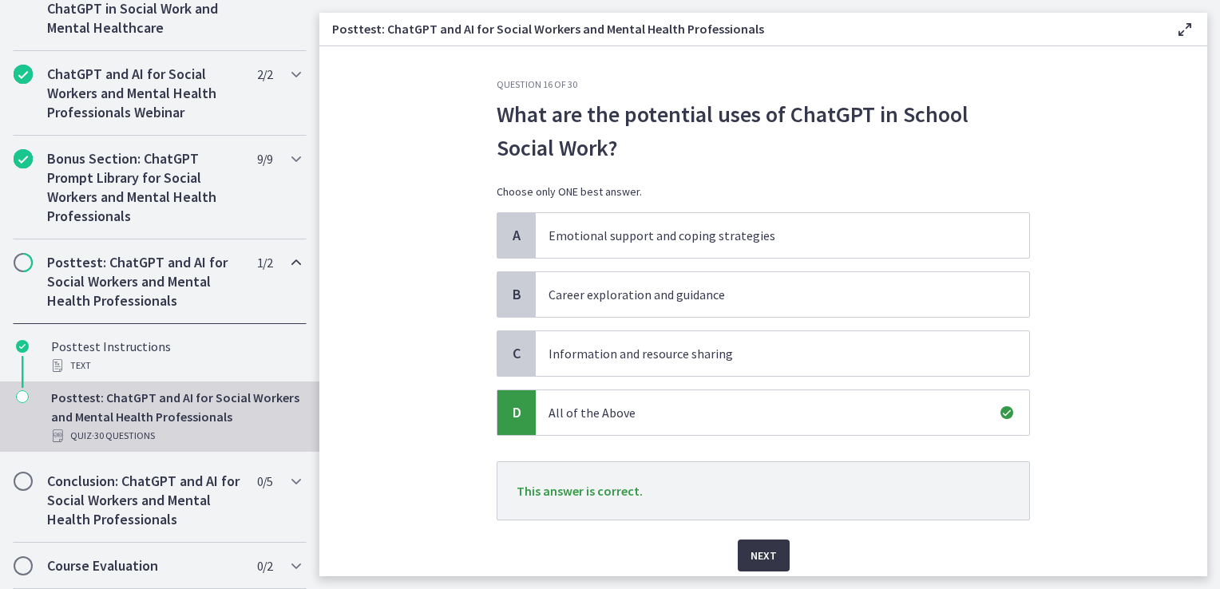
click at [760, 561] on span "Next" at bounding box center [764, 555] width 26 height 19
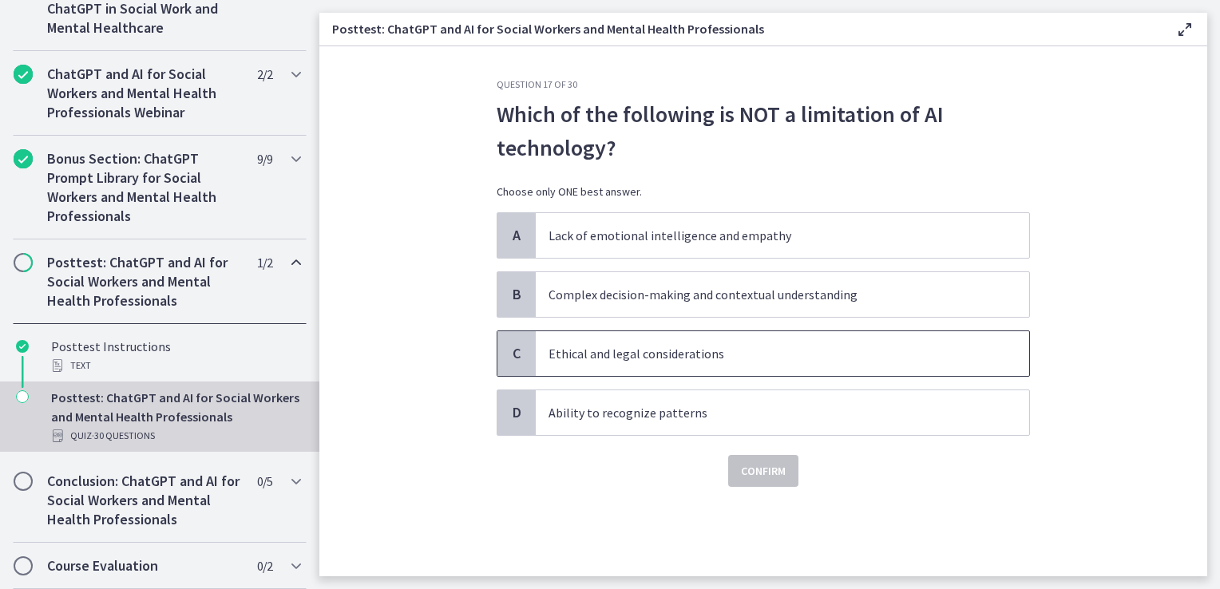
click at [702, 353] on p "Ethical and legal considerations" at bounding box center [767, 353] width 436 height 19
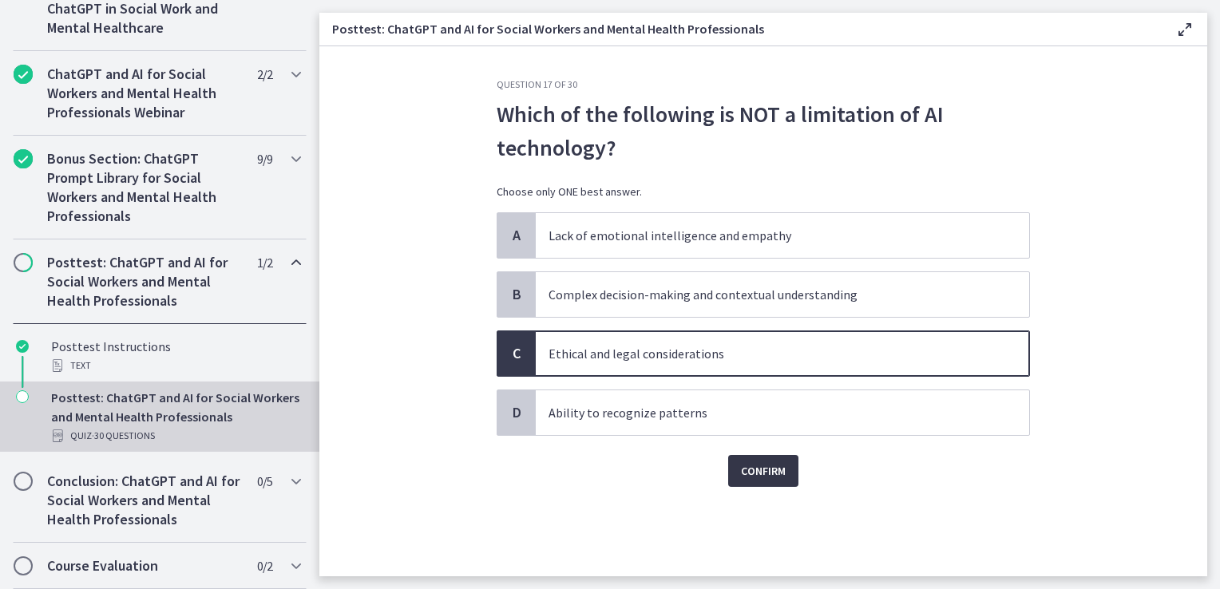
click at [745, 468] on span "Confirm" at bounding box center [763, 471] width 45 height 19
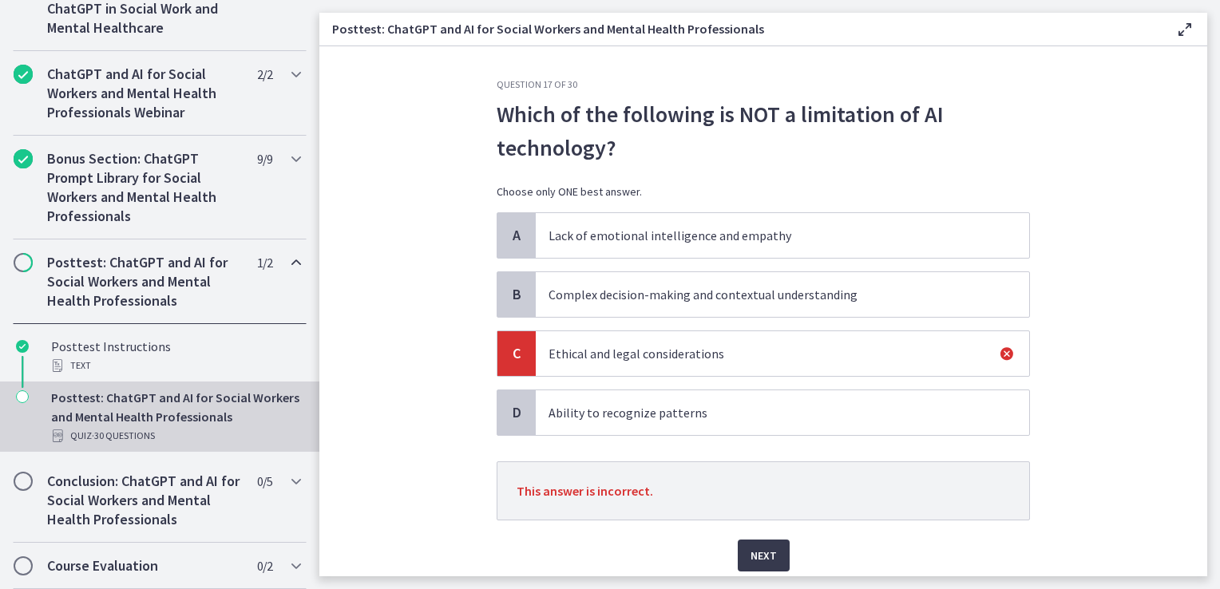
drag, startPoint x: 764, startPoint y: 562, endPoint x: 671, endPoint y: 549, distance: 93.5
click at [671, 549] on div "Next" at bounding box center [763, 546] width 533 height 51
click at [751, 552] on span "Next" at bounding box center [764, 555] width 26 height 19
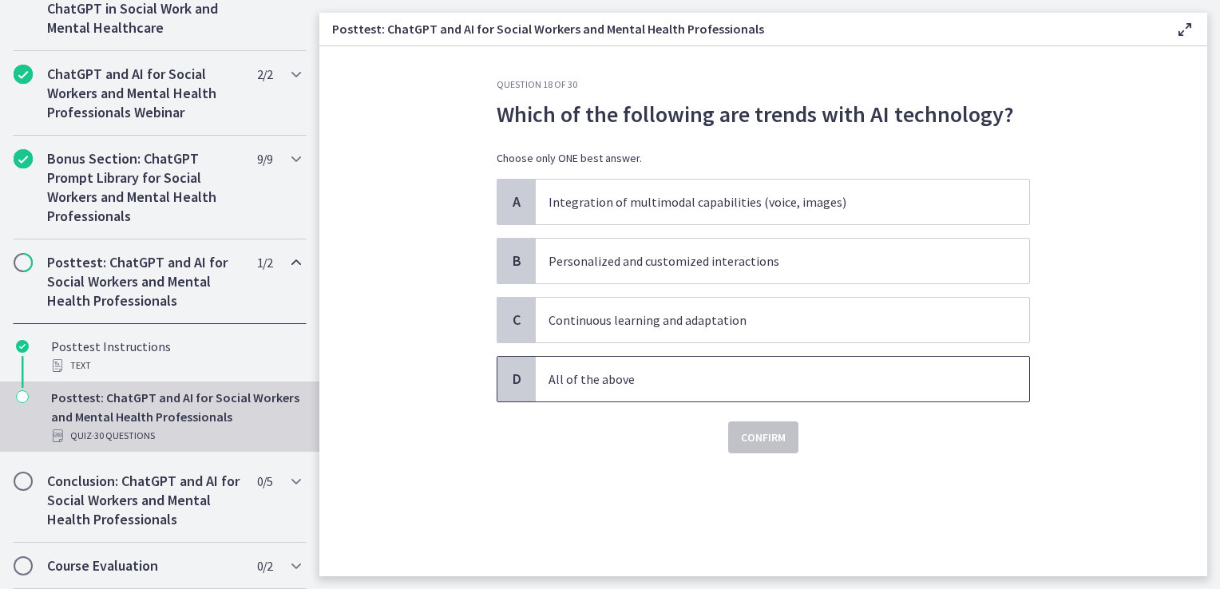
click at [605, 396] on span "All of the above" at bounding box center [783, 379] width 494 height 45
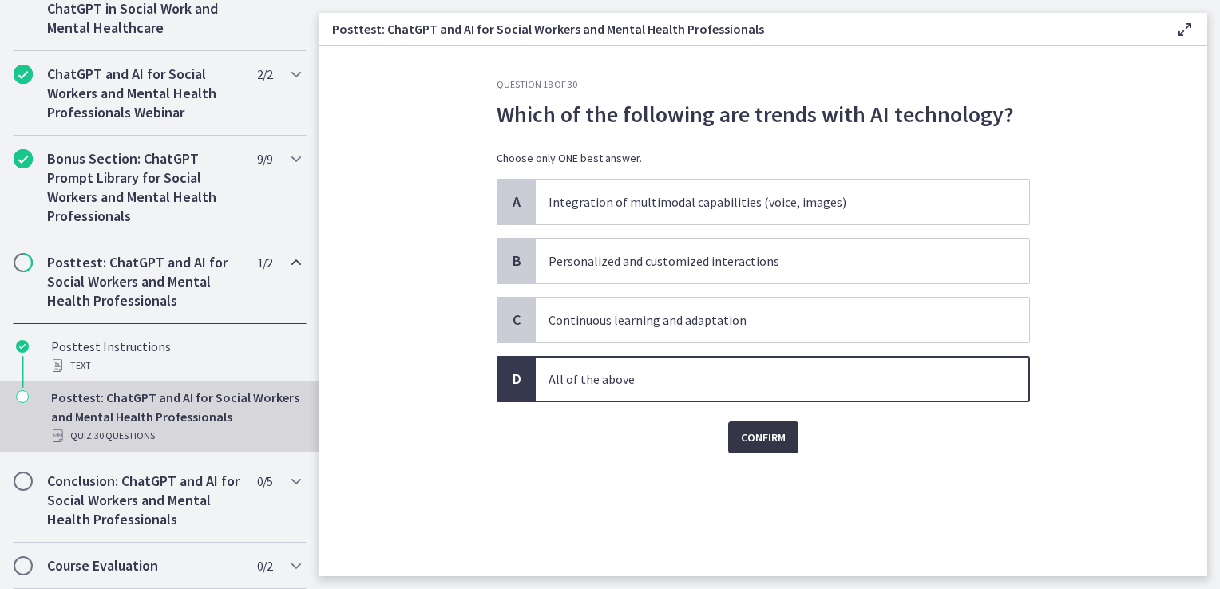
click at [746, 435] on span "Confirm" at bounding box center [763, 437] width 45 height 19
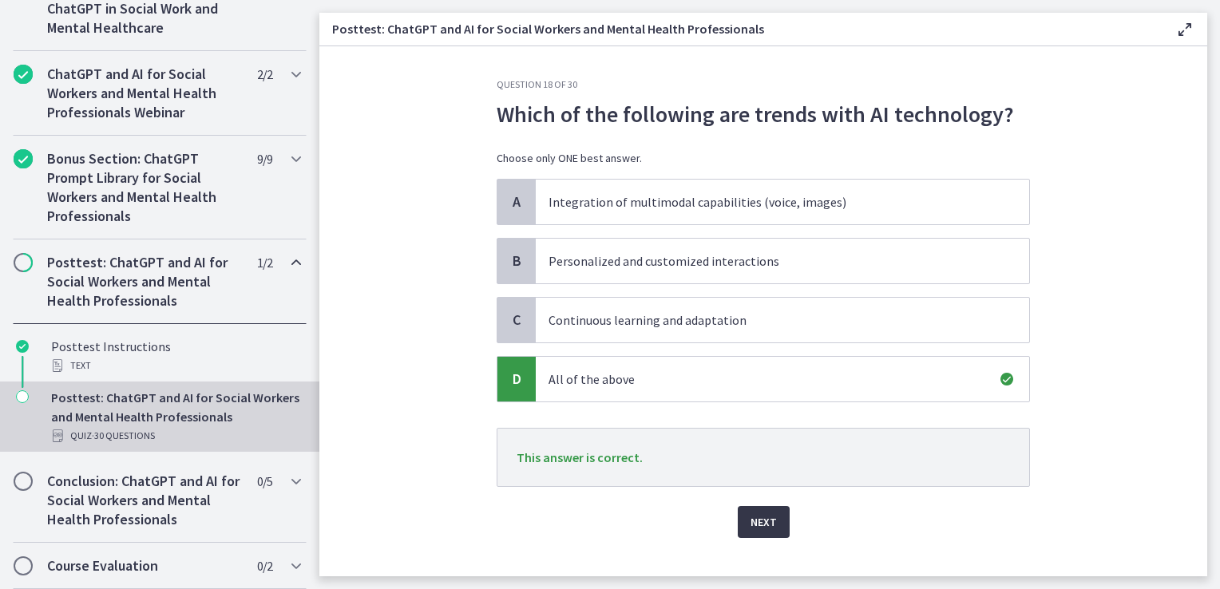
click at [761, 514] on span "Next" at bounding box center [764, 522] width 26 height 19
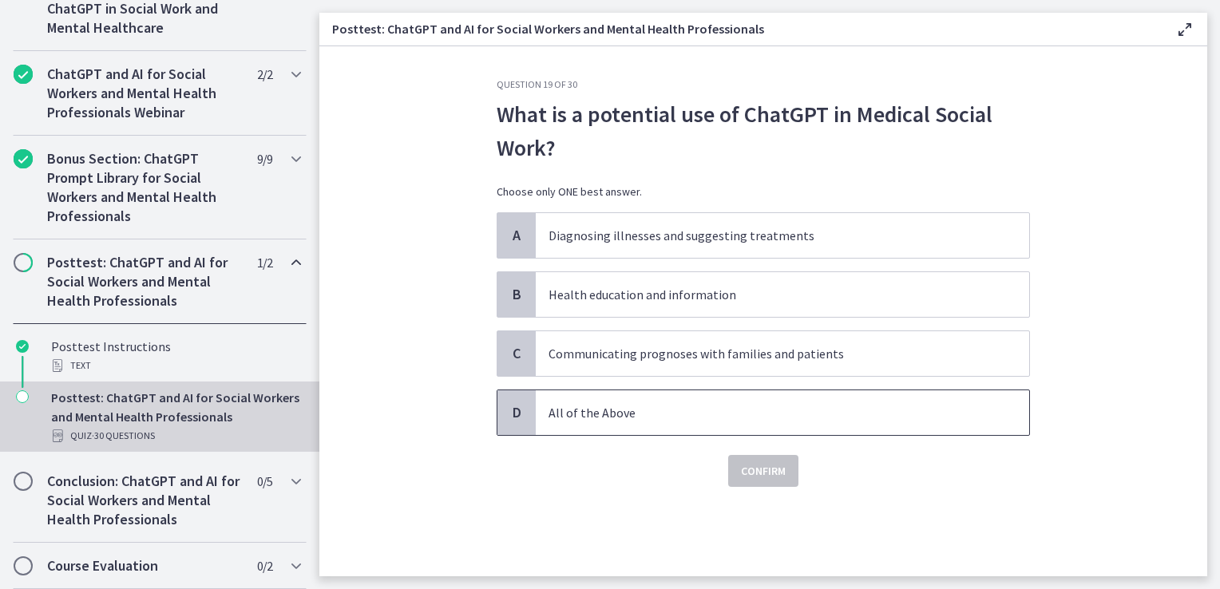
click at [622, 401] on span "All of the Above" at bounding box center [783, 413] width 494 height 45
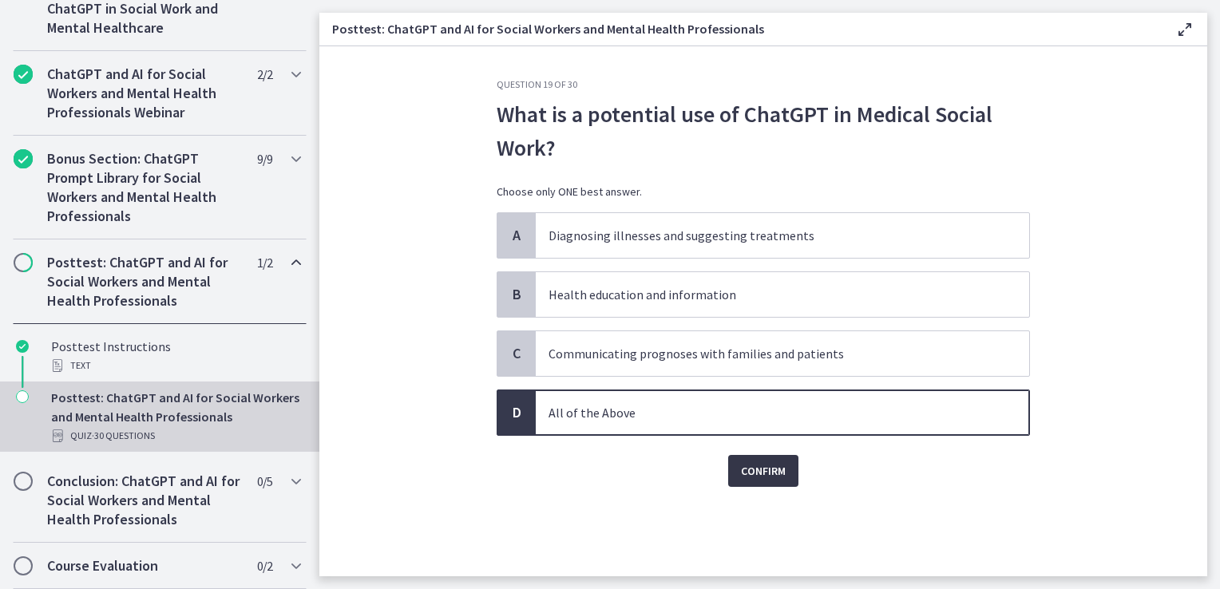
click at [760, 463] on span "Confirm" at bounding box center [763, 471] width 45 height 19
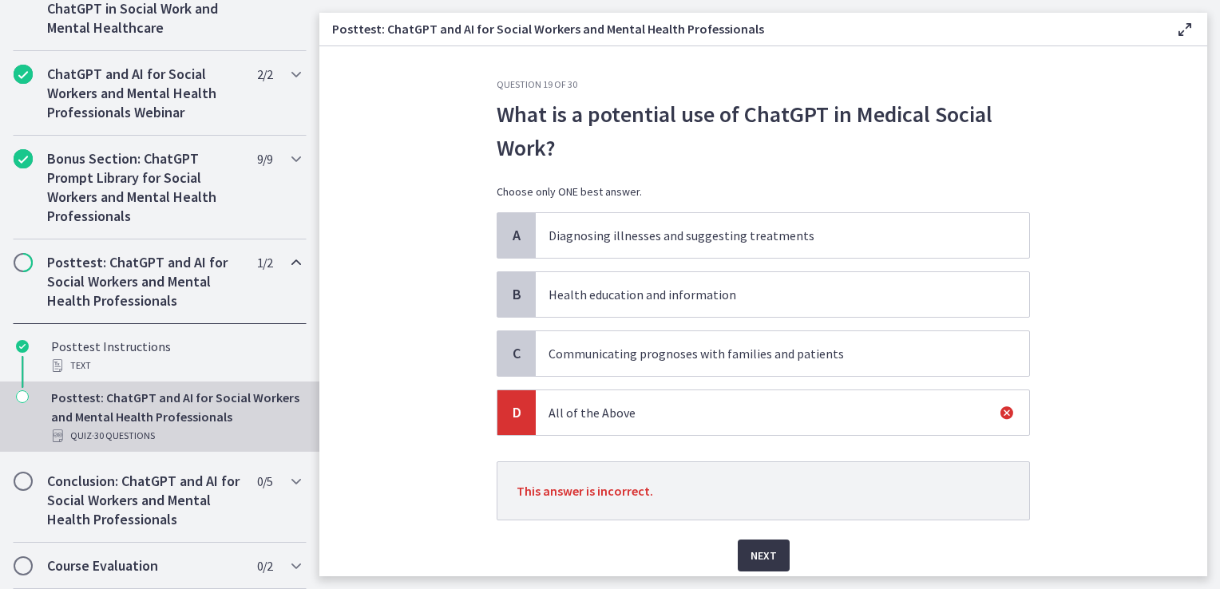
click at [751, 552] on span "Next" at bounding box center [764, 555] width 26 height 19
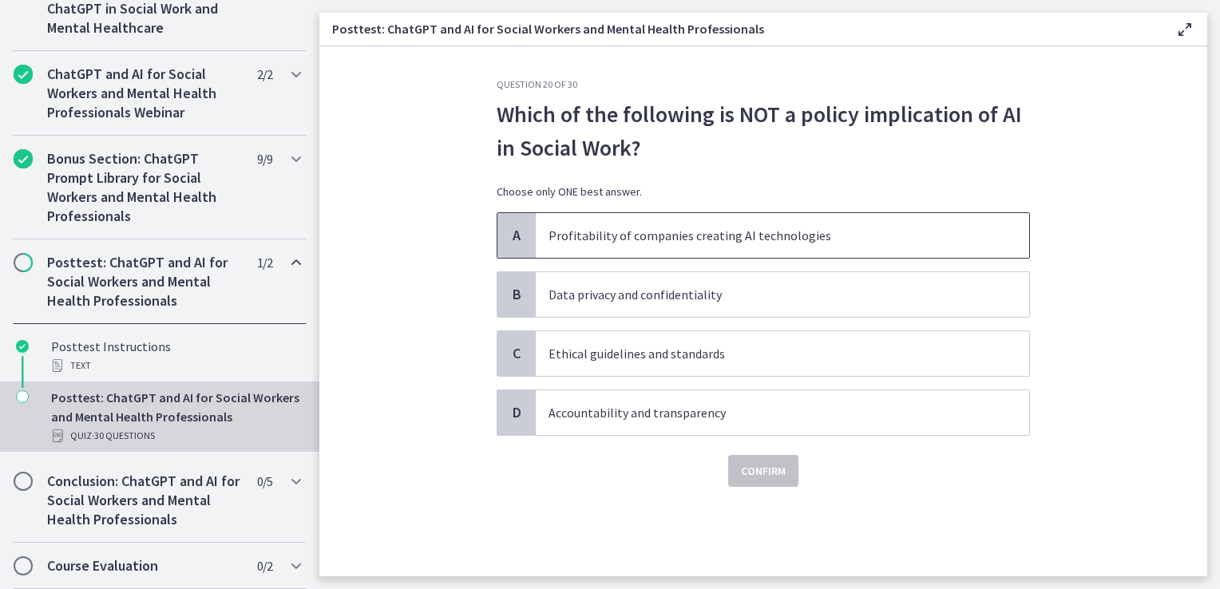
click at [652, 228] on p "Profitability of companies creating AI technologies" at bounding box center [767, 235] width 436 height 19
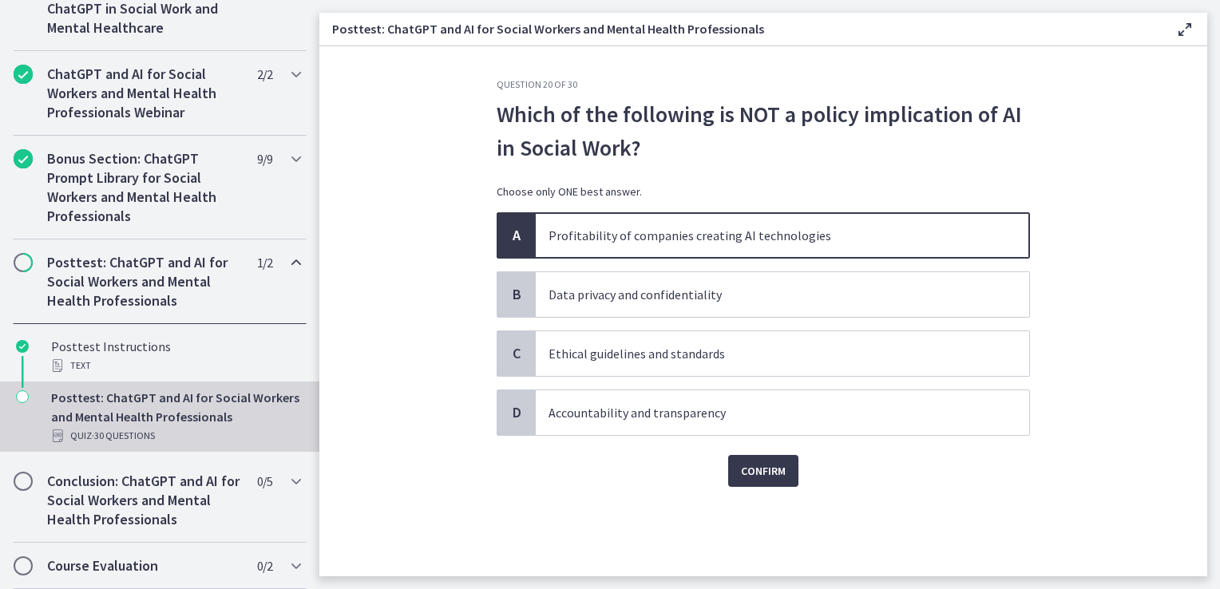
click at [760, 494] on div "Question 20 of 30 Which of the following is NOT a policy implication of AI in S…" at bounding box center [763, 327] width 559 height 498
click at [763, 472] on span "Confirm" at bounding box center [763, 471] width 45 height 19
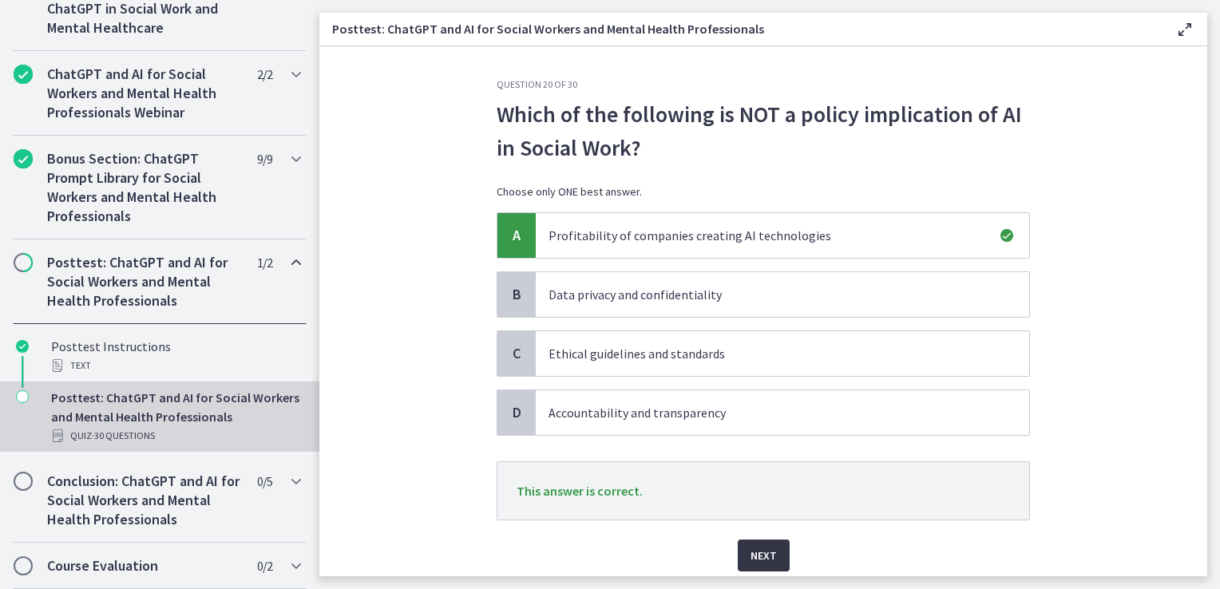
click at [764, 549] on span "Next" at bounding box center [764, 555] width 26 height 19
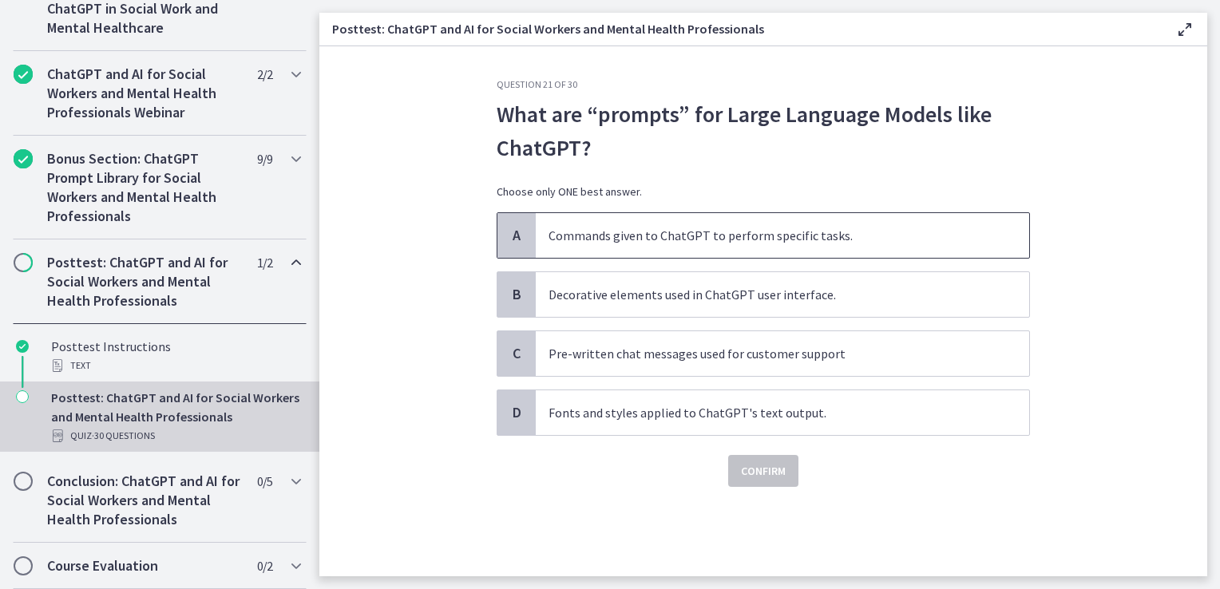
click at [708, 244] on p "Commands given to ChatGPT to perform specific tasks." at bounding box center [767, 235] width 436 height 19
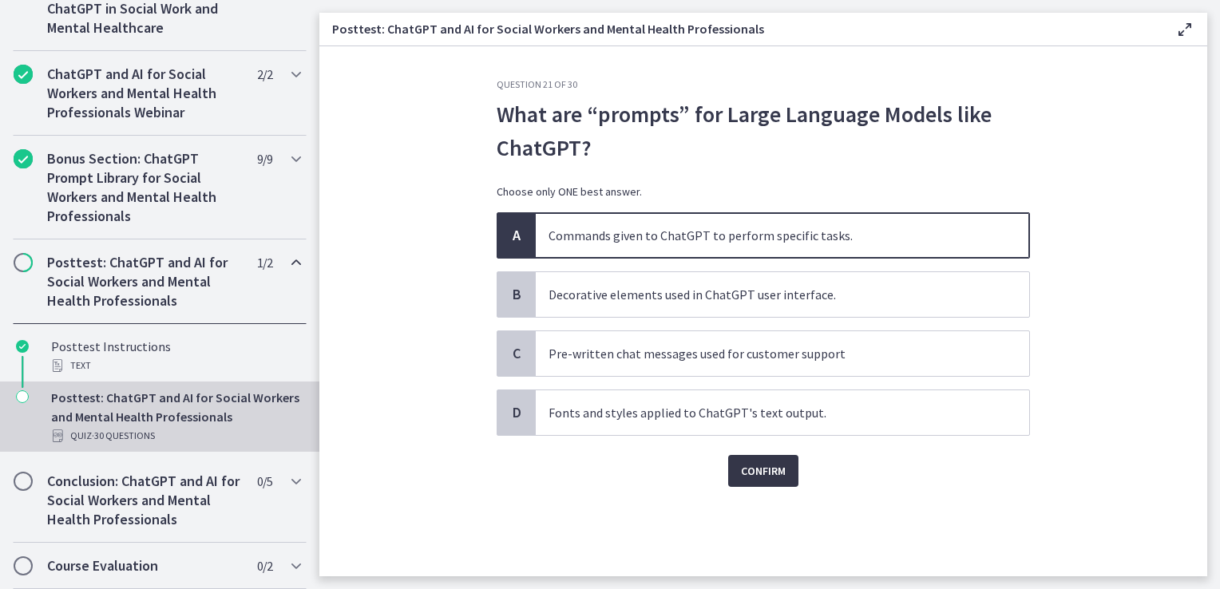
click at [748, 465] on span "Confirm" at bounding box center [763, 471] width 45 height 19
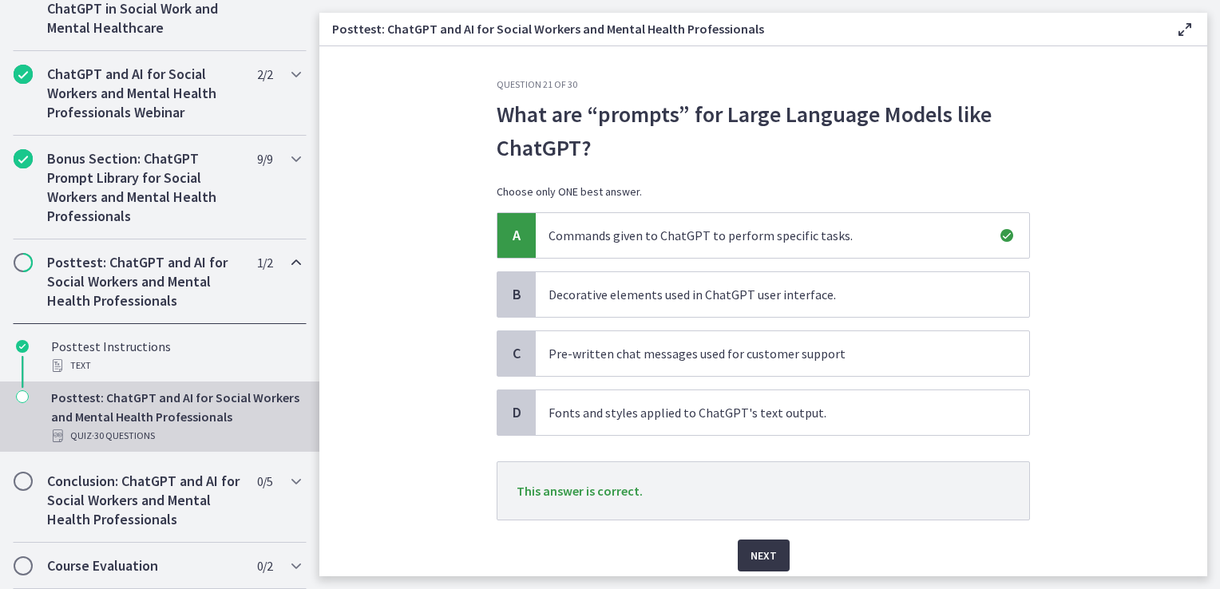
click at [756, 561] on span "Next" at bounding box center [764, 555] width 26 height 19
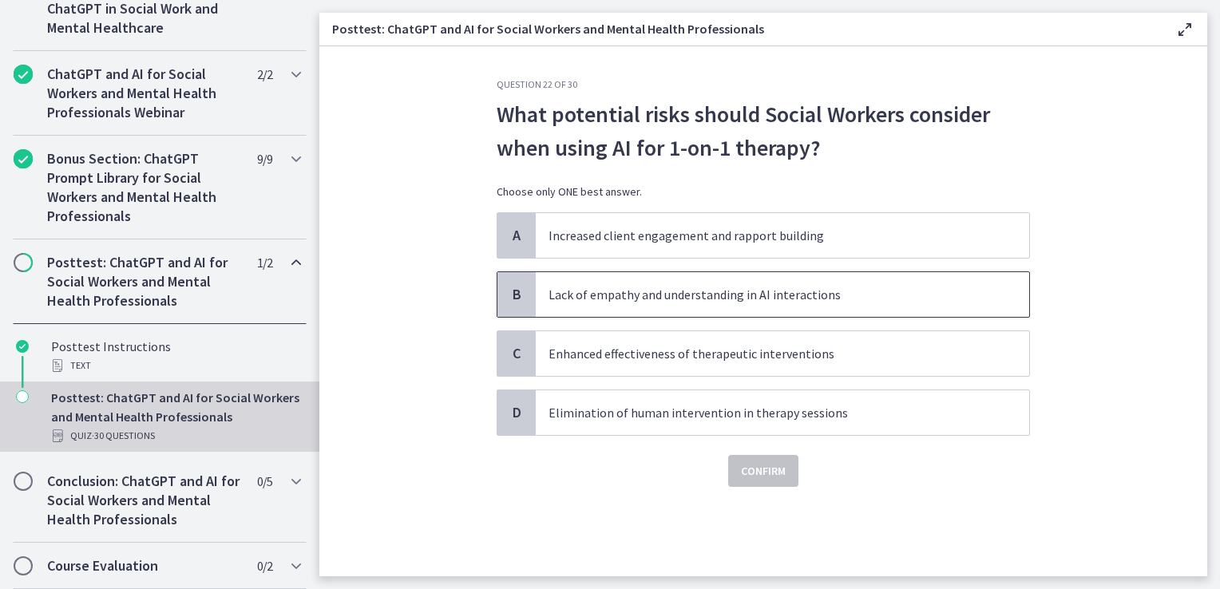
click at [701, 302] on p "Lack of empathy and understanding in AI interactions" at bounding box center [767, 294] width 436 height 19
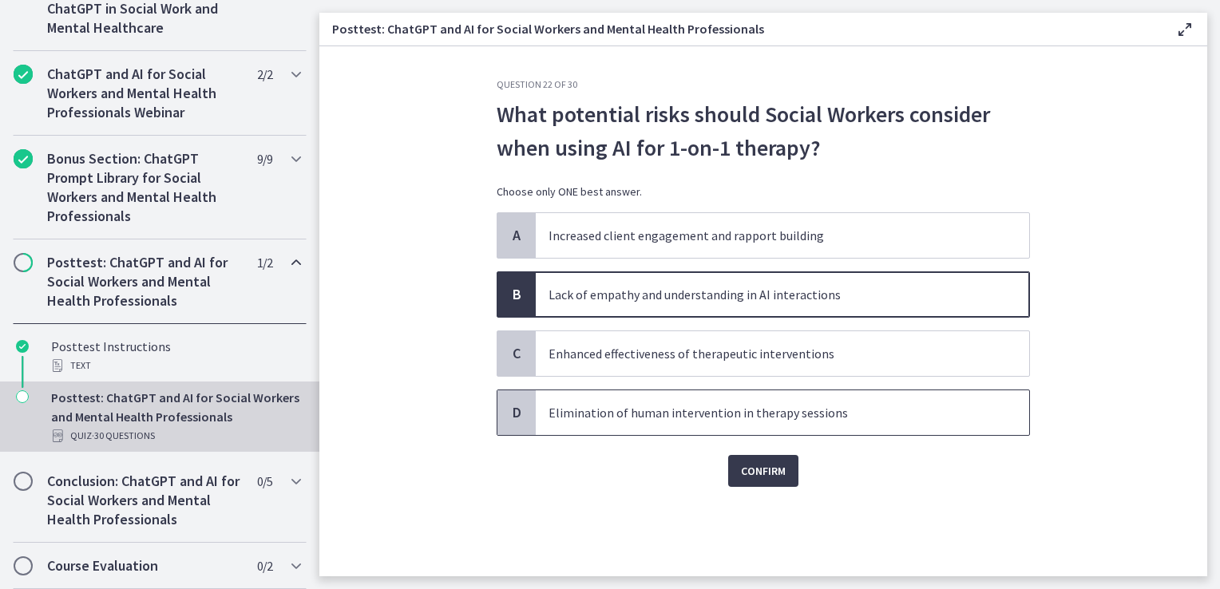
click at [724, 414] on p "Elimination of human intervention in therapy sessions" at bounding box center [767, 412] width 436 height 19
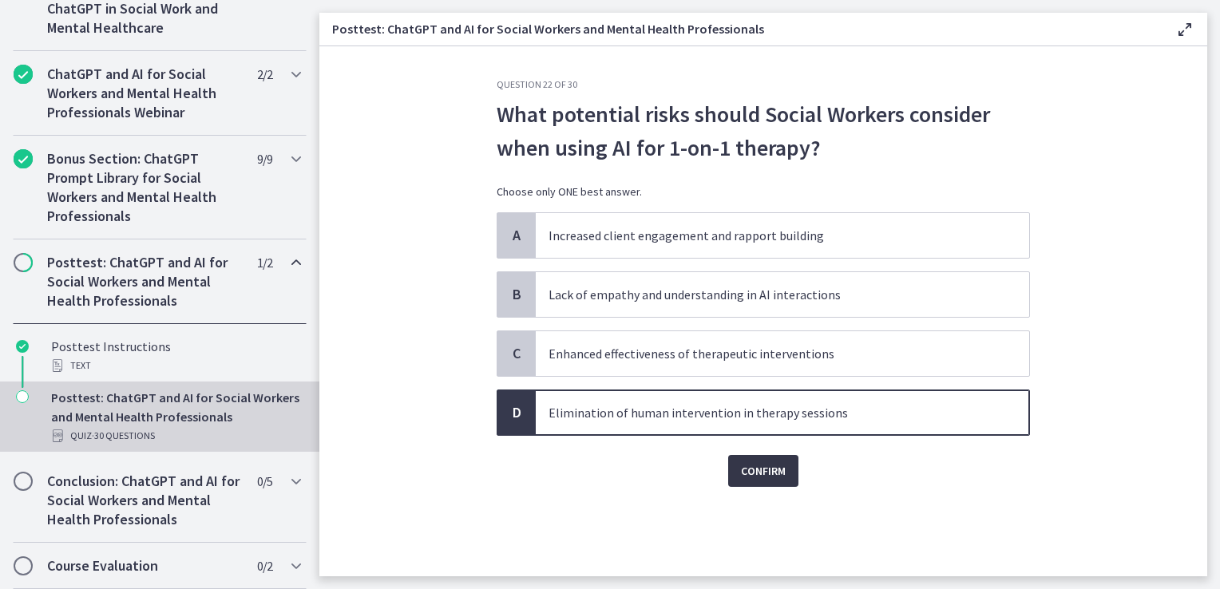
click at [754, 471] on span "Confirm" at bounding box center [763, 471] width 45 height 19
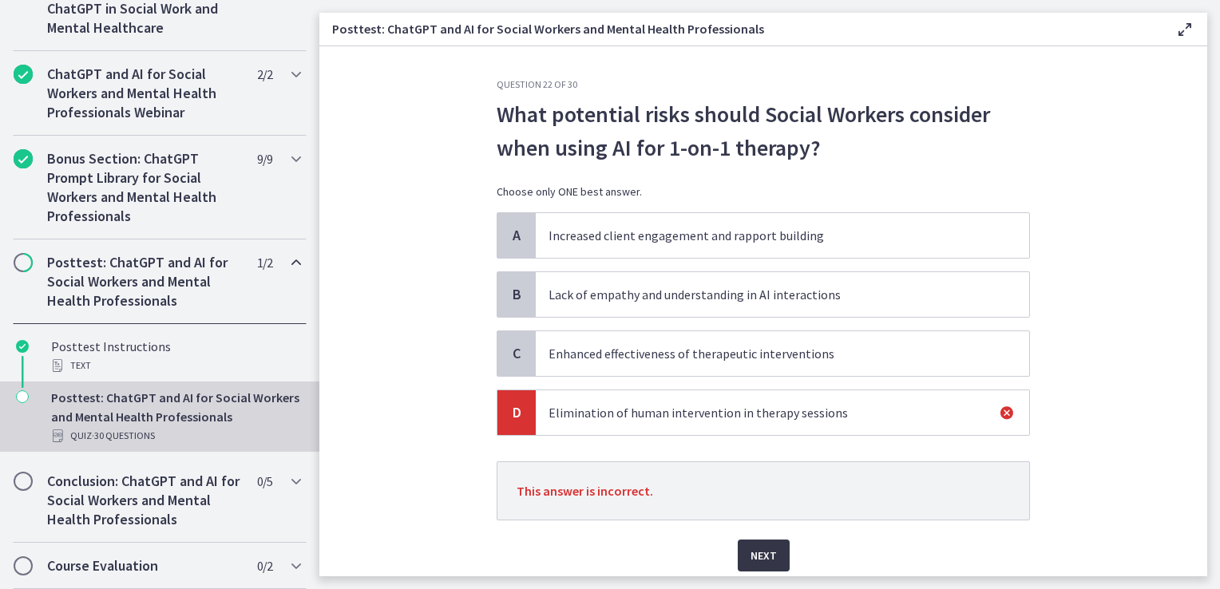
click at [751, 555] on span "Next" at bounding box center [764, 555] width 26 height 19
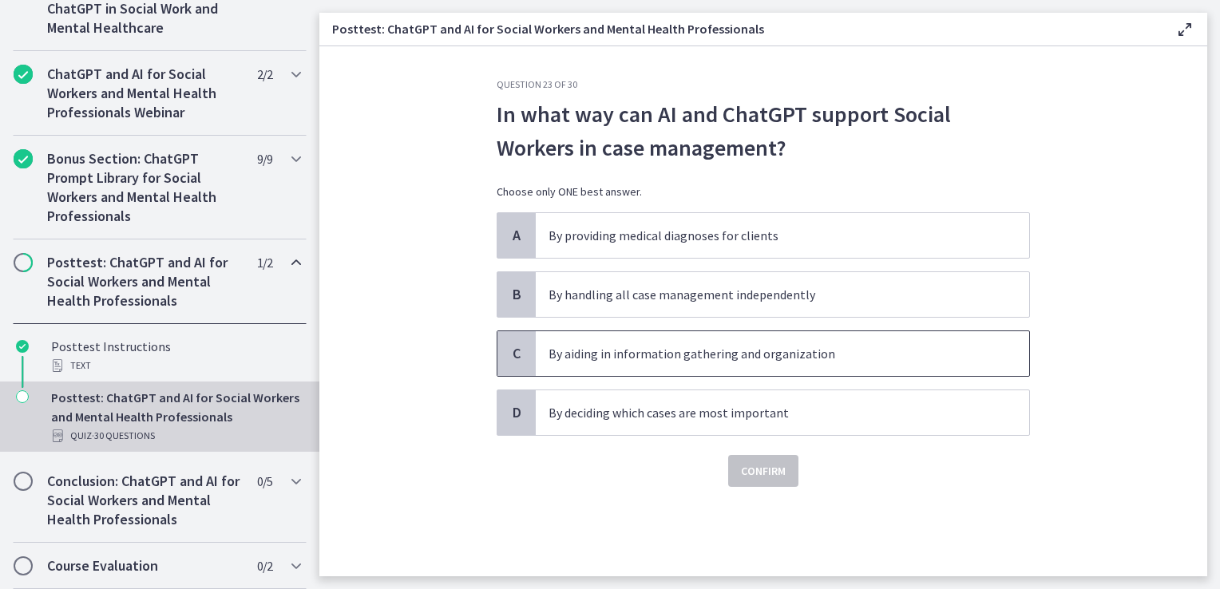
click at [690, 331] on span "By aiding in information gathering and organization" at bounding box center [783, 353] width 494 height 45
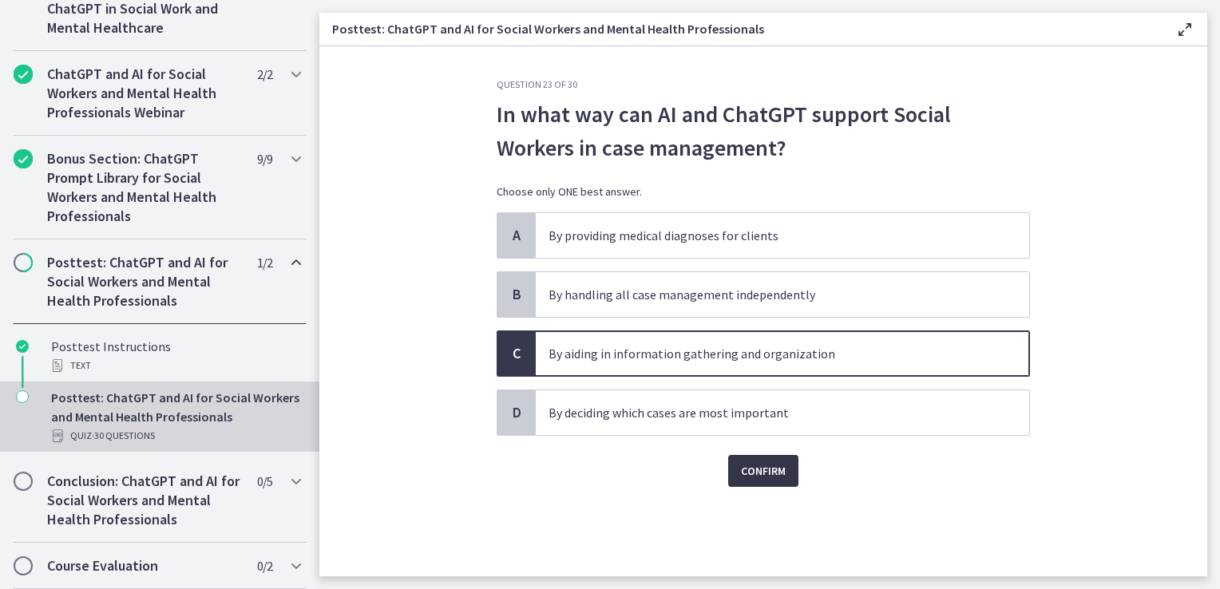
click at [748, 479] on button "Confirm" at bounding box center [763, 471] width 70 height 32
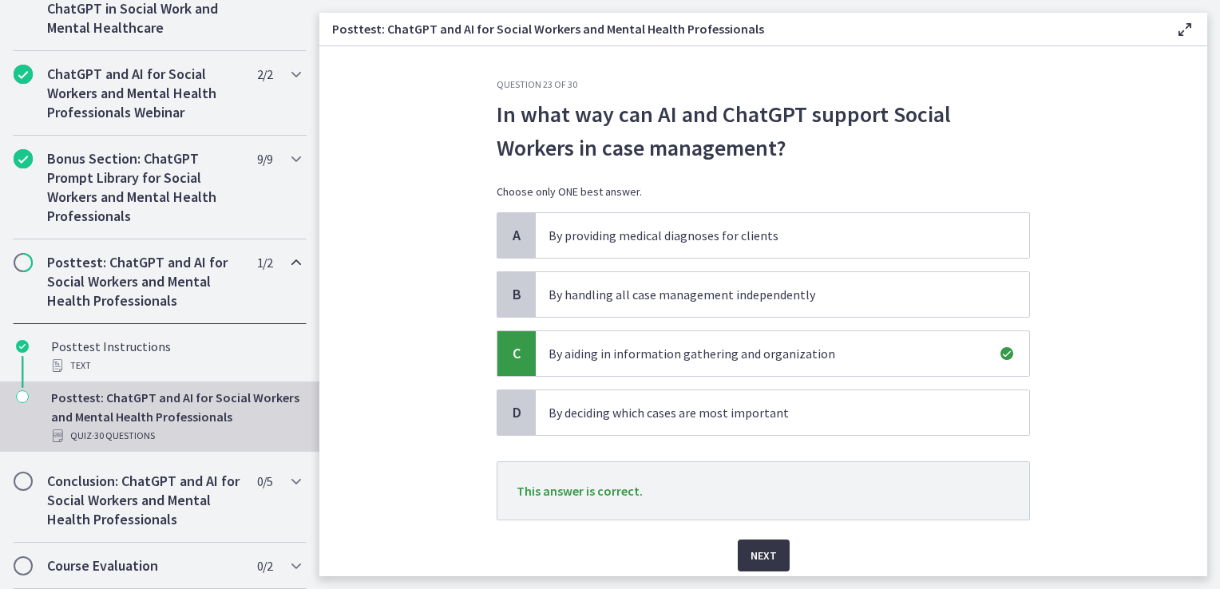
click at [756, 553] on span "Next" at bounding box center [764, 555] width 26 height 19
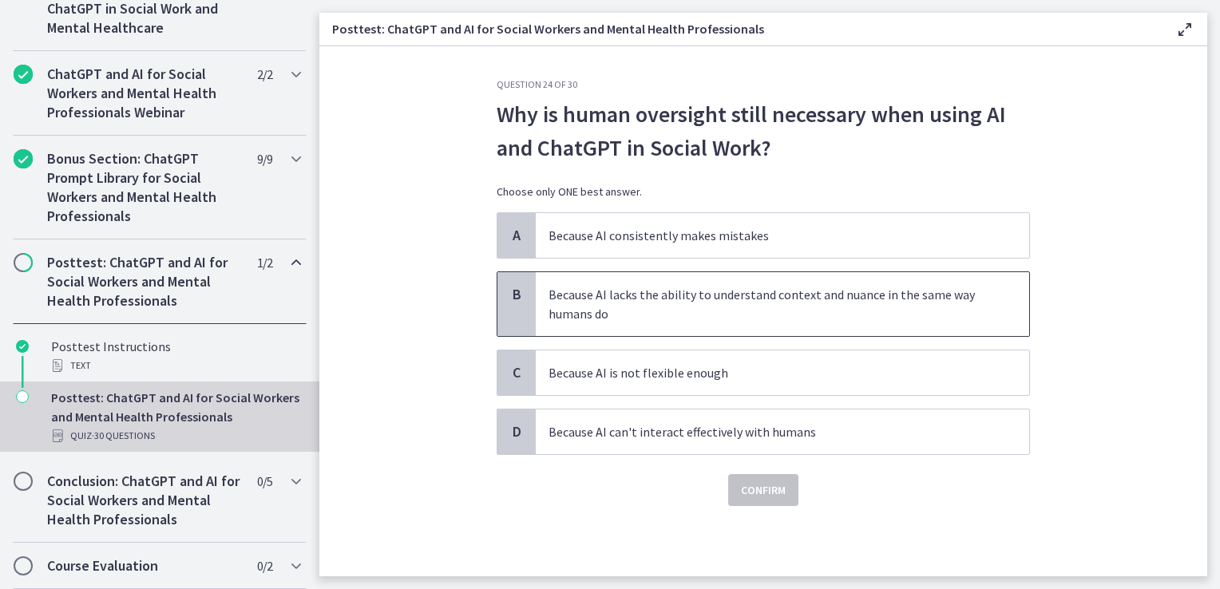
click at [740, 321] on p "Because AI lacks the ability to understand context and nuance in the same way h…" at bounding box center [767, 304] width 436 height 38
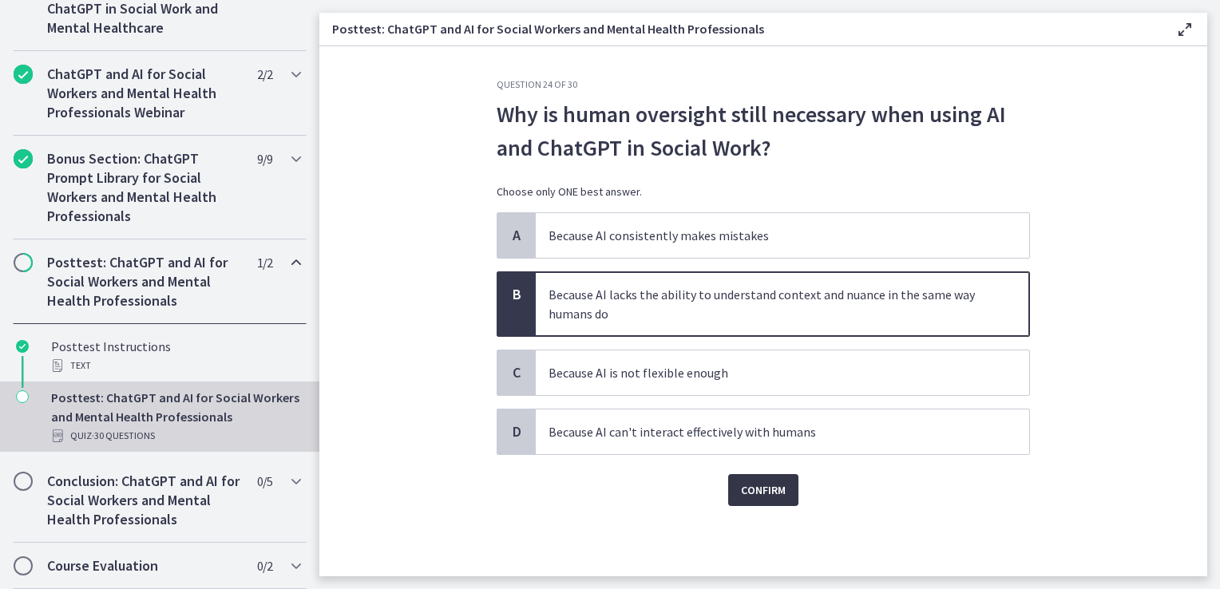
click at [771, 482] on span "Confirm" at bounding box center [763, 490] width 45 height 19
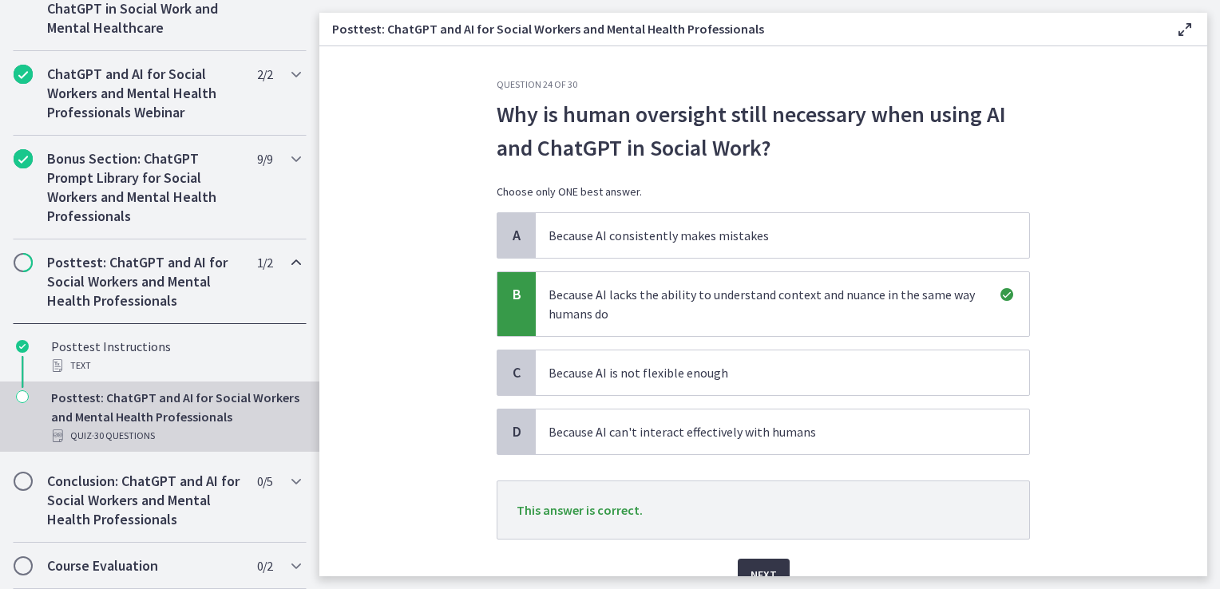
click at [766, 570] on span "Next" at bounding box center [764, 574] width 26 height 19
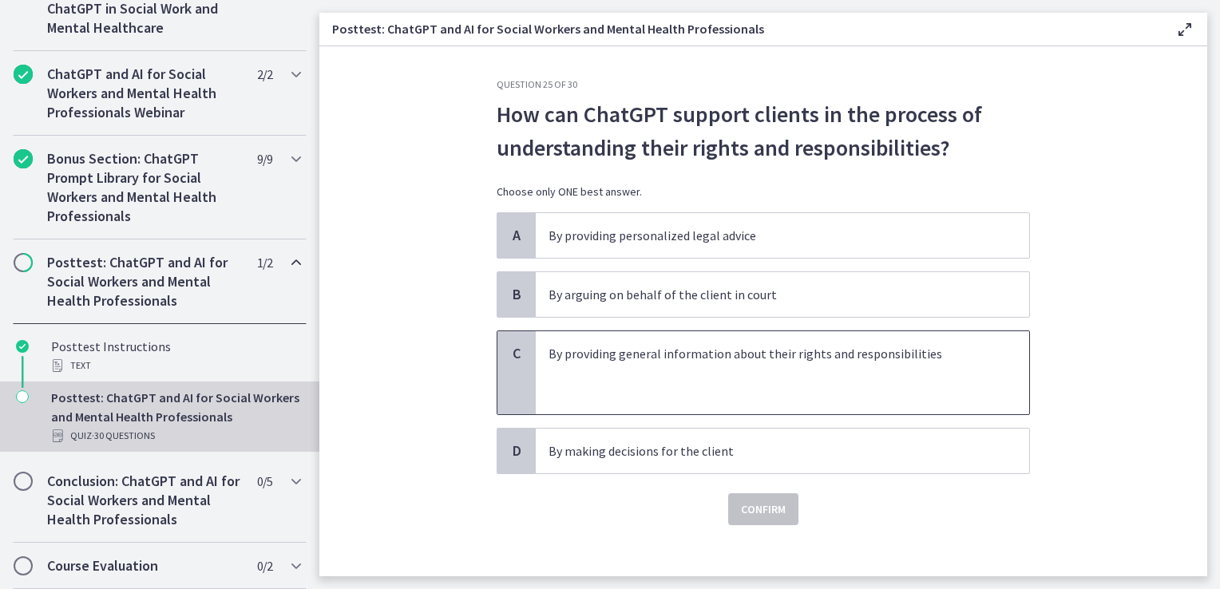
click at [754, 356] on p "By providing general information about their rights and responsibilities" at bounding box center [767, 353] width 436 height 19
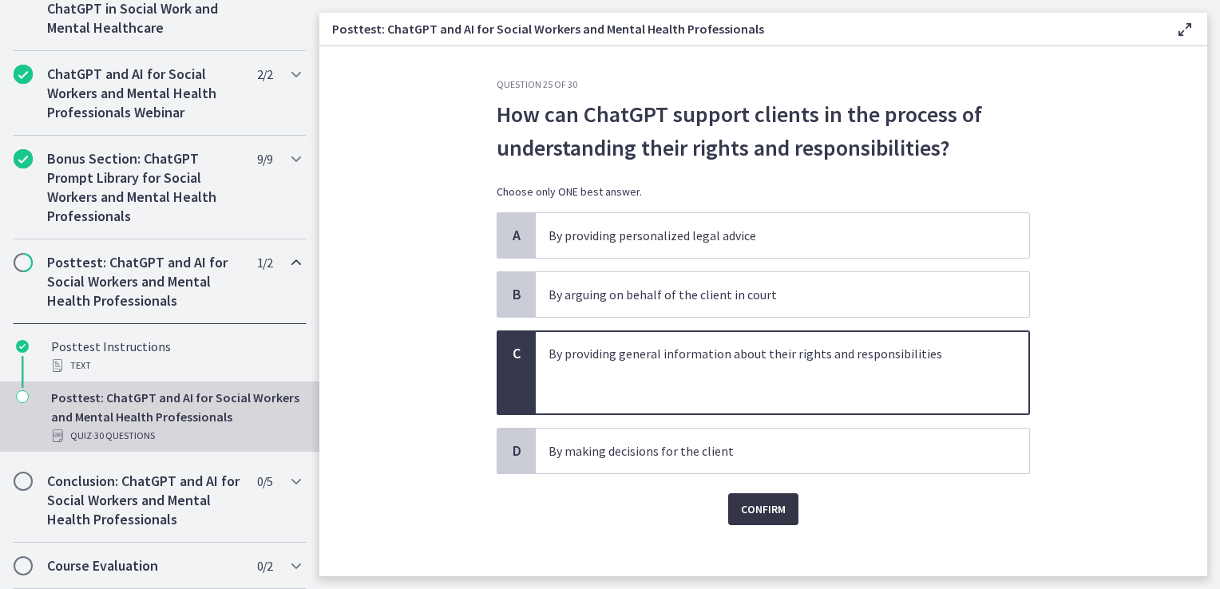
click at [765, 513] on span "Confirm" at bounding box center [763, 509] width 45 height 19
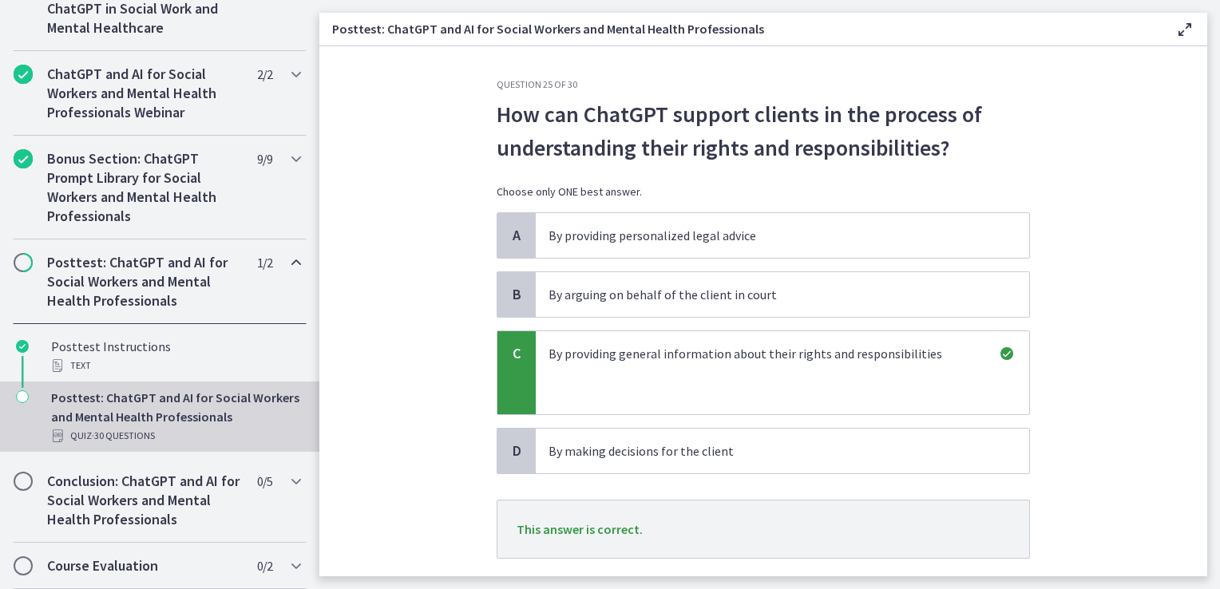
scroll to position [95, 0]
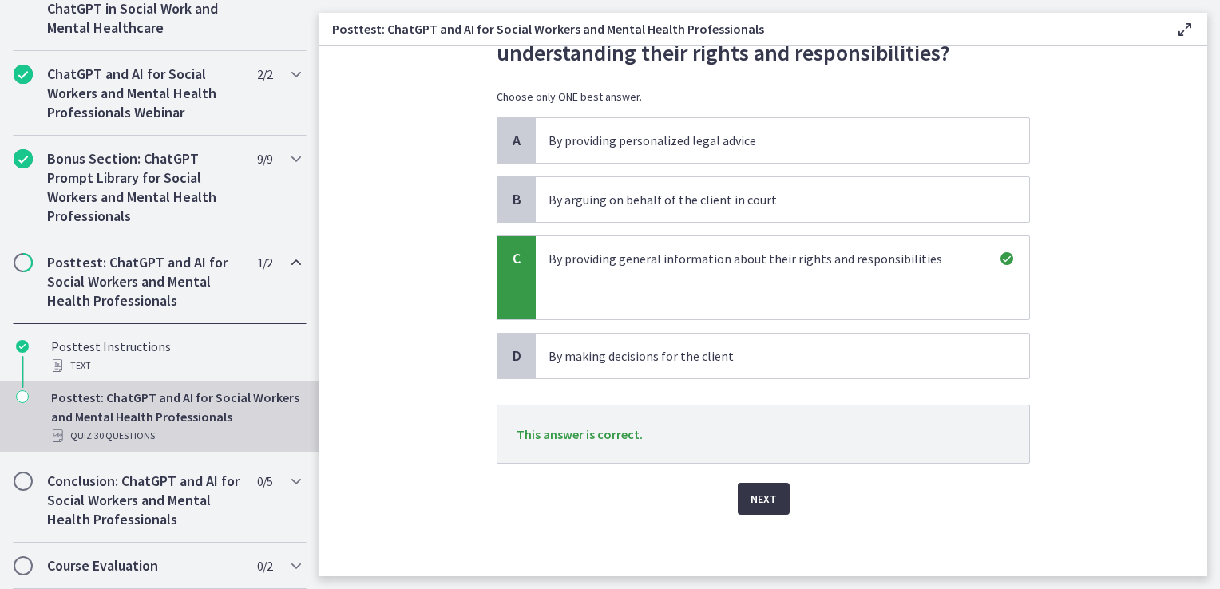
click at [770, 499] on span "Next" at bounding box center [764, 499] width 26 height 19
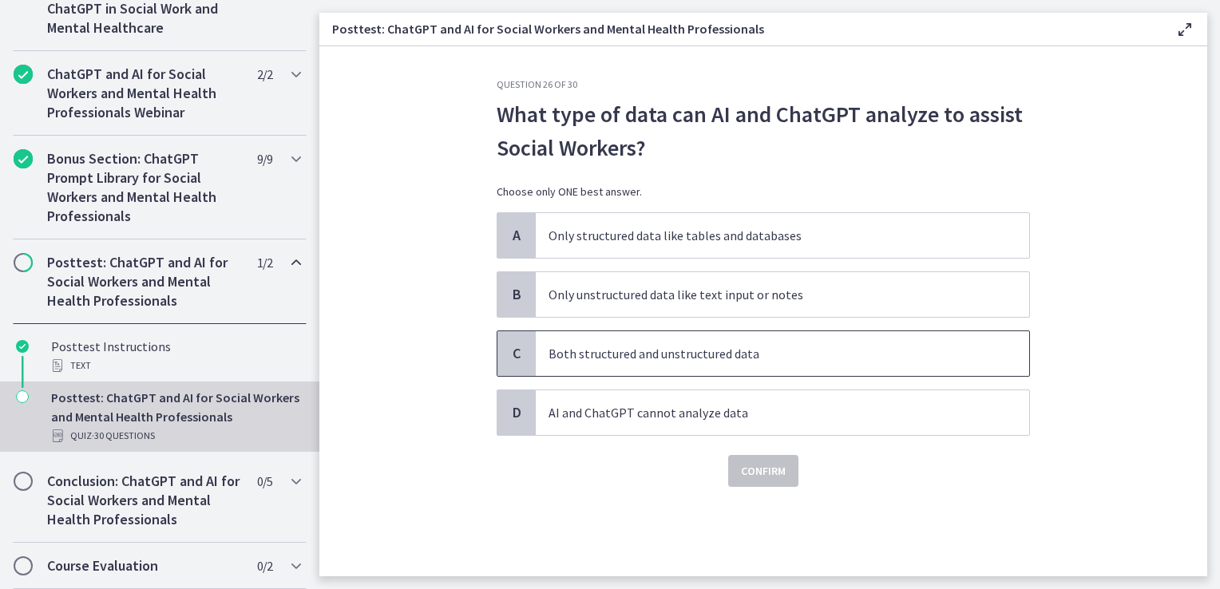
click at [697, 350] on p "Both structured and unstructured data" at bounding box center [767, 353] width 436 height 19
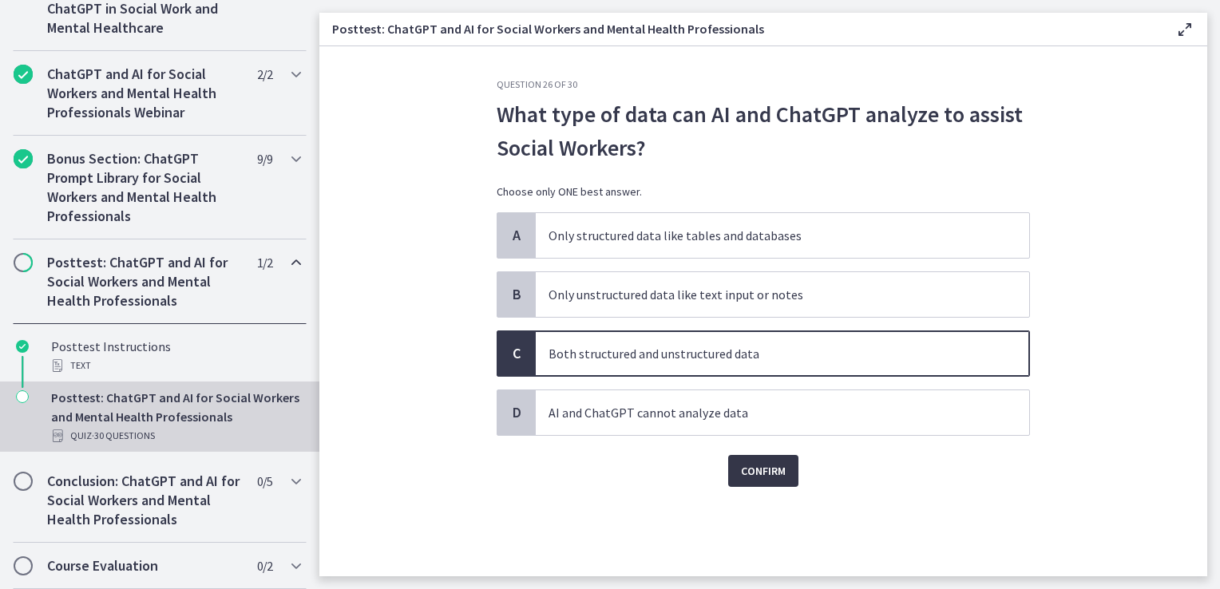
click at [745, 470] on span "Confirm" at bounding box center [763, 471] width 45 height 19
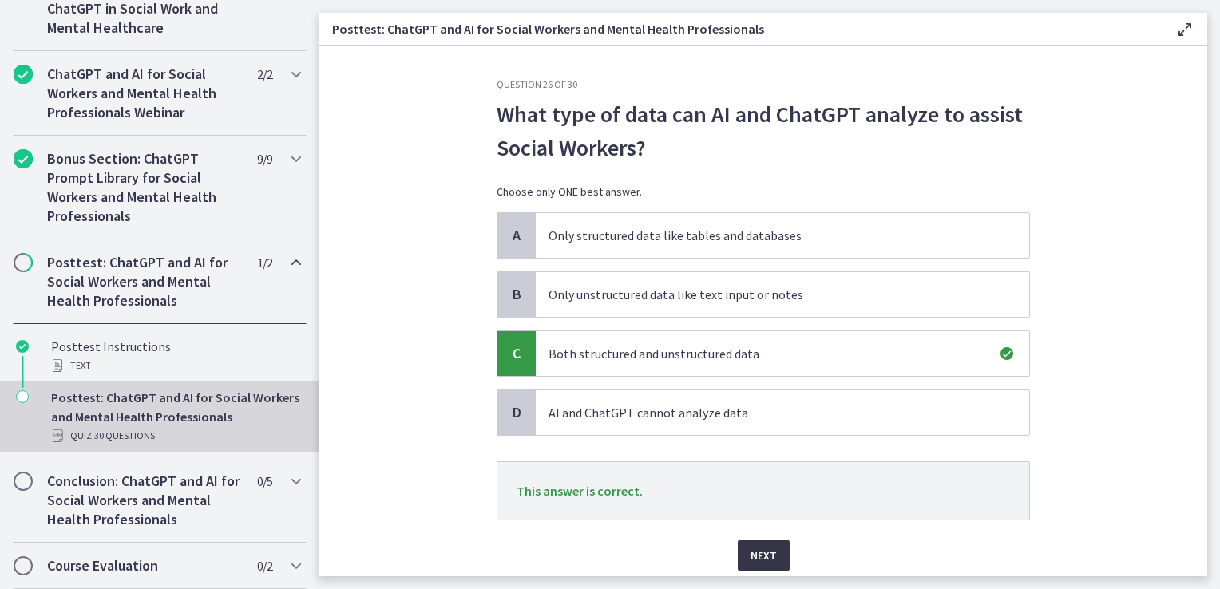
click at [754, 565] on button "Next" at bounding box center [764, 556] width 52 height 32
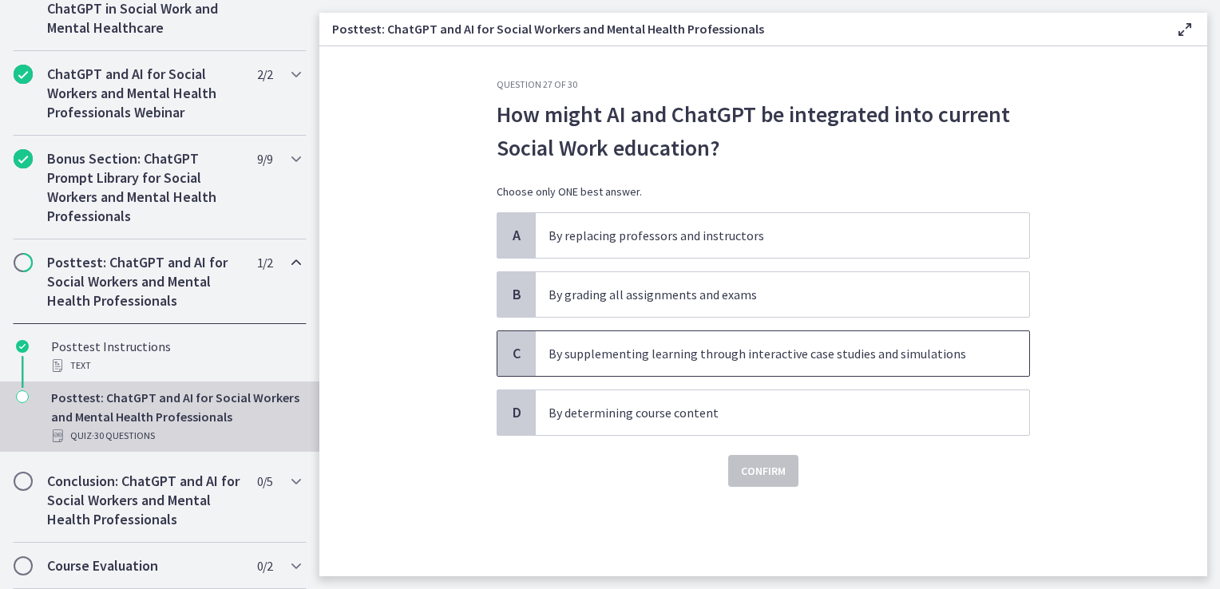
click at [740, 351] on p "By supplementing learning through interactive case studies and simulations" at bounding box center [767, 353] width 436 height 19
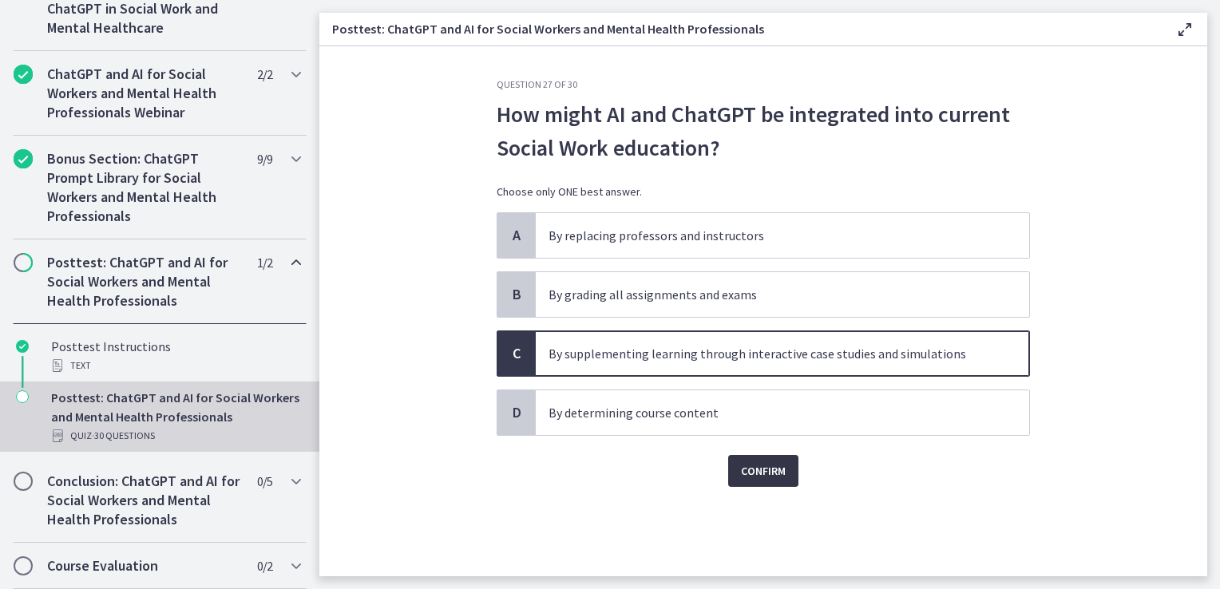
click at [787, 474] on button "Confirm" at bounding box center [763, 471] width 70 height 32
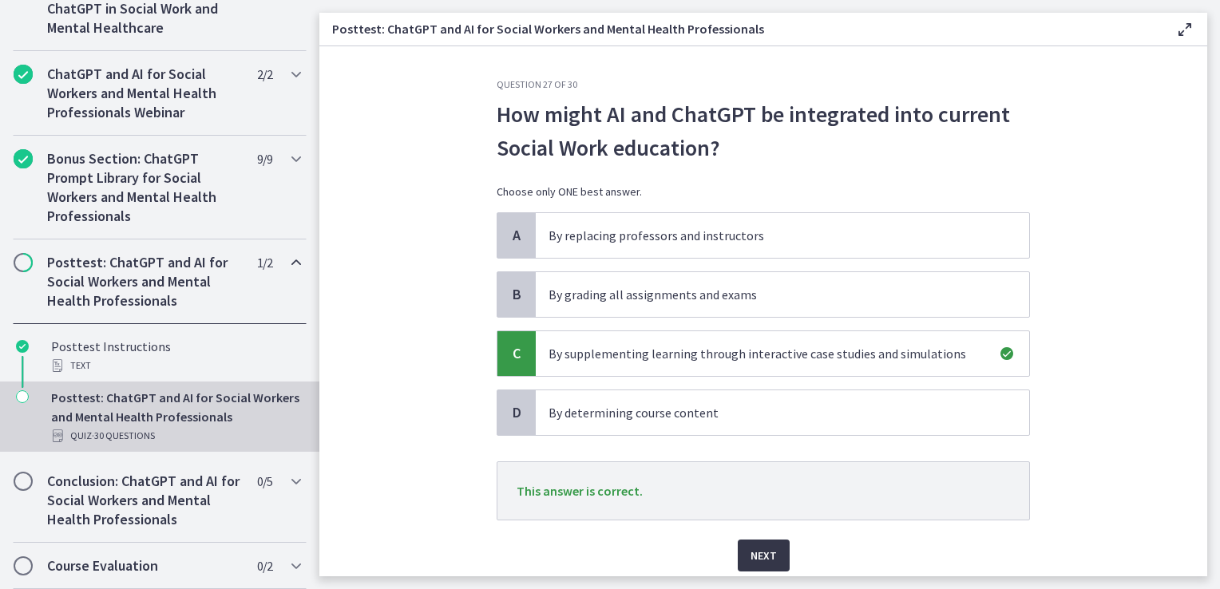
click at [766, 555] on span "Next" at bounding box center [764, 555] width 26 height 19
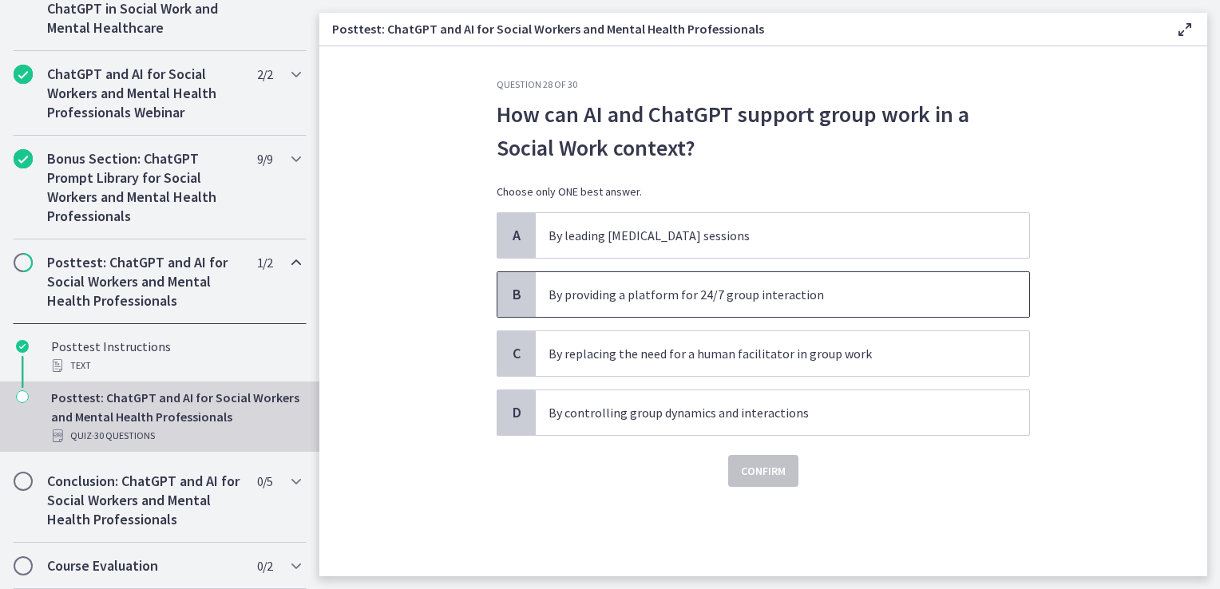
click at [676, 311] on span "By providing a platform for 24/7 group interaction" at bounding box center [783, 294] width 494 height 45
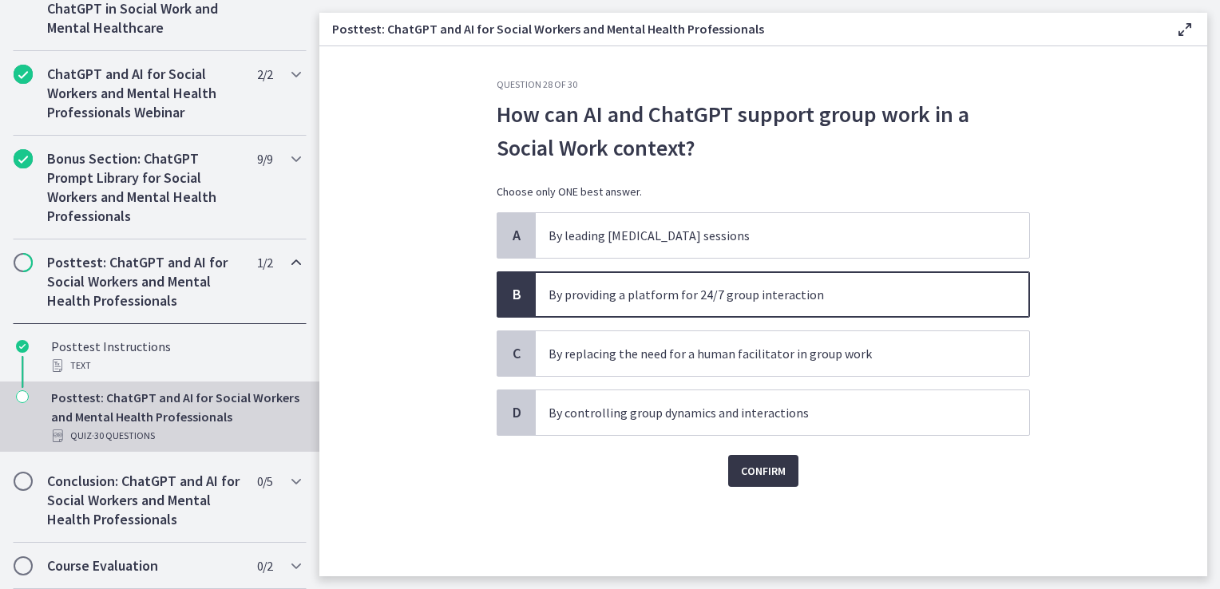
click at [757, 482] on button "Confirm" at bounding box center [763, 471] width 70 height 32
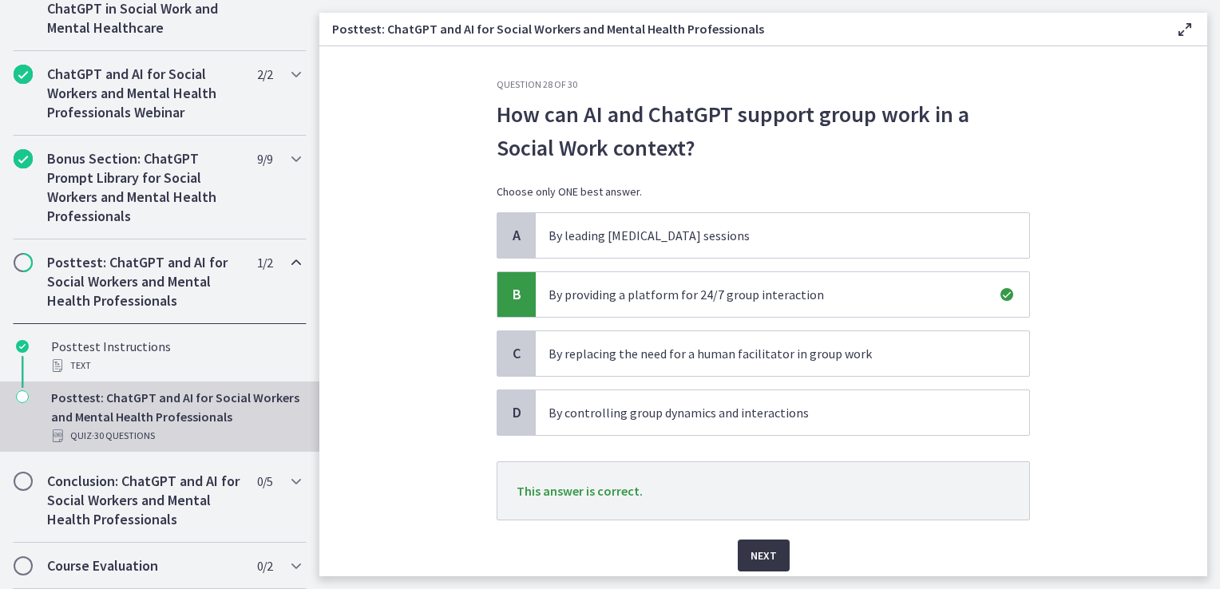
click at [760, 554] on span "Next" at bounding box center [764, 555] width 26 height 19
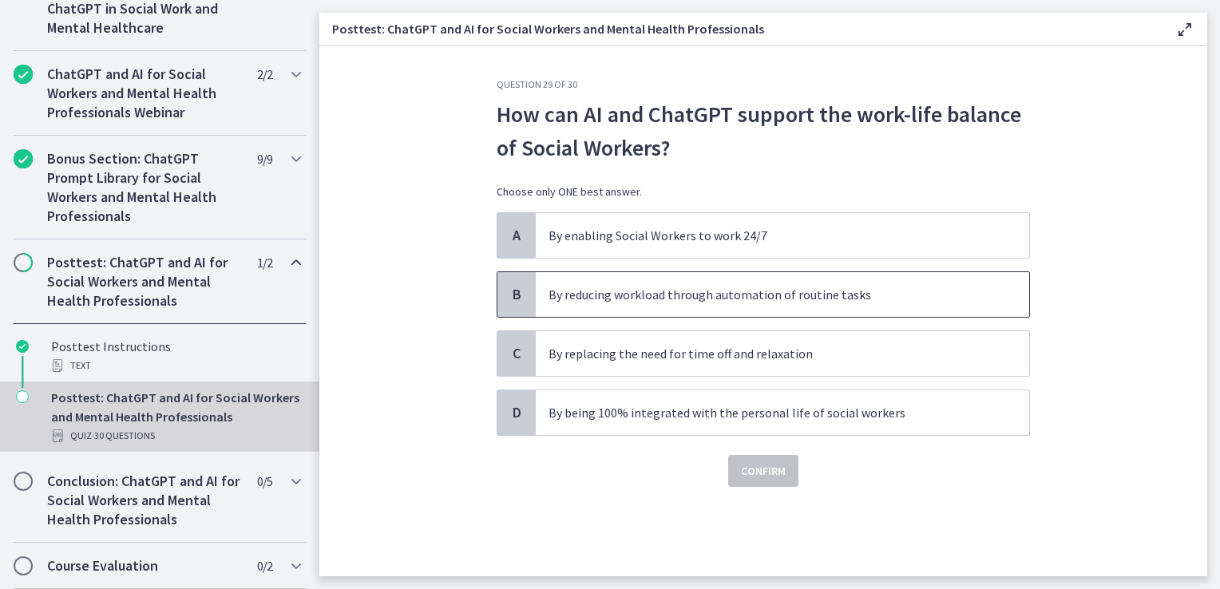
click at [700, 299] on p "By reducing workload through automation of routine tasks" at bounding box center [767, 294] width 436 height 19
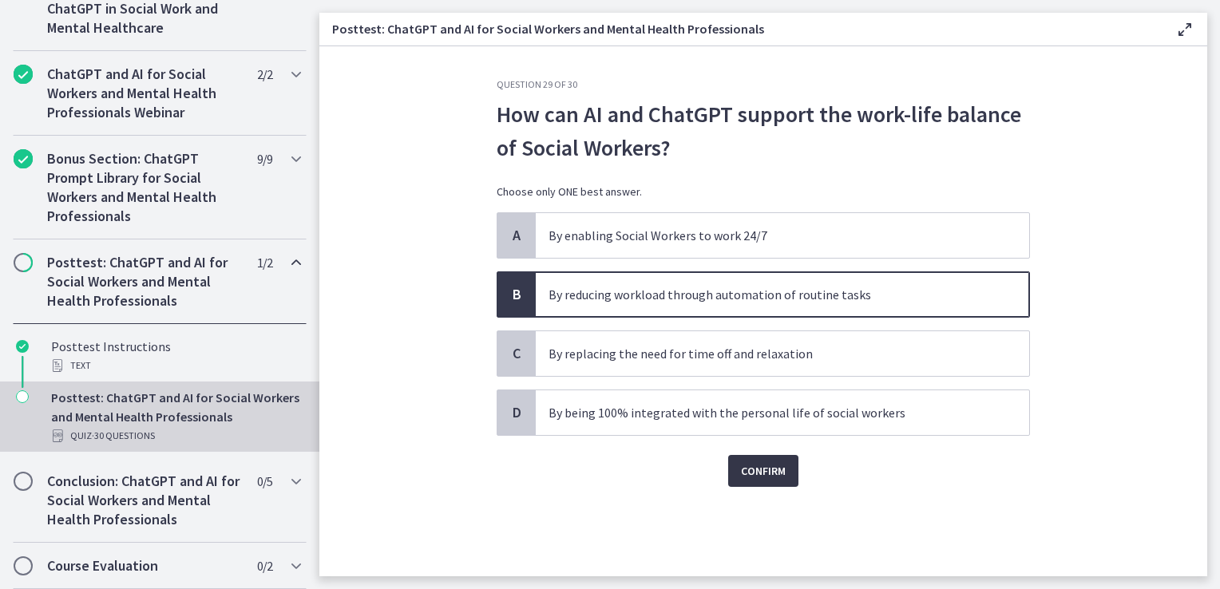
click at [756, 466] on span "Confirm" at bounding box center [763, 471] width 45 height 19
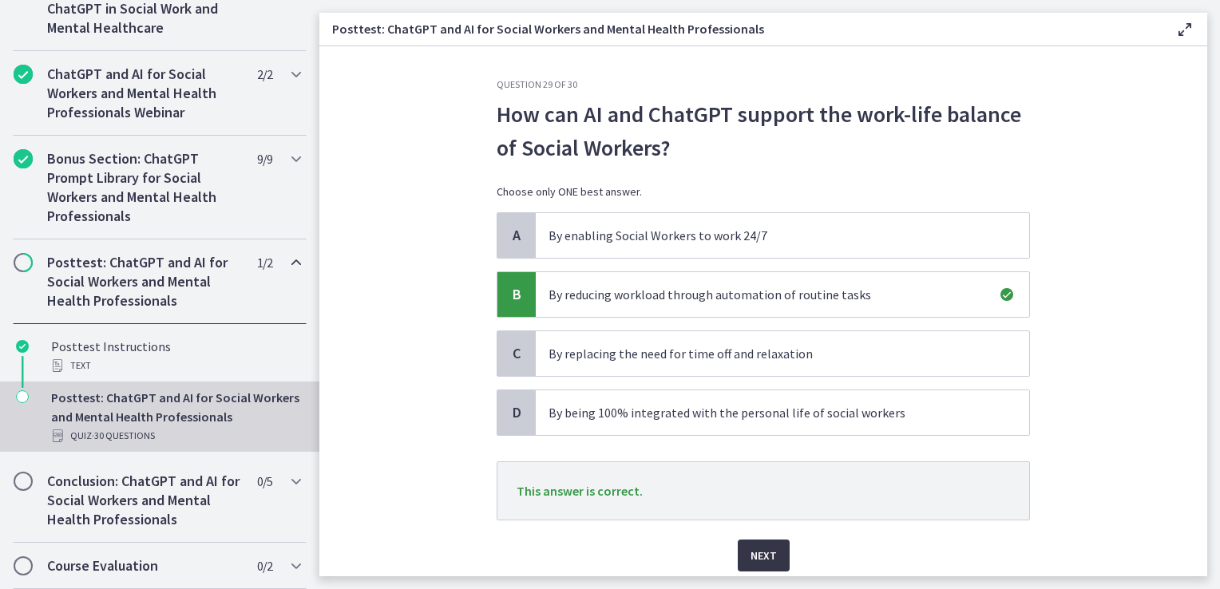
click at [760, 549] on span "Next" at bounding box center [764, 555] width 26 height 19
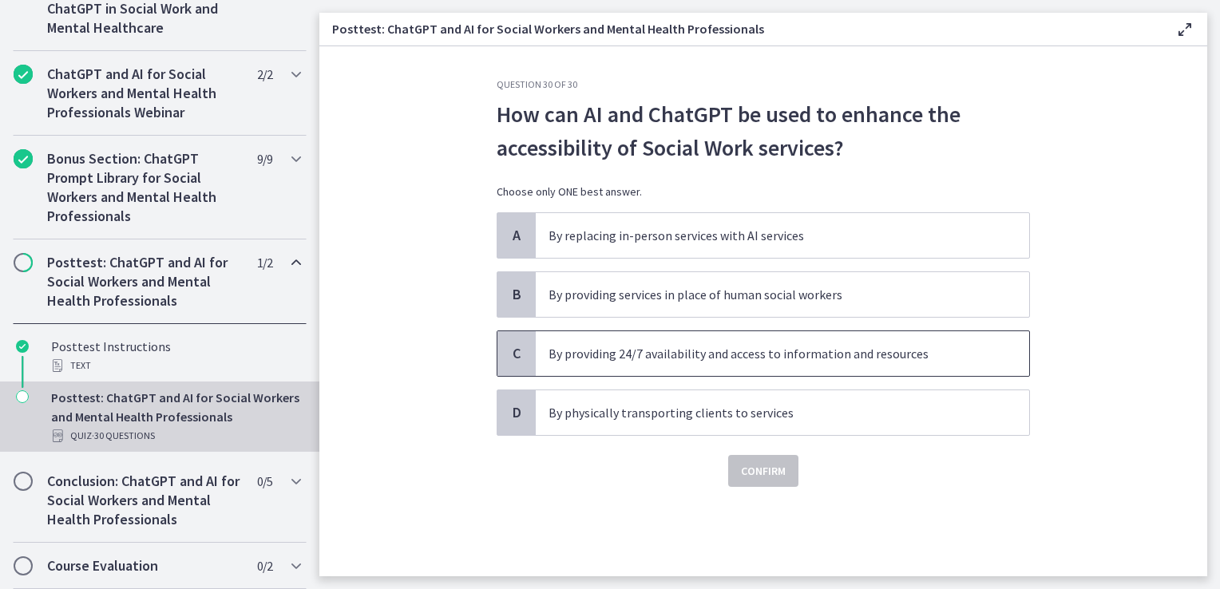
click at [766, 362] on p "By providing 24/7 availability and access to information and resources" at bounding box center [767, 353] width 436 height 19
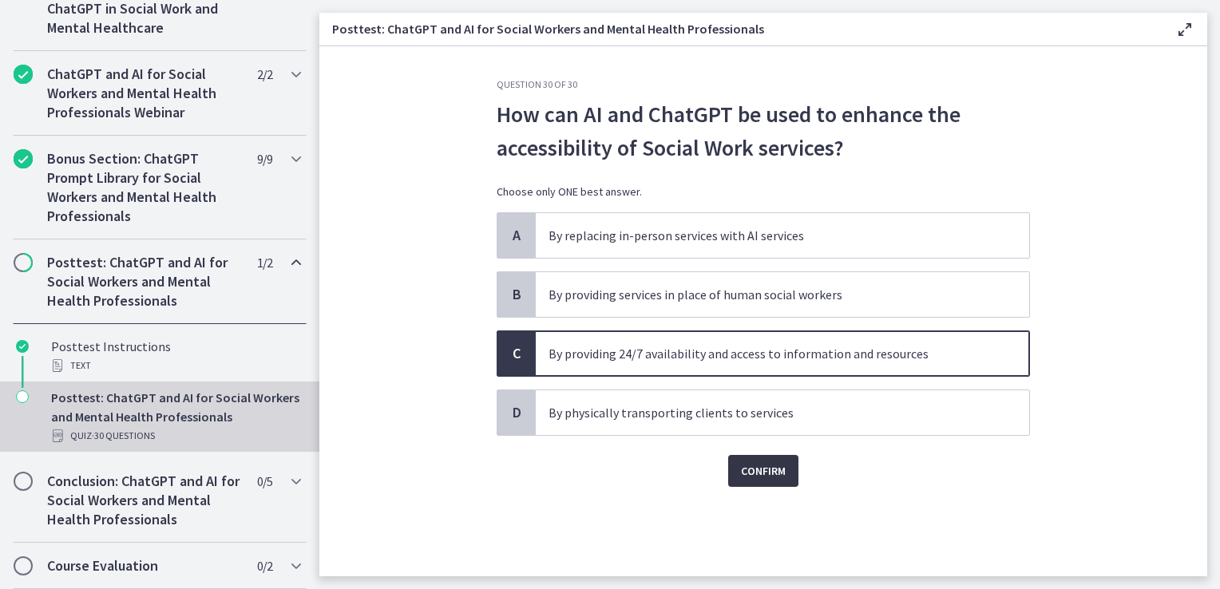
click at [776, 470] on span "Confirm" at bounding box center [763, 471] width 45 height 19
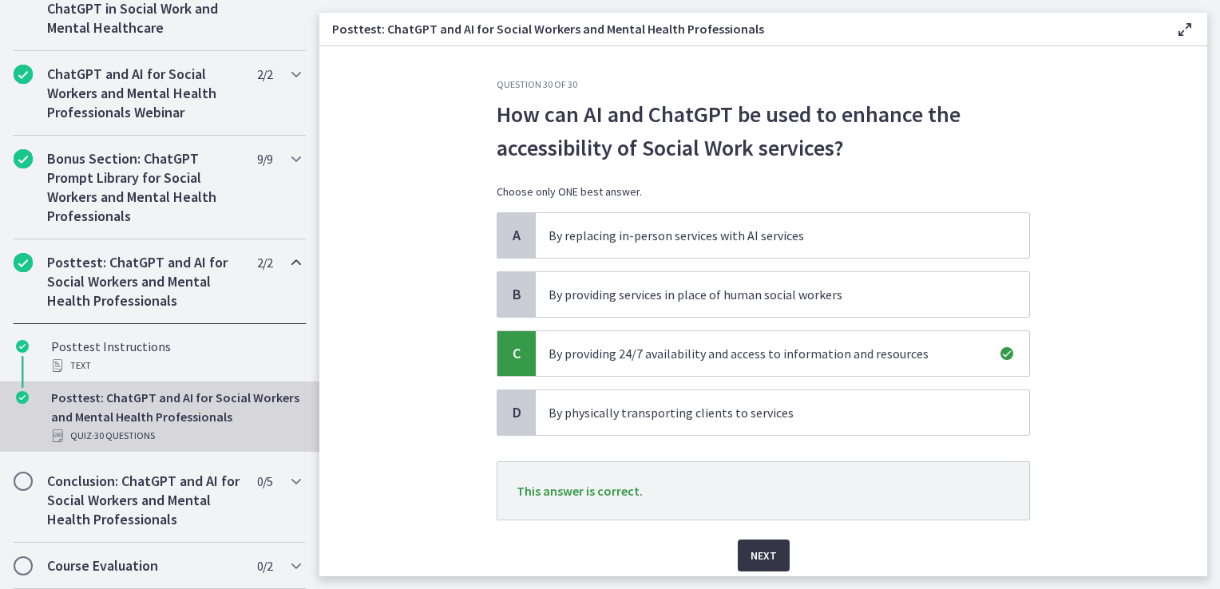
click at [776, 556] on button "Next" at bounding box center [764, 556] width 52 height 32
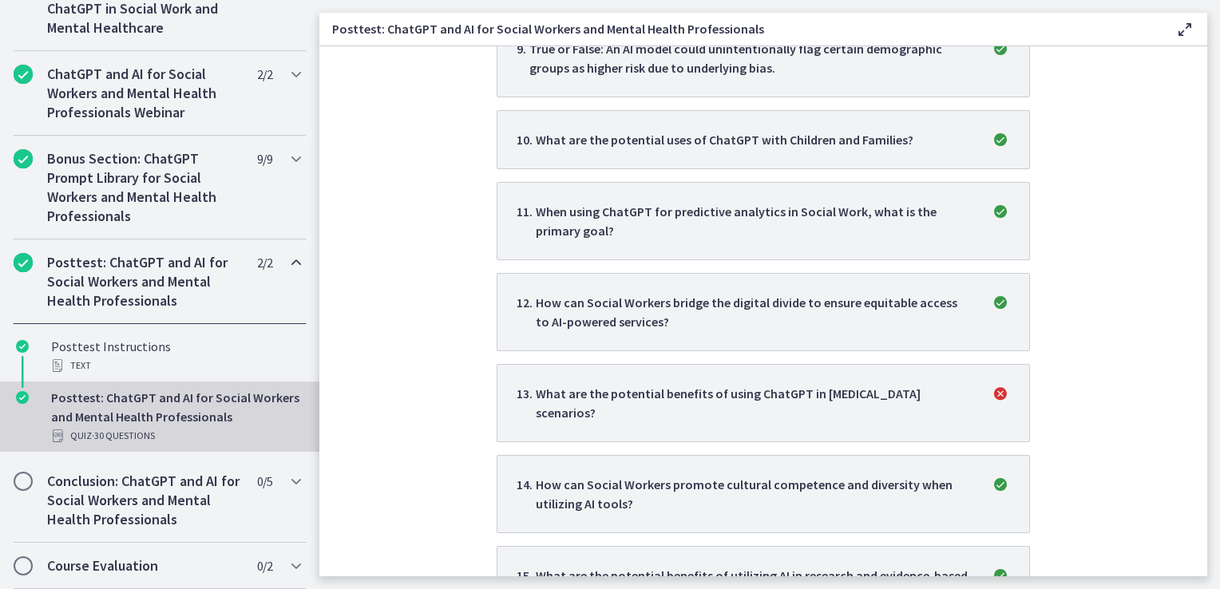
scroll to position [1057, 0]
click at [780, 383] on p "What are the potential benefits of using ChatGPT in crisis intervention scenari…" at bounding box center [754, 402] width 436 height 38
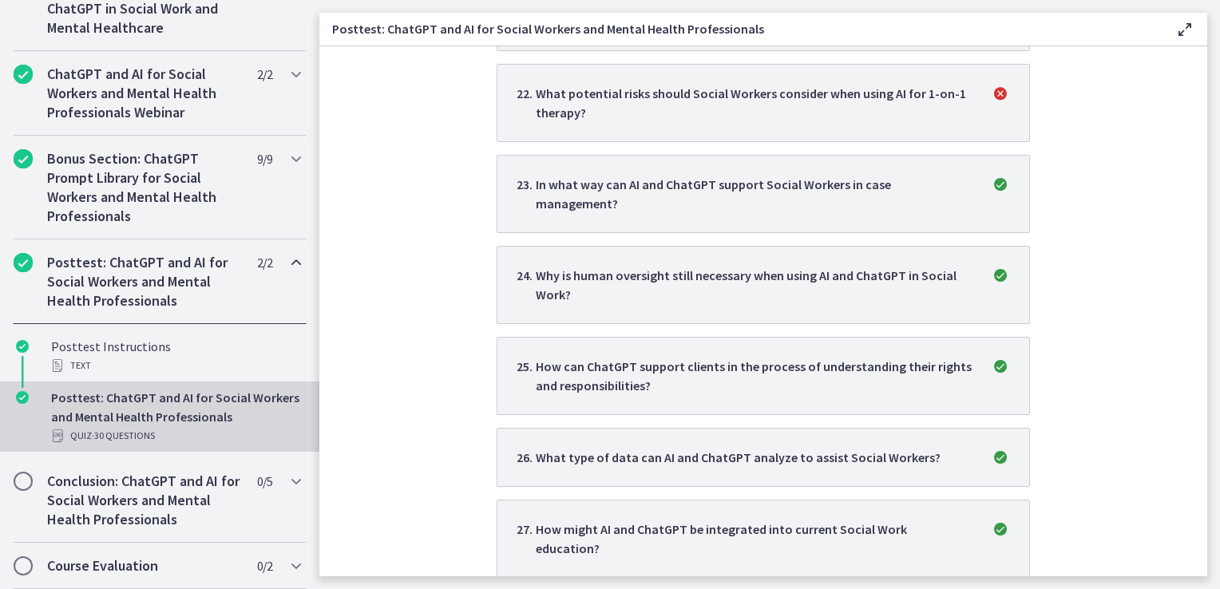
scroll to position [2054, 0]
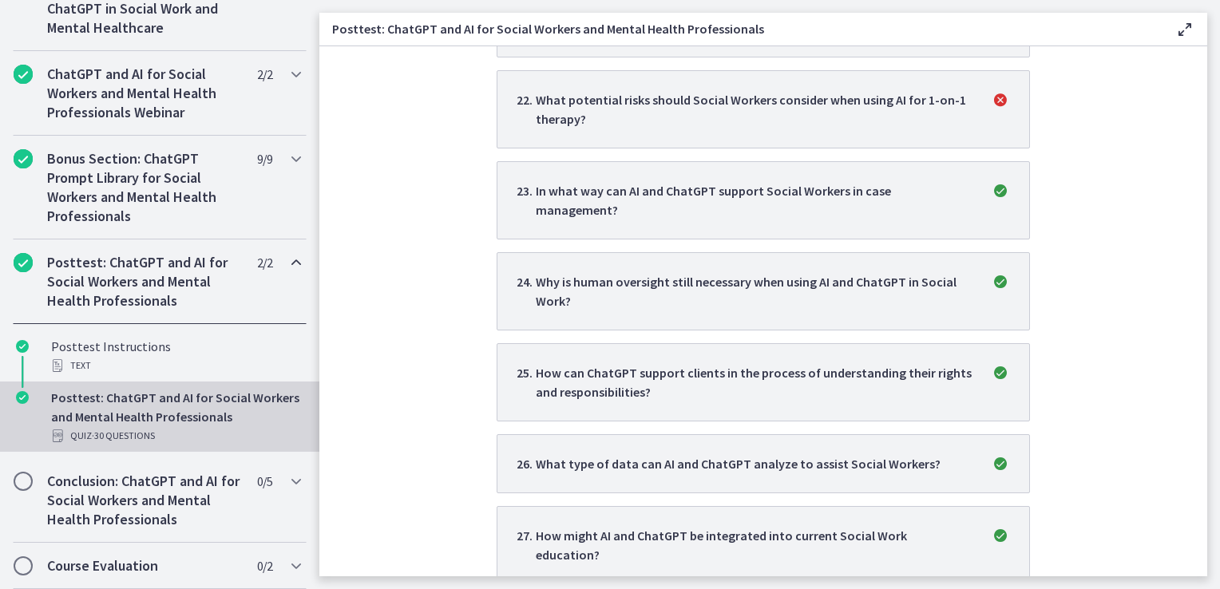
click at [994, 363] on icon "correct" at bounding box center [1000, 372] width 19 height 19
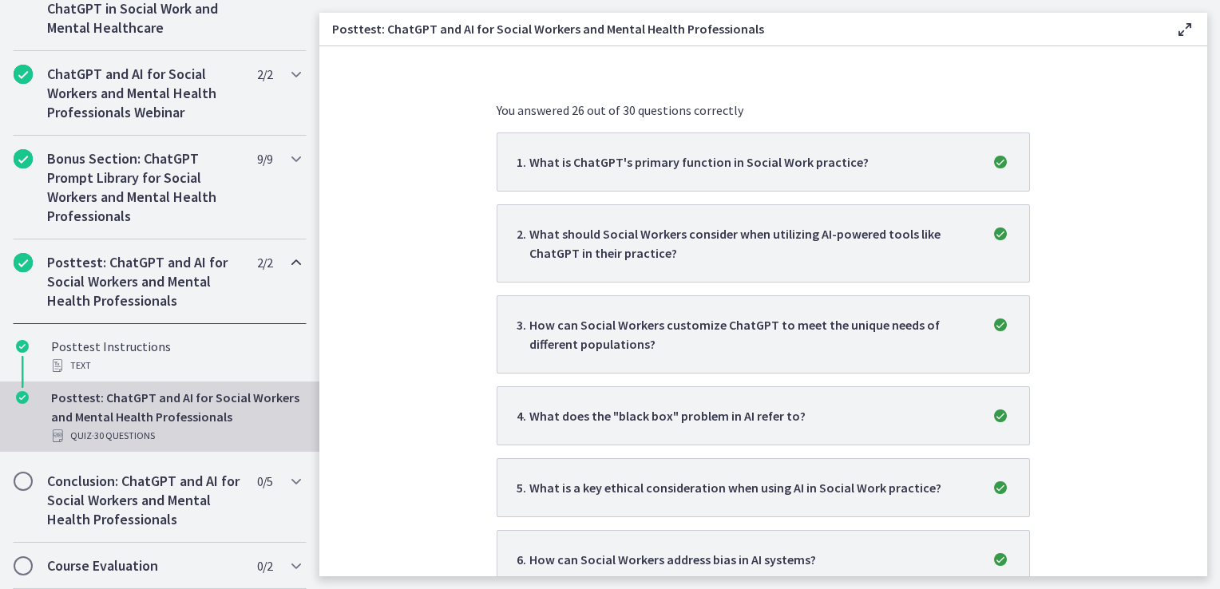
scroll to position [0, 0]
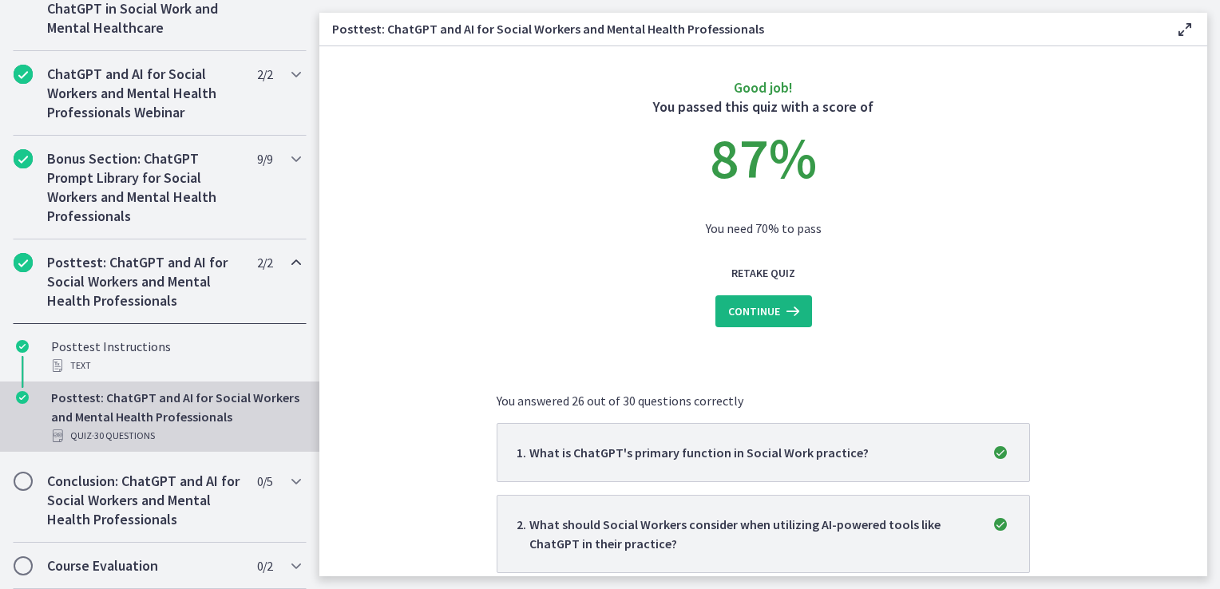
click at [751, 315] on span "Continue" at bounding box center [754, 311] width 52 height 19
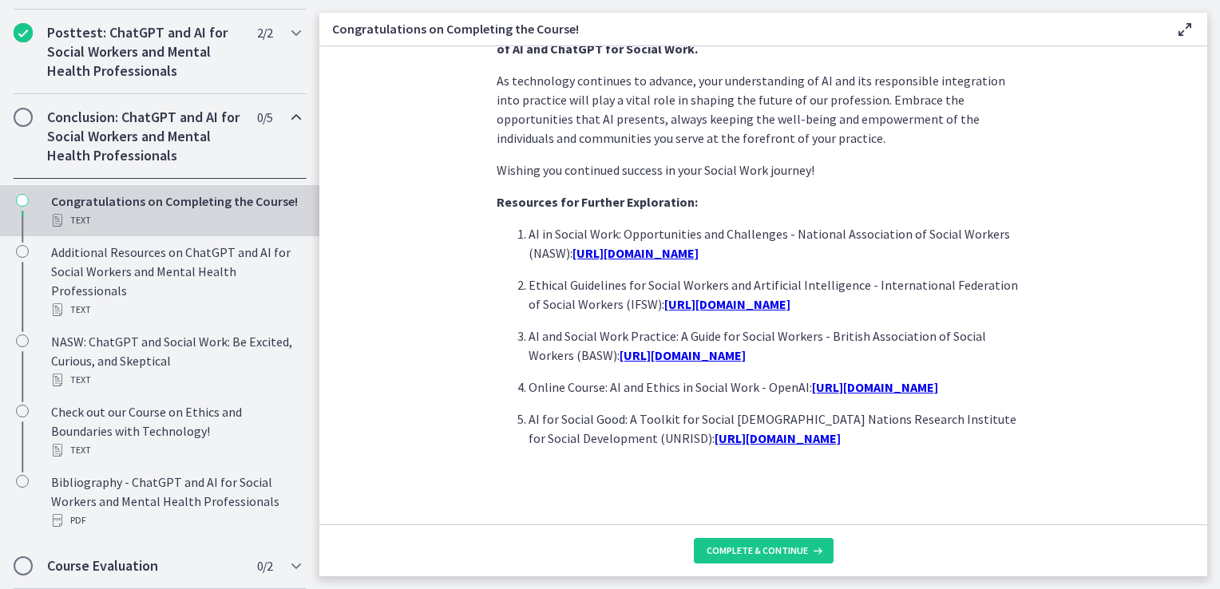
scroll to position [1383, 0]
click at [783, 557] on span "Complete & continue" at bounding box center [757, 551] width 101 height 13
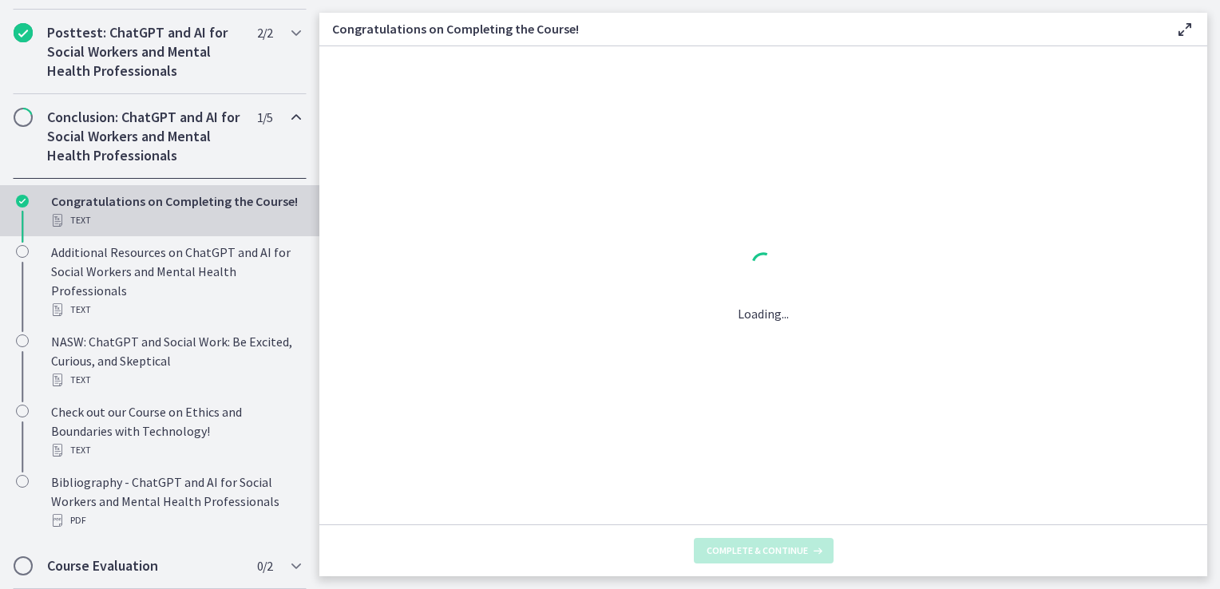
scroll to position [0, 0]
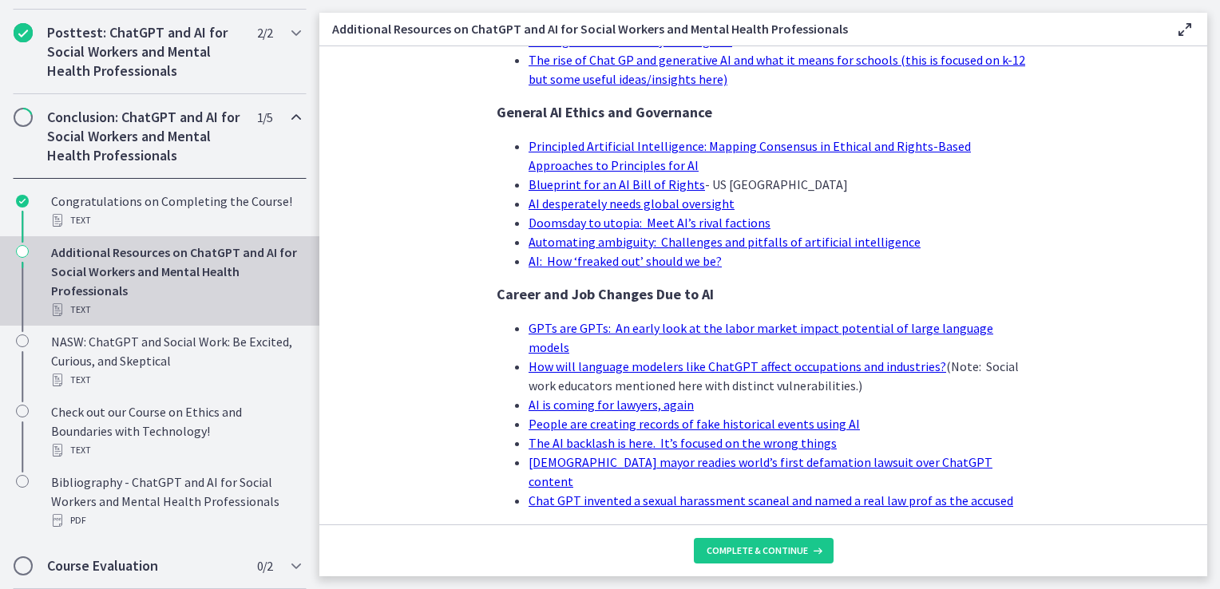
scroll to position [1562, 0]
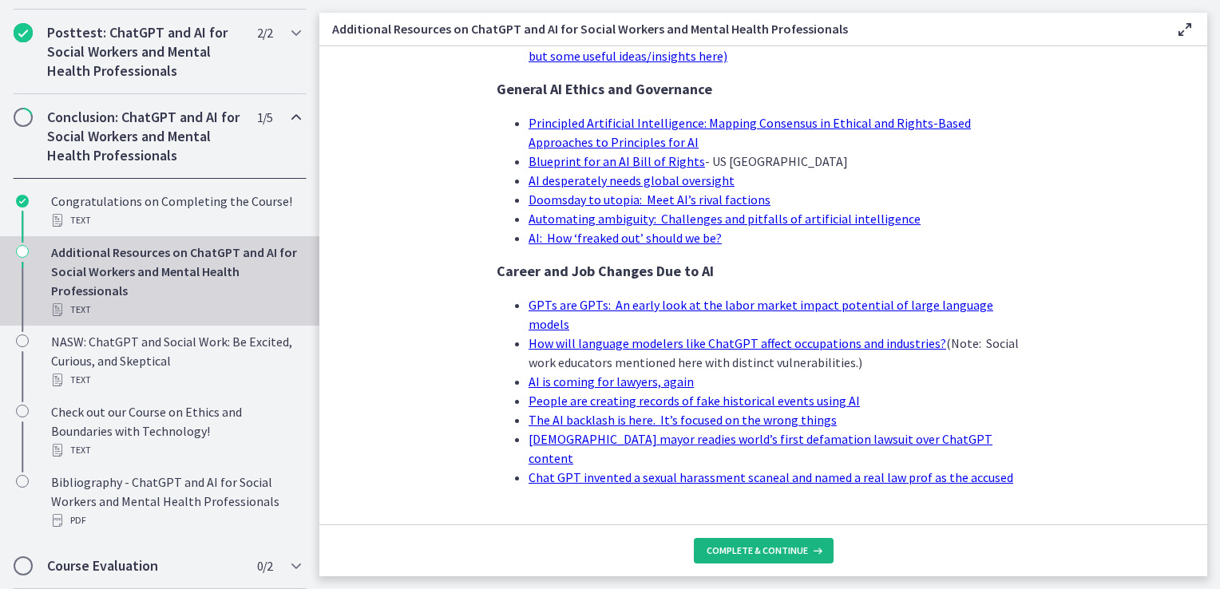
click at [764, 553] on span "Complete & continue" at bounding box center [757, 551] width 101 height 13
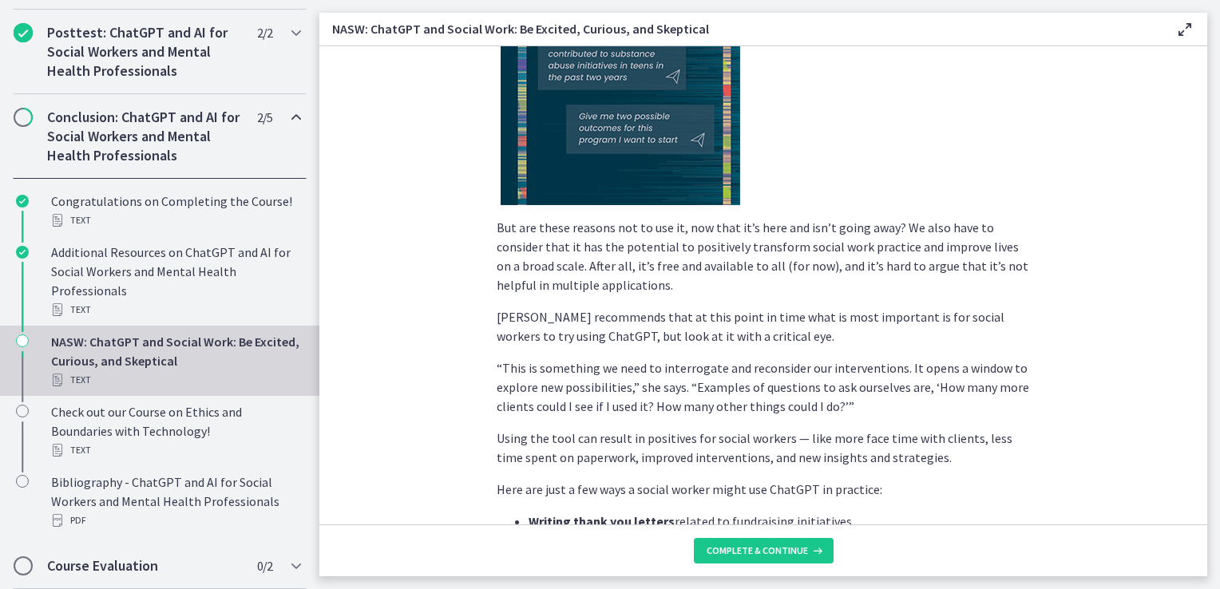
scroll to position [2887, 0]
click at [770, 554] on span "Complete & continue" at bounding box center [757, 551] width 101 height 13
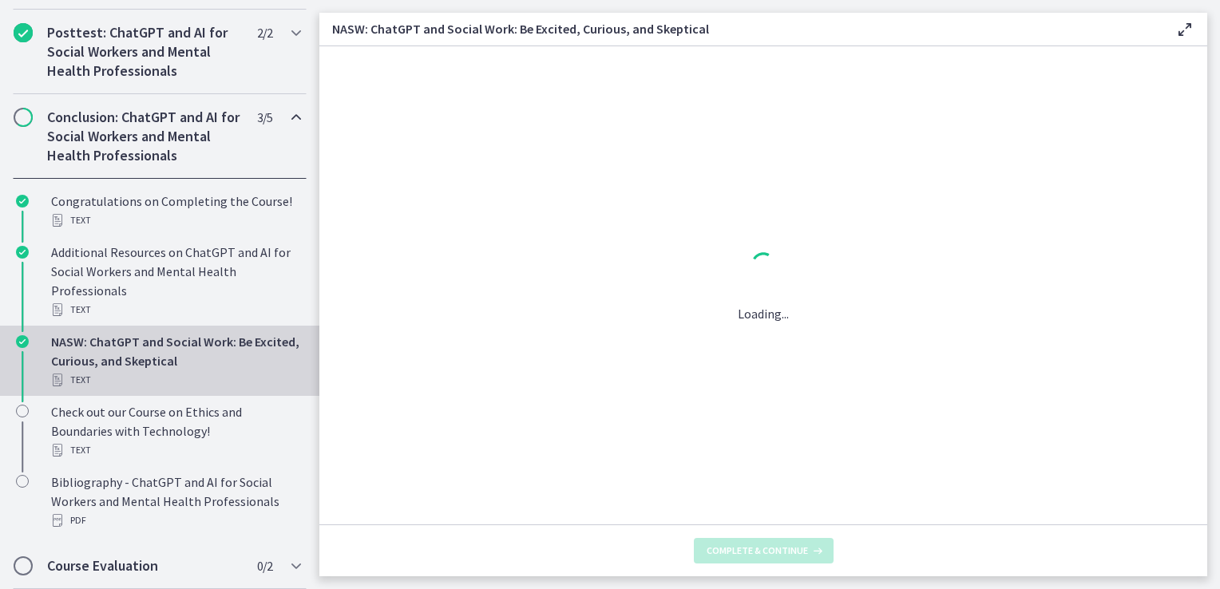
scroll to position [0, 0]
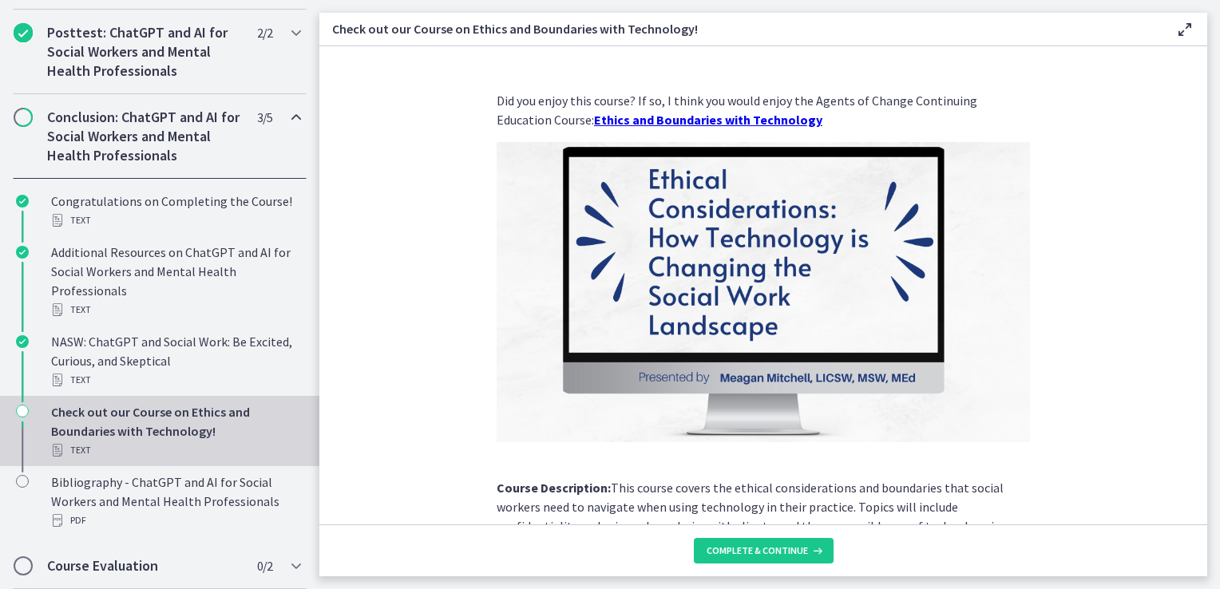
click at [706, 118] on strong "Ethics and Boundaries with Technology" at bounding box center [708, 120] width 228 height 16
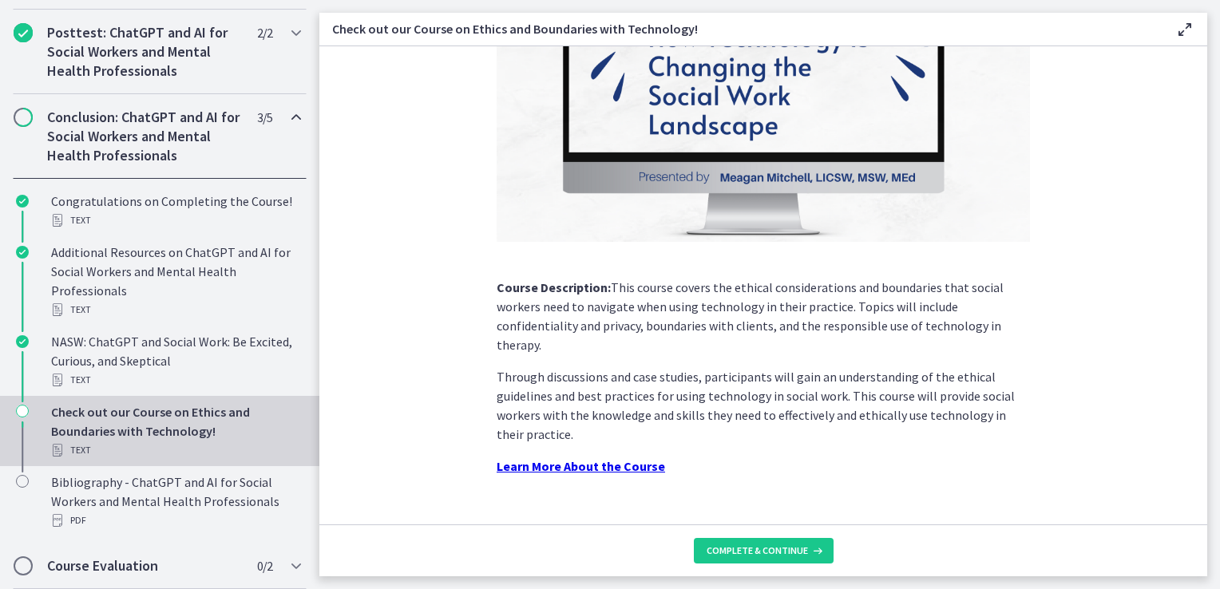
scroll to position [208, 0]
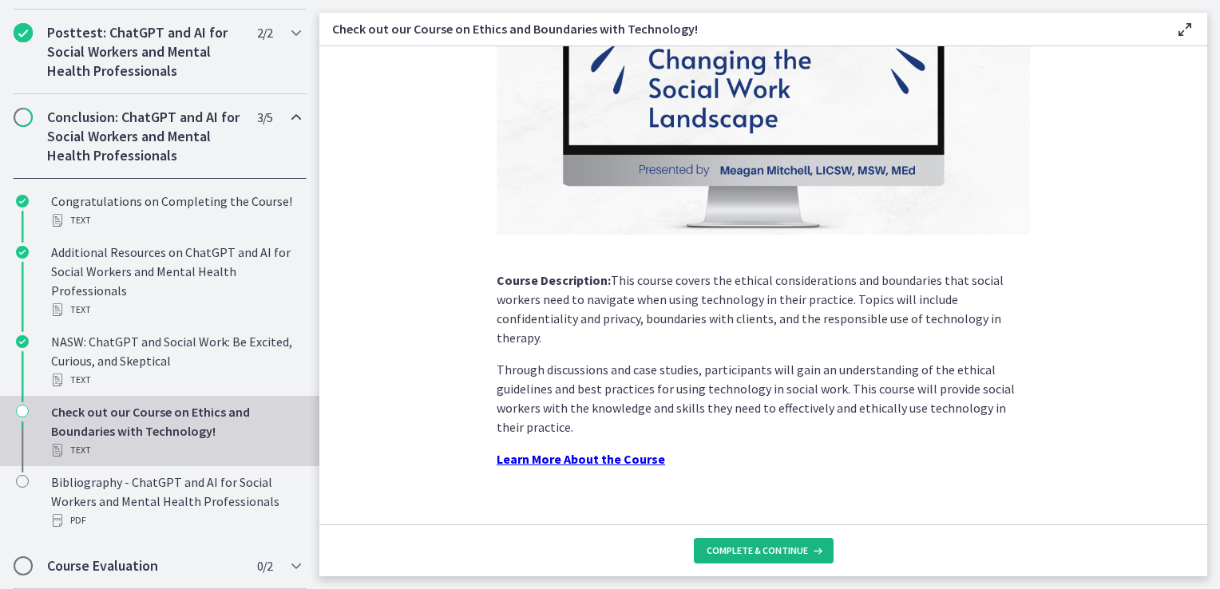
click at [750, 555] on span "Complete & continue" at bounding box center [757, 551] width 101 height 13
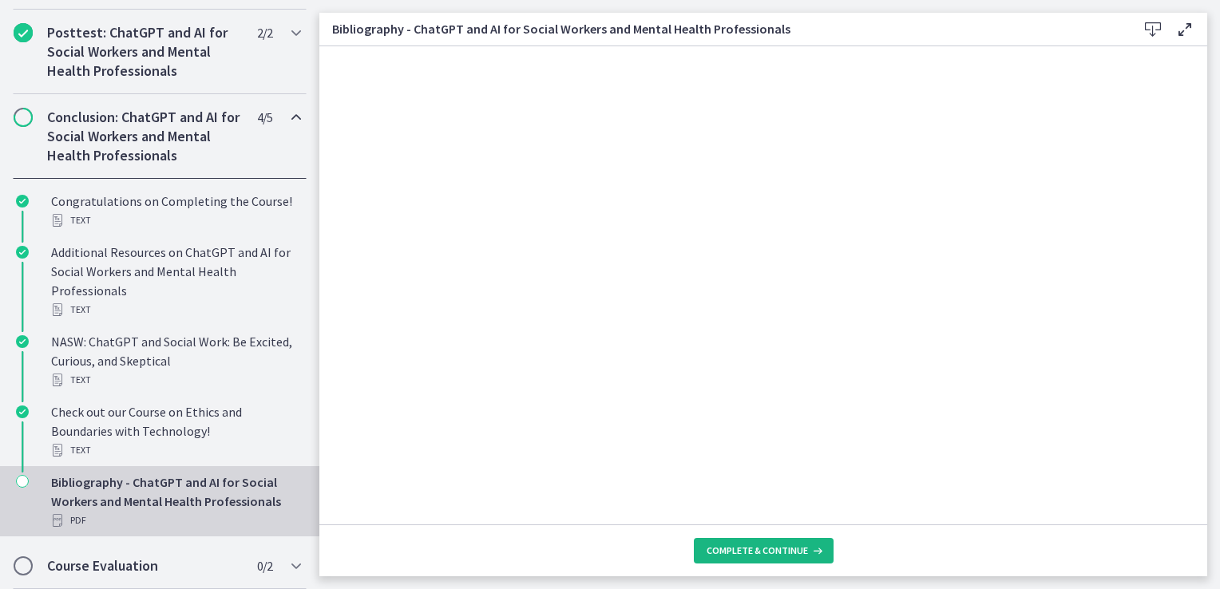
click at [744, 562] on button "Complete & continue" at bounding box center [764, 551] width 140 height 26
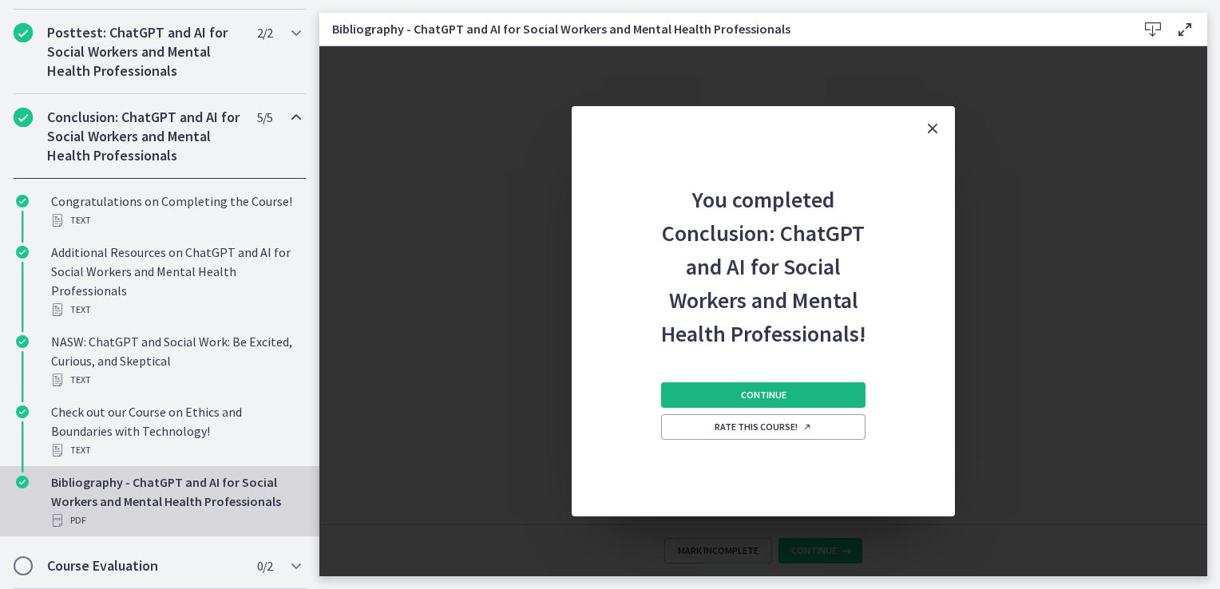
click at [757, 401] on span "Continue" at bounding box center [764, 395] width 46 height 13
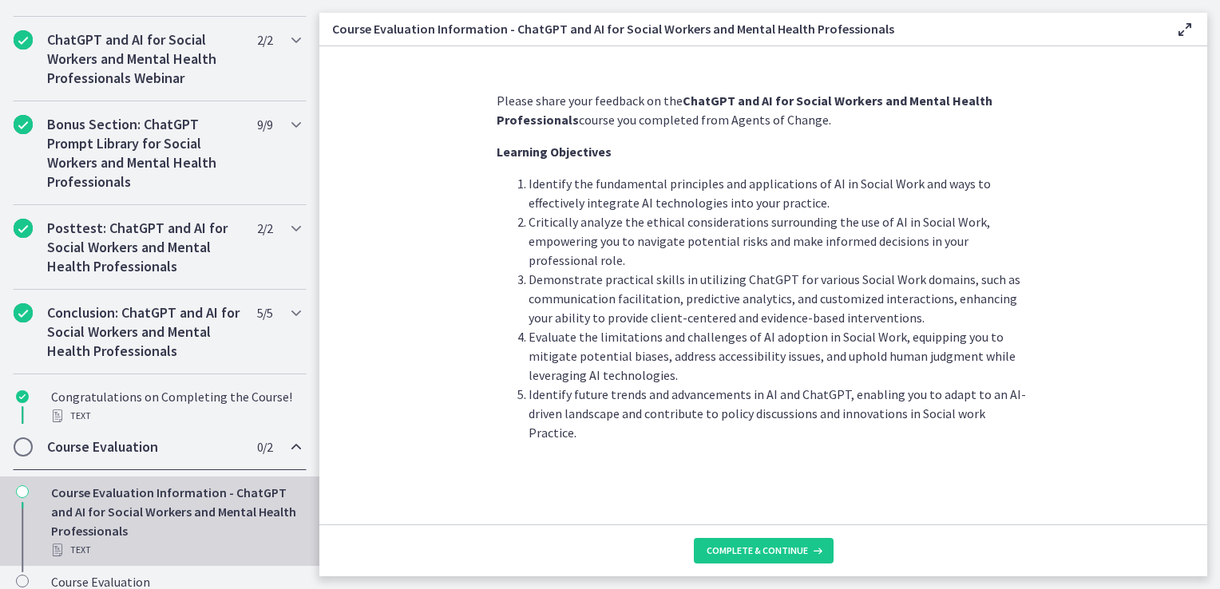
scroll to position [791, 0]
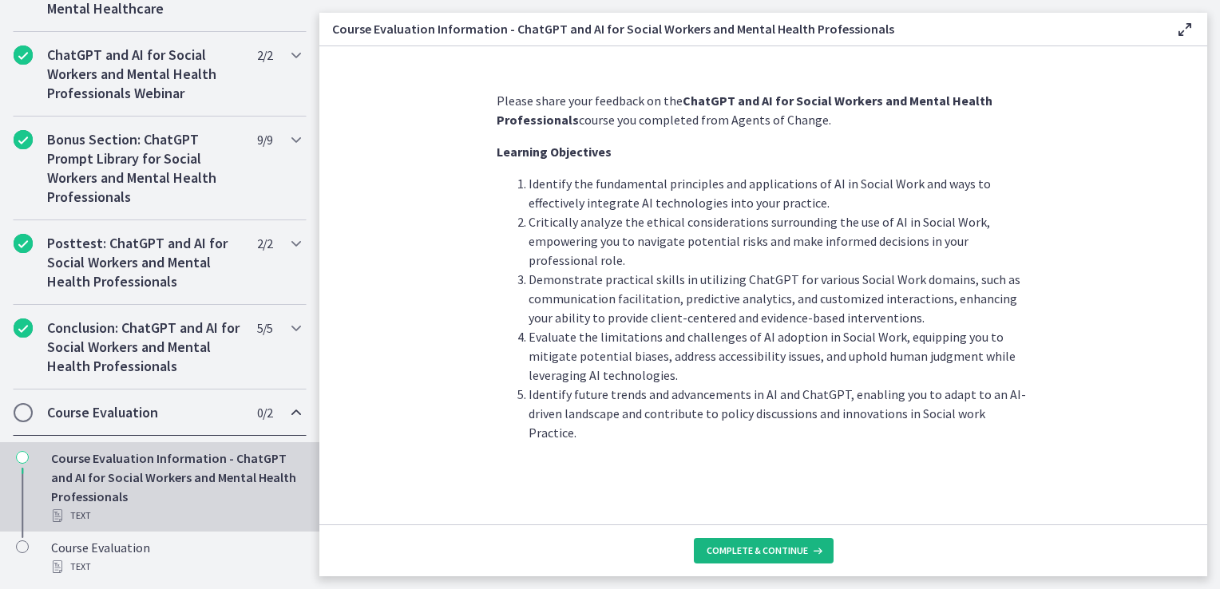
click at [748, 552] on span "Complete & continue" at bounding box center [757, 551] width 101 height 13
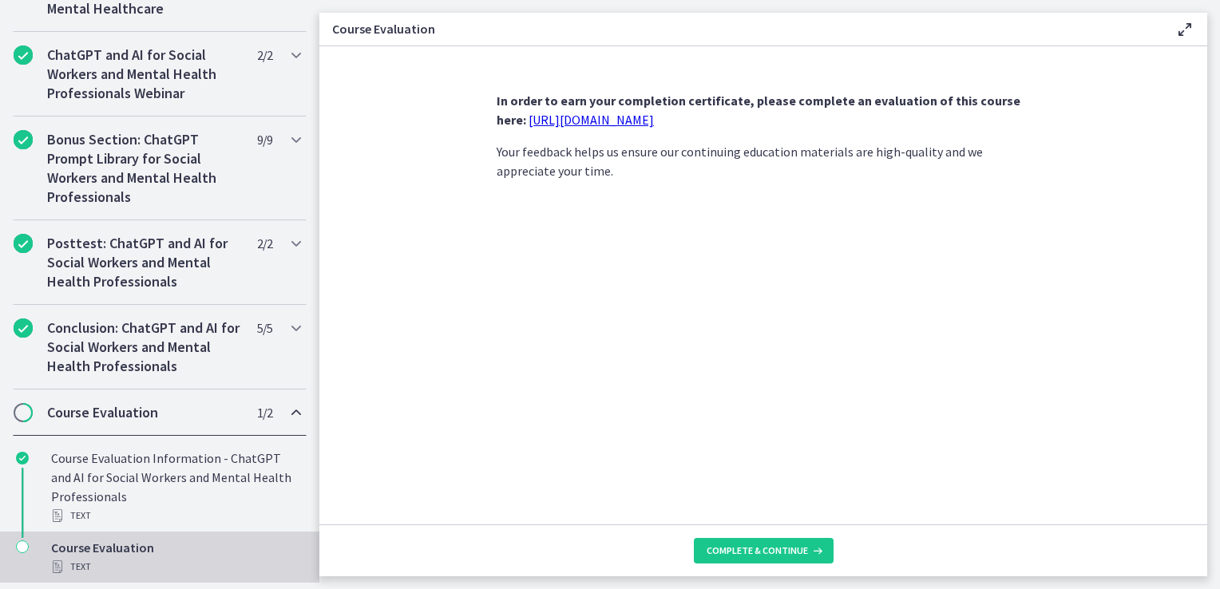
click at [641, 120] on link "https://forms.gle/jm1zbfhChZ2exBv78" at bounding box center [591, 120] width 125 height 16
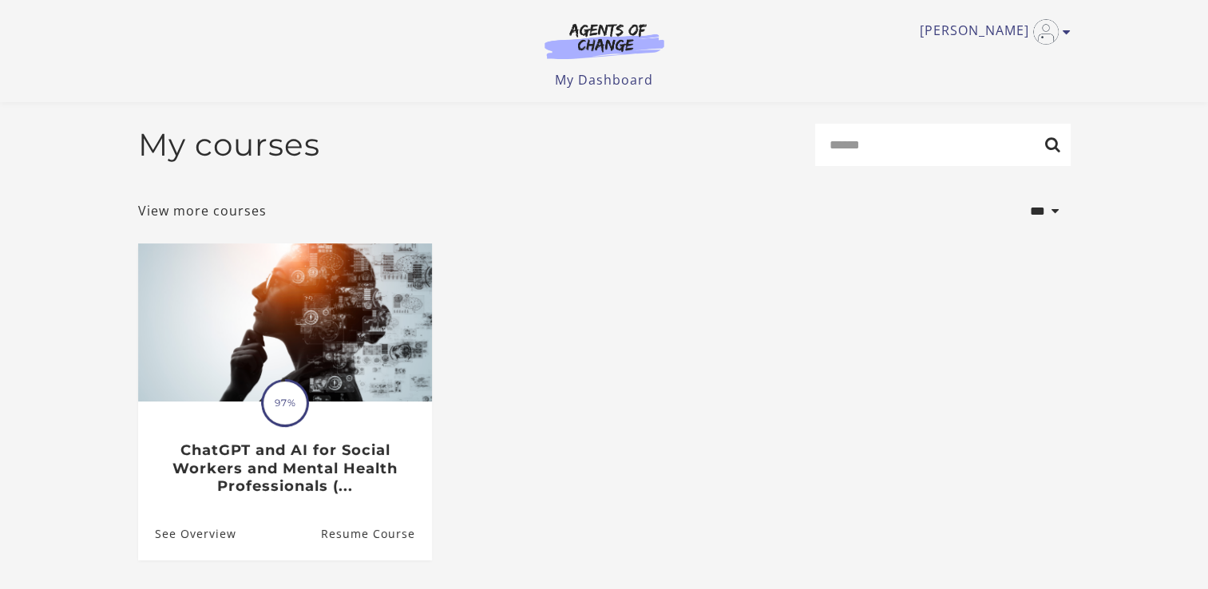
scroll to position [141, 0]
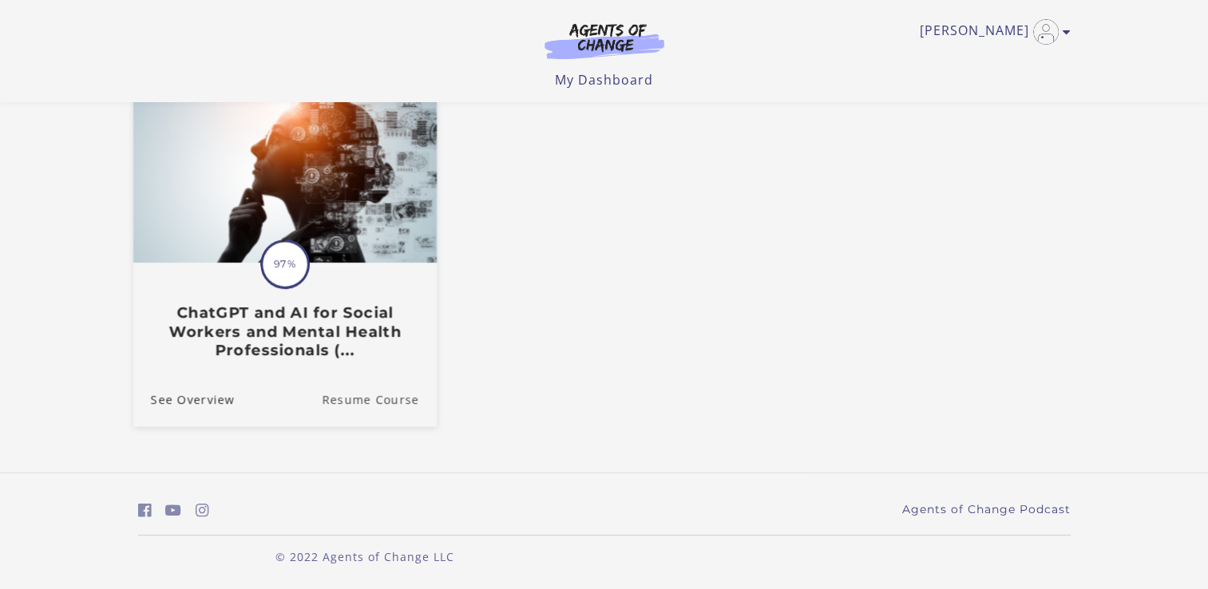
click at [362, 396] on link "Resume Course" at bounding box center [379, 400] width 115 height 54
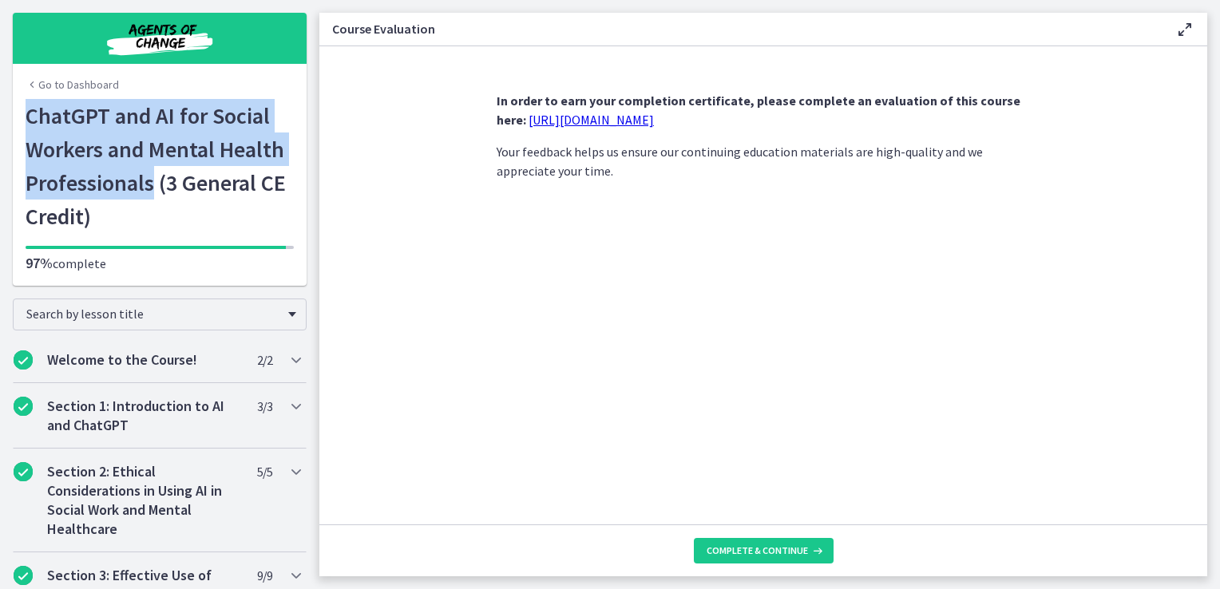
drag, startPoint x: 22, startPoint y: 118, endPoint x: 145, endPoint y: 192, distance: 143.3
click at [145, 192] on h1 "ChatGPT and AI for Social Workers and Mental Health Professionals (3 General CE…" at bounding box center [160, 166] width 268 height 134
drag, startPoint x: 145, startPoint y: 192, endPoint x: 95, endPoint y: 168, distance: 55.7
copy h1 "ChatGPT and AI for Social Workers and Mental Health Professionals"
click at [751, 557] on span "Complete & continue" at bounding box center [757, 551] width 101 height 13
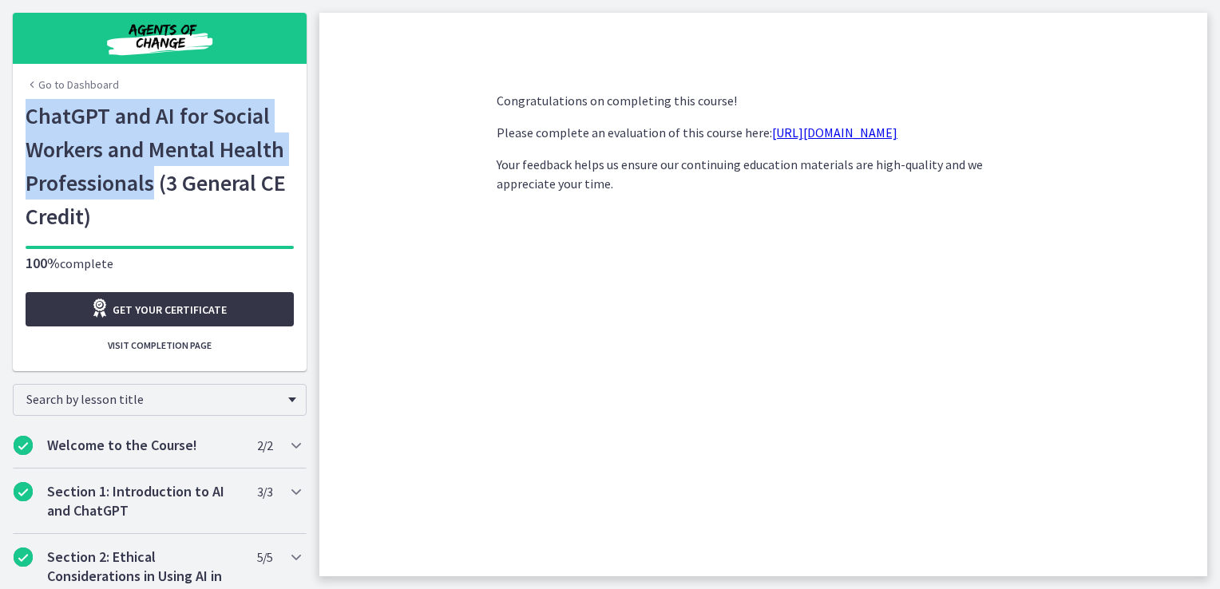
click at [197, 311] on span "Get your certificate" at bounding box center [170, 309] width 114 height 19
click at [188, 348] on span "Visit completion page" at bounding box center [160, 345] width 104 height 13
click at [155, 346] on span "Visit completion page" at bounding box center [160, 345] width 104 height 13
click at [197, 340] on span "Visit completion page" at bounding box center [160, 345] width 104 height 13
click at [67, 79] on link "Go to Dashboard" at bounding box center [72, 85] width 93 height 16
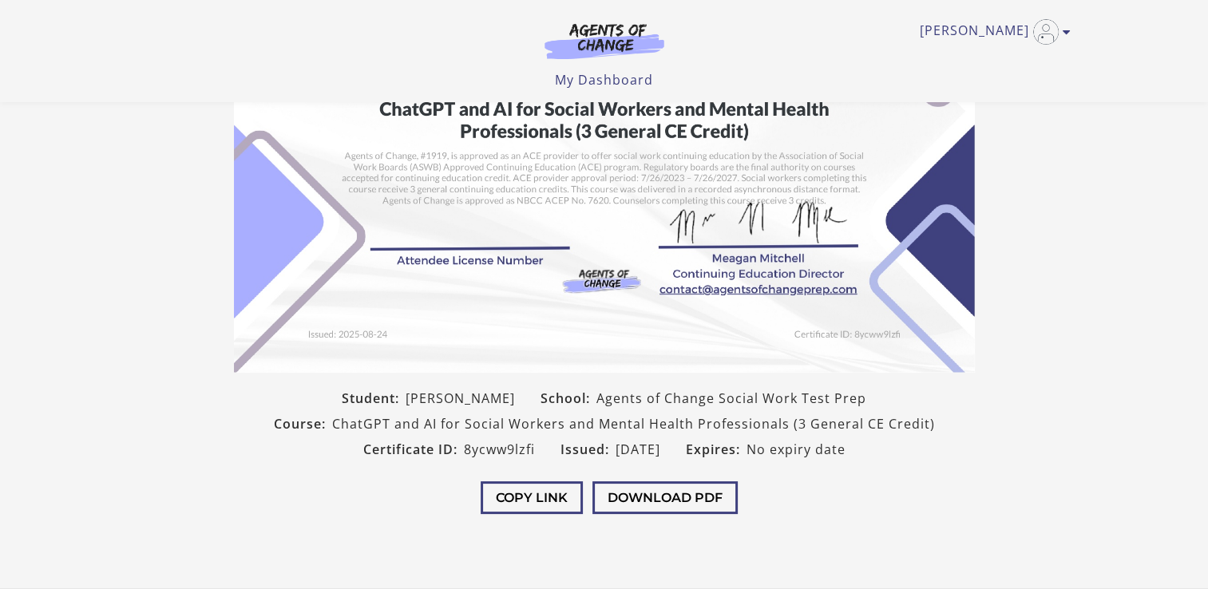
scroll to position [187, 0]
click at [637, 498] on button "Download PDF" at bounding box center [665, 499] width 145 height 33
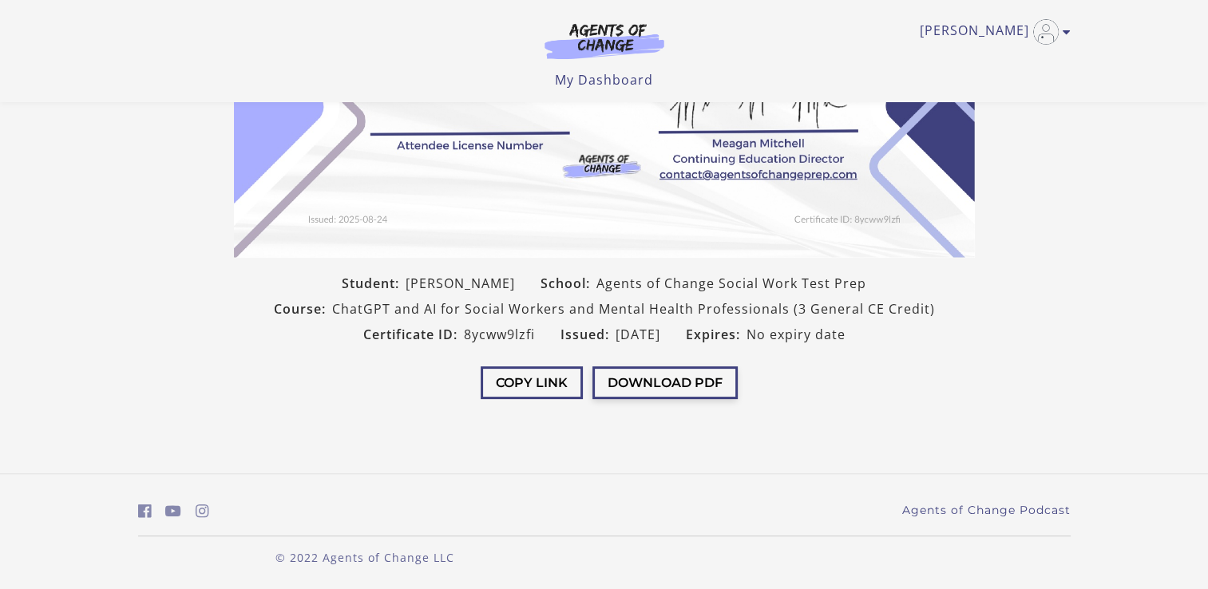
scroll to position [0, 0]
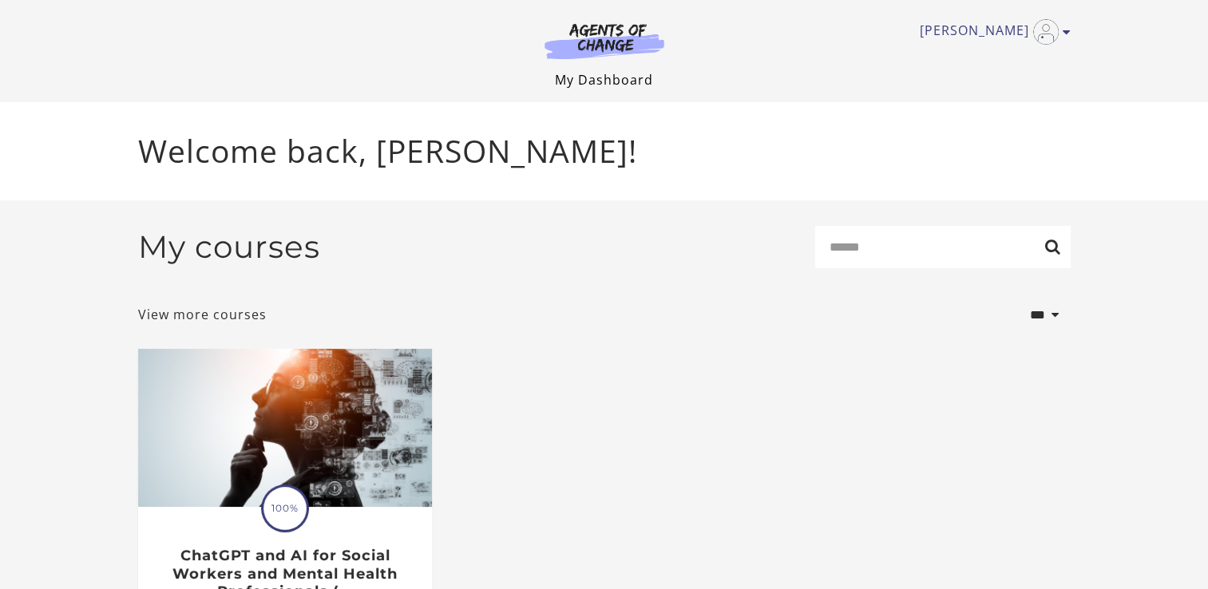
click at [627, 81] on link "My Dashboard" at bounding box center [604, 80] width 98 height 18
click at [214, 319] on link "View more courses" at bounding box center [202, 314] width 129 height 19
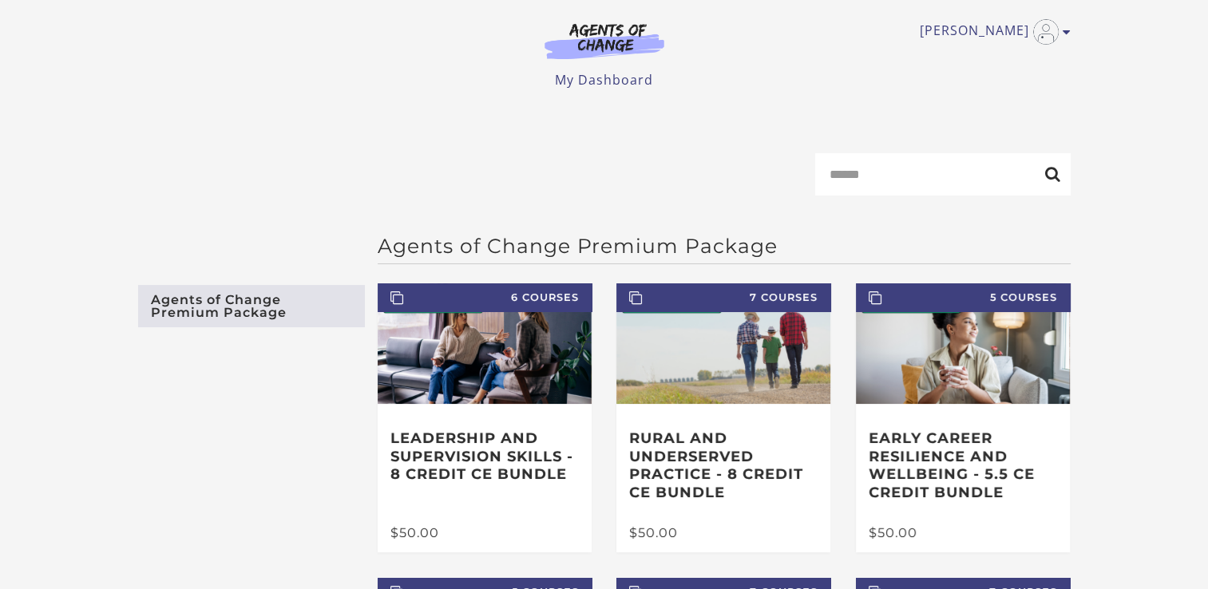
click at [605, 27] on img at bounding box center [604, 40] width 153 height 37
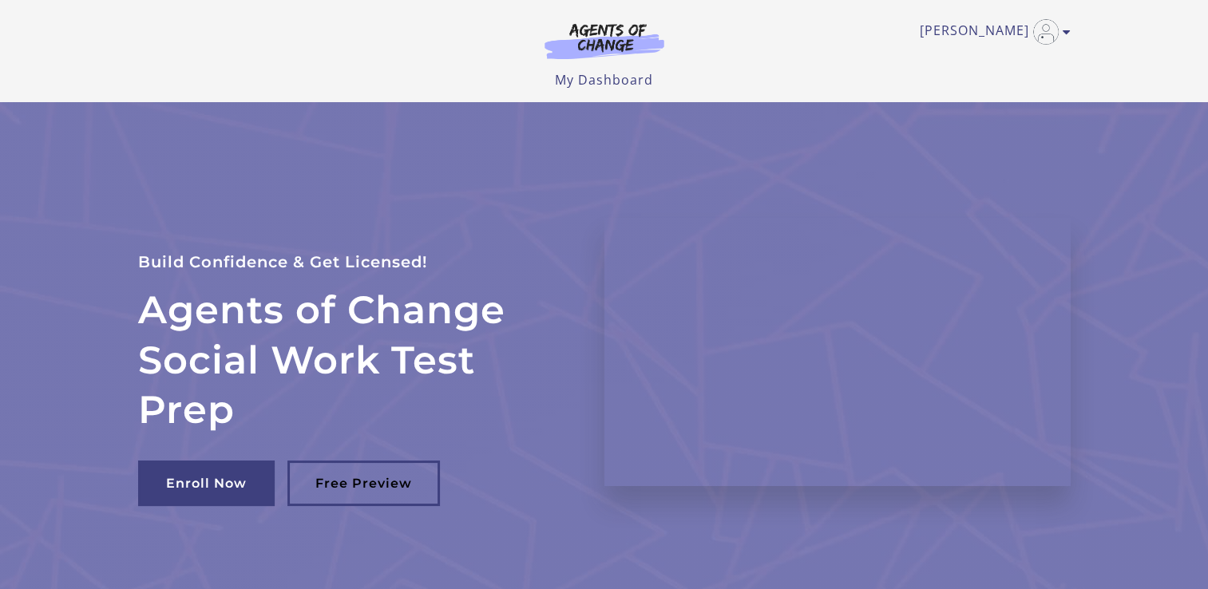
click at [604, 33] on img at bounding box center [604, 40] width 153 height 37
